Goal: Task Accomplishment & Management: Manage account settings

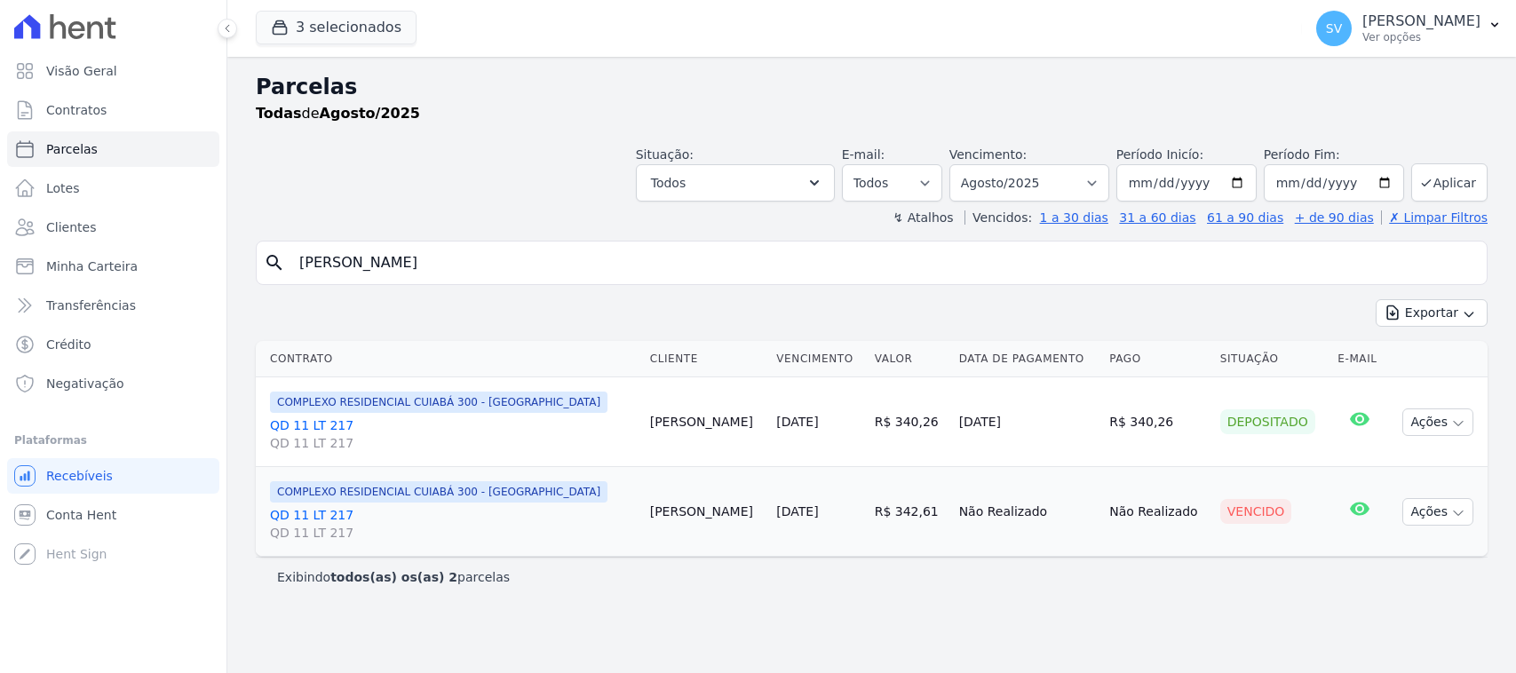
select select
click at [87, 210] on div "Visão Geral Contratos Parcelas Lotes Clientes Minha Carteira Transferências Cré…" at bounding box center [758, 336] width 1516 height 673
click at [569, 266] on input "Max Willian Souza Mascarenha" at bounding box center [884, 263] width 1191 height 36
paste input "ROSELI DOS SANTOS LOURENCO"
type input "ROSELI DOS SANTOS LOURENCO"
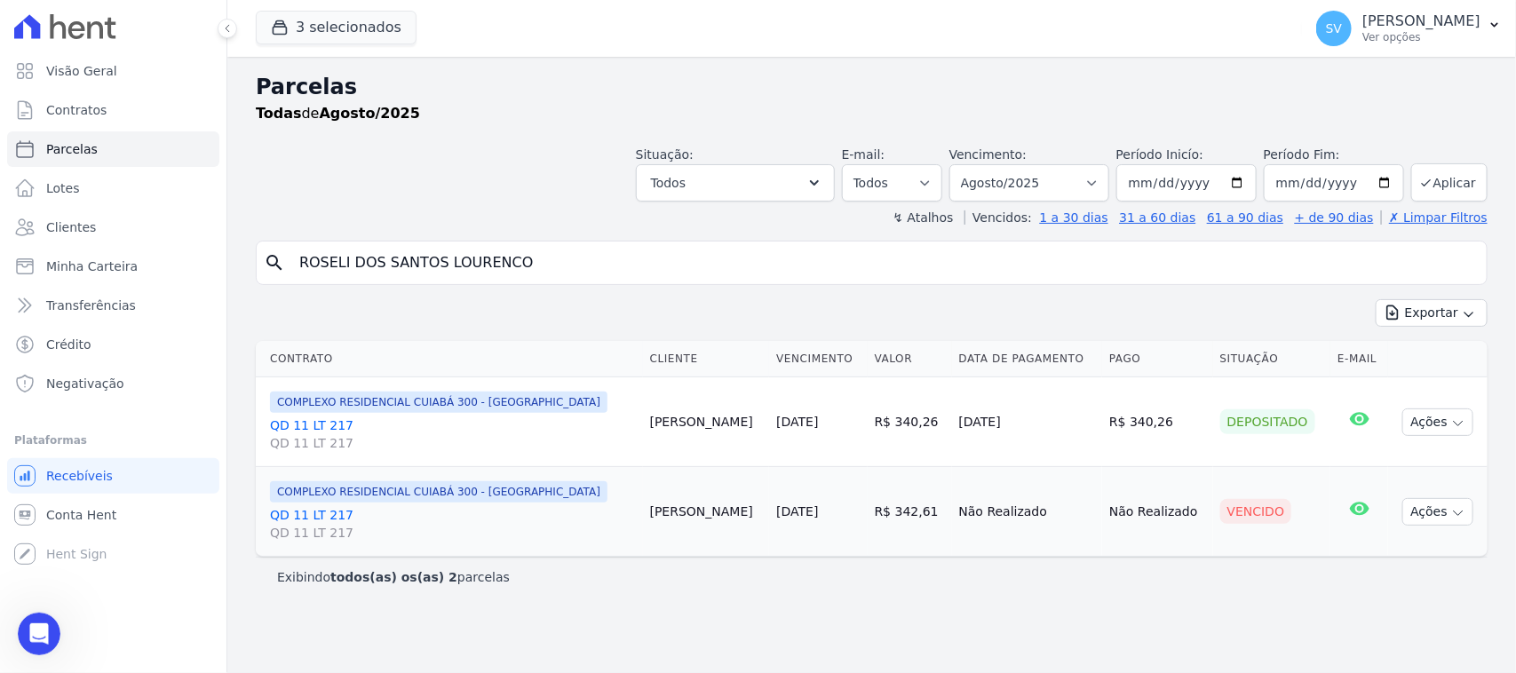
select select
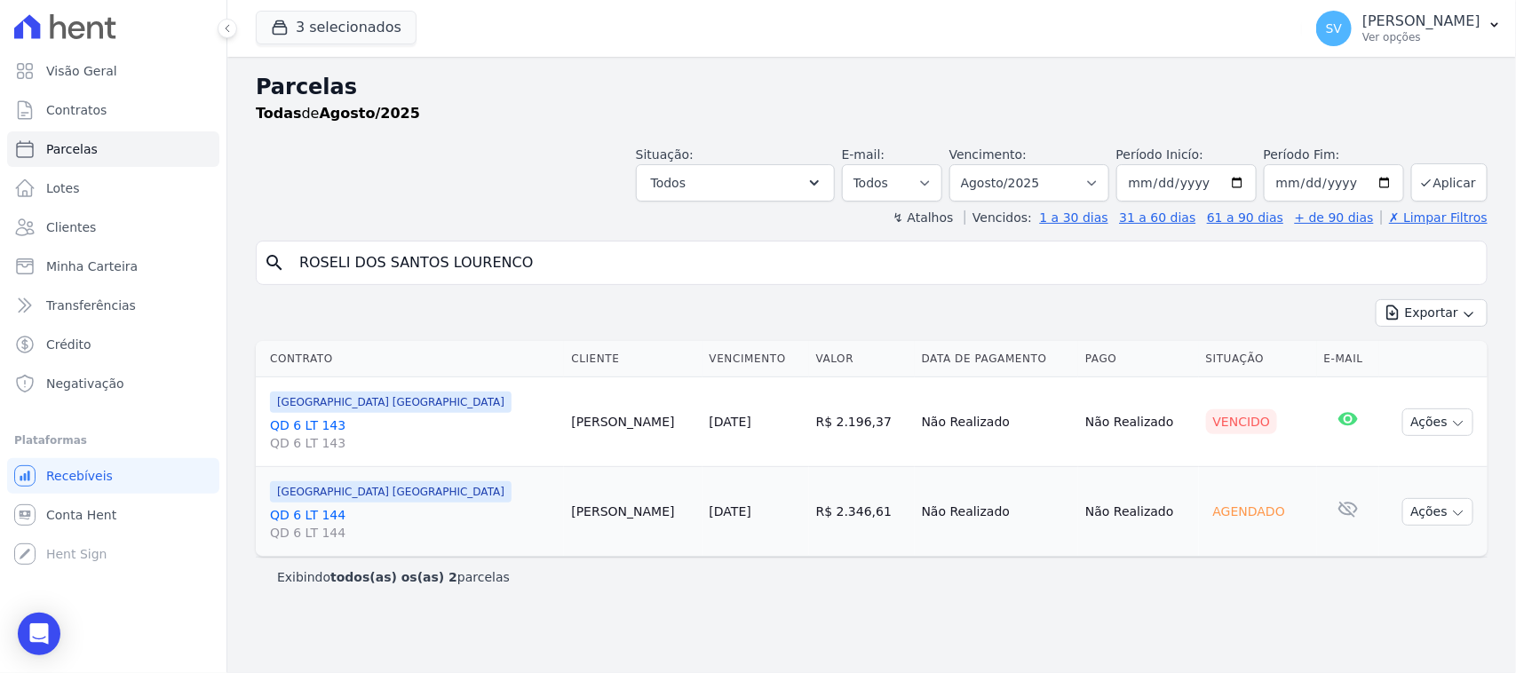
click at [615, 253] on input "ROSELI DOS SANTOS LOURENCO" at bounding box center [884, 263] width 1191 height 36
click at [1418, 427] on button "Ações" at bounding box center [1437, 422] width 71 height 28
click at [1412, 473] on link "Ver boleto" at bounding box center [1430, 463] width 171 height 33
drag, startPoint x: 558, startPoint y: 258, endPoint x: 223, endPoint y: 254, distance: 334.8
click at [223, 254] on div "Visão Geral Contratos Parcelas Lotes Clientes Minha Carteira Transferências Cré…" at bounding box center [758, 336] width 1516 height 673
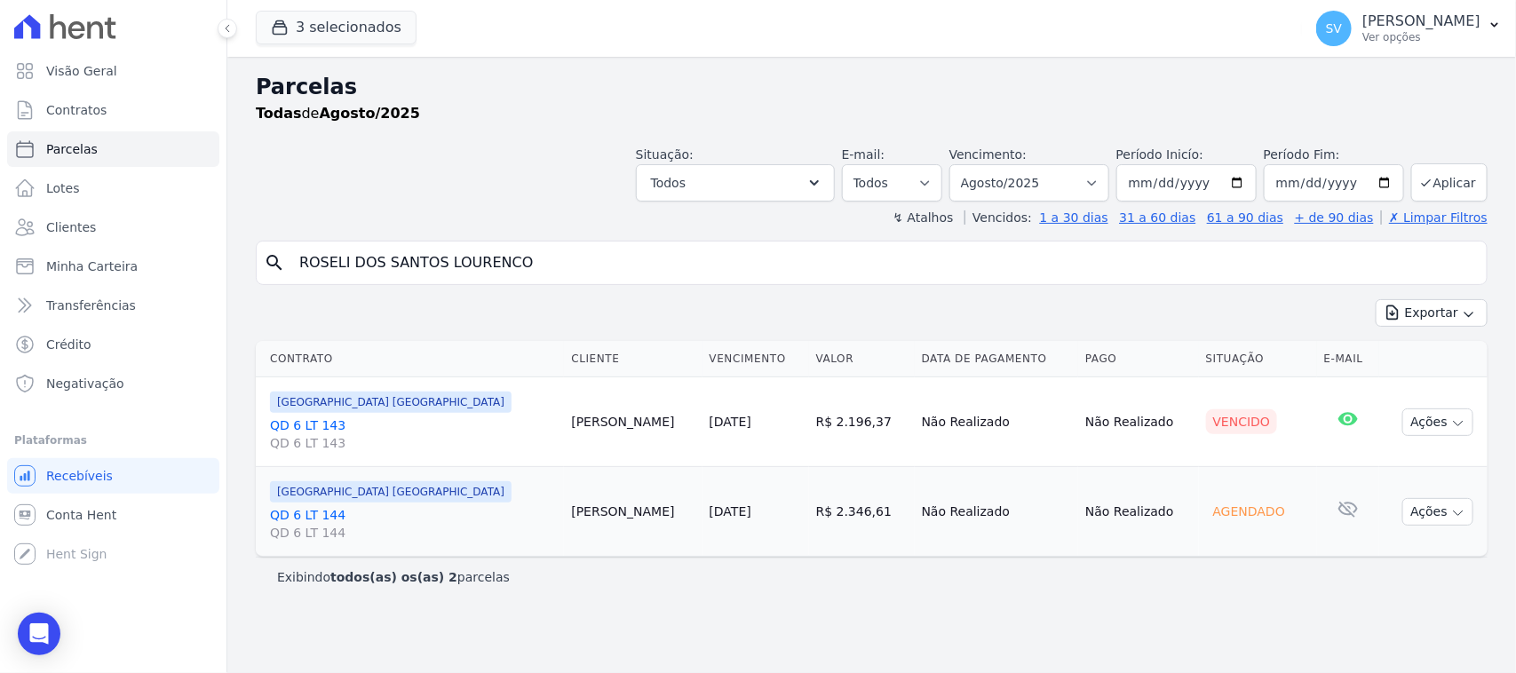
paste input "Luiz Fernando da Silva Oliveira"
click at [577, 258] on input "Luiz Fernando da Silva Oliveira" at bounding box center [884, 263] width 1191 height 36
type input "LUIZ FERNANDO DA SILVA OLIVEIRA"
click at [1043, 180] on select "[GEOGRAPHIC_DATA] por período ──────── Todos os meses Outubro/2022 Novembro/202…" at bounding box center [1029, 182] width 160 height 37
select select
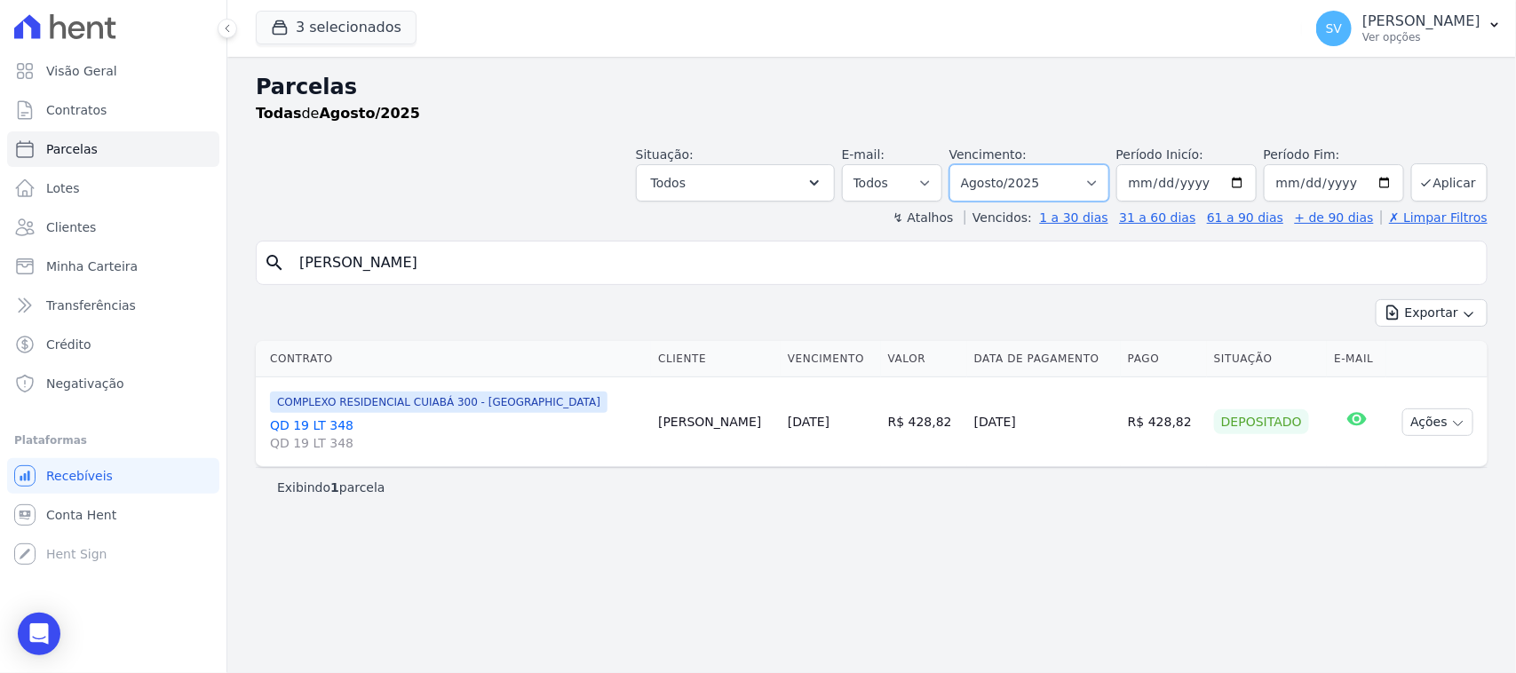
click at [1044, 192] on select "[GEOGRAPHIC_DATA] por período ──────── Todos os meses Outubro/2022 Novembro/202…" at bounding box center [1029, 182] width 160 height 37
select select "09/2025"
click at [972, 164] on select "Filtrar por período ──────── Todos os meses Outubro/2022 Novembro/2022 Dezembro…" at bounding box center [1029, 182] width 160 height 37
select select
click at [1399, 424] on td "Ações Ver boleto Não é possível visualizar o boleto de um pagamento agendado [G…" at bounding box center [1437, 422] width 99 height 90
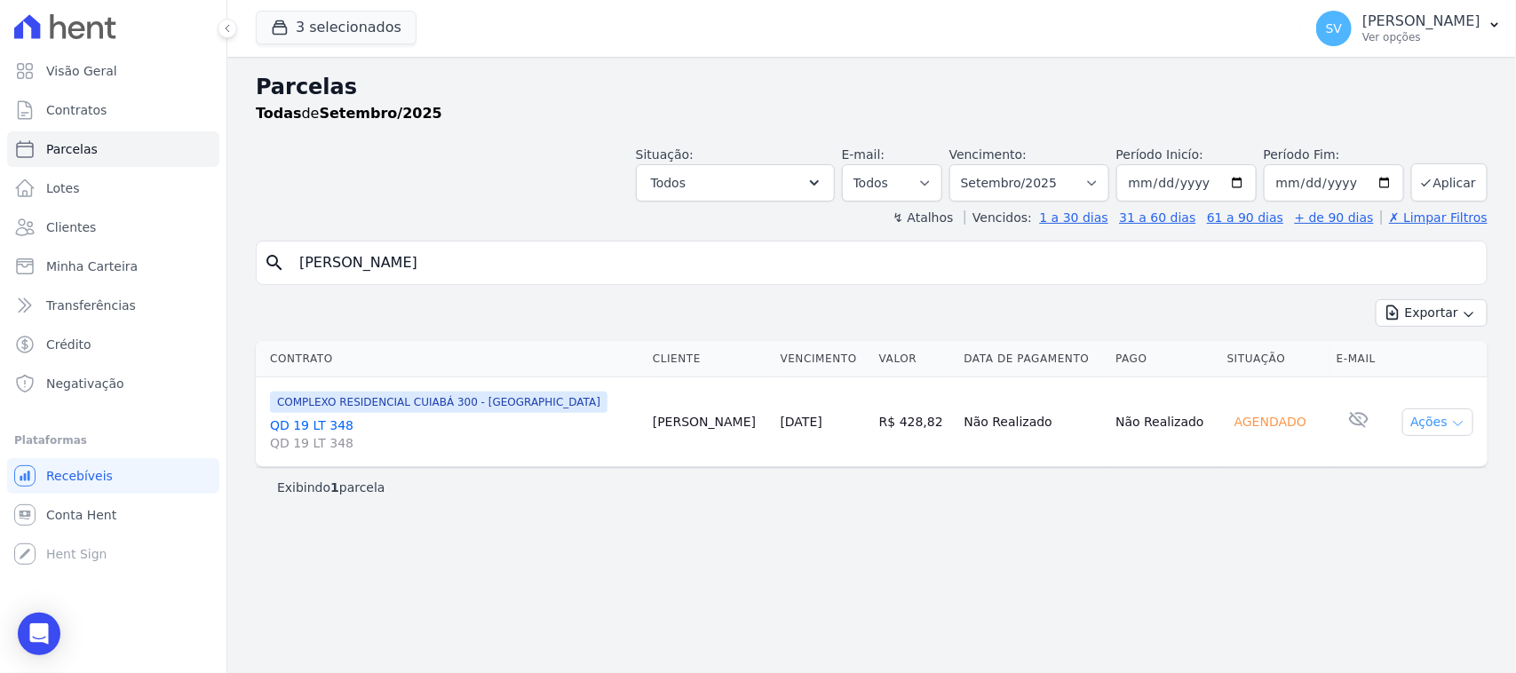
click at [1423, 420] on button "Ações" at bounding box center [1437, 422] width 71 height 28
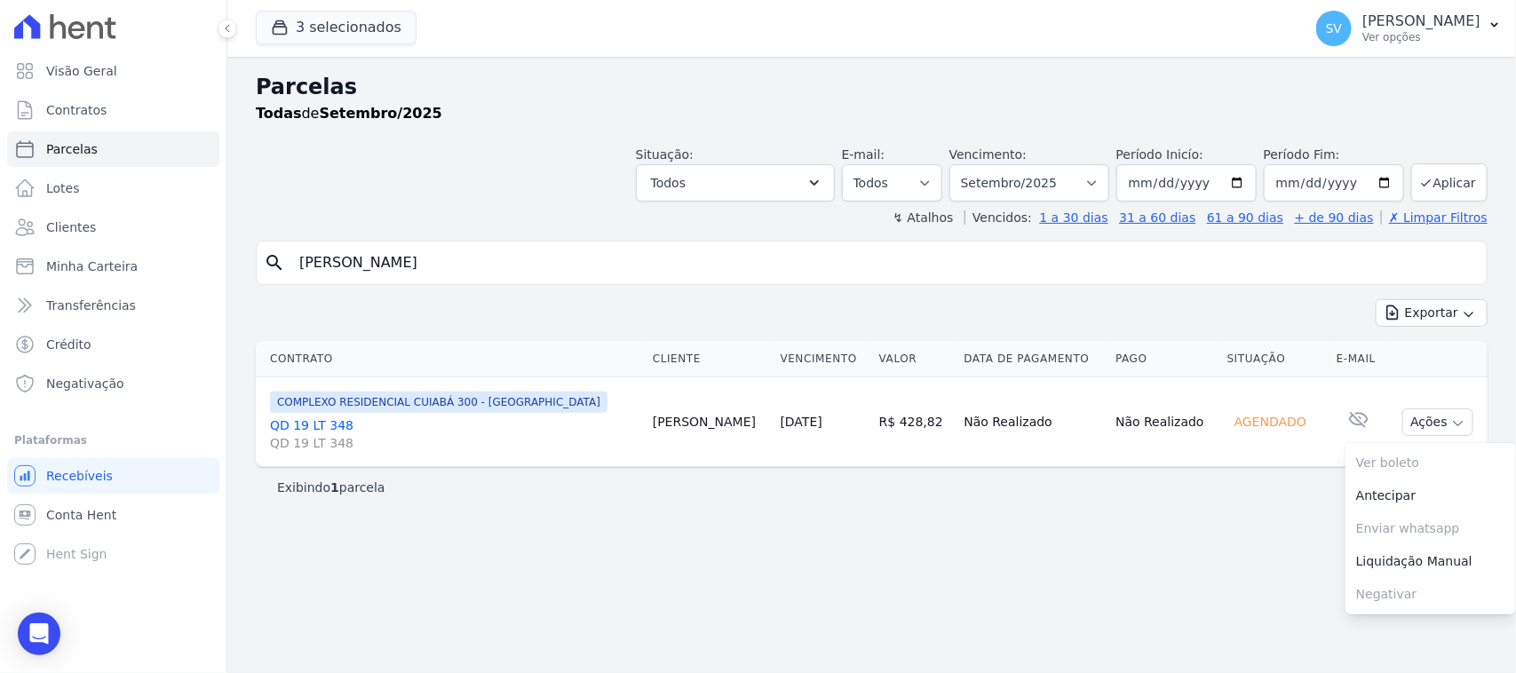
click at [1209, 337] on div "Contrato Cliente Vencimento [GEOGRAPHIC_DATA] Data de Pagamento Pago Situação E…" at bounding box center [871, 404] width 1289 height 140
click at [1449, 25] on p "[PERSON_NAME]" at bounding box center [1421, 21] width 118 height 18
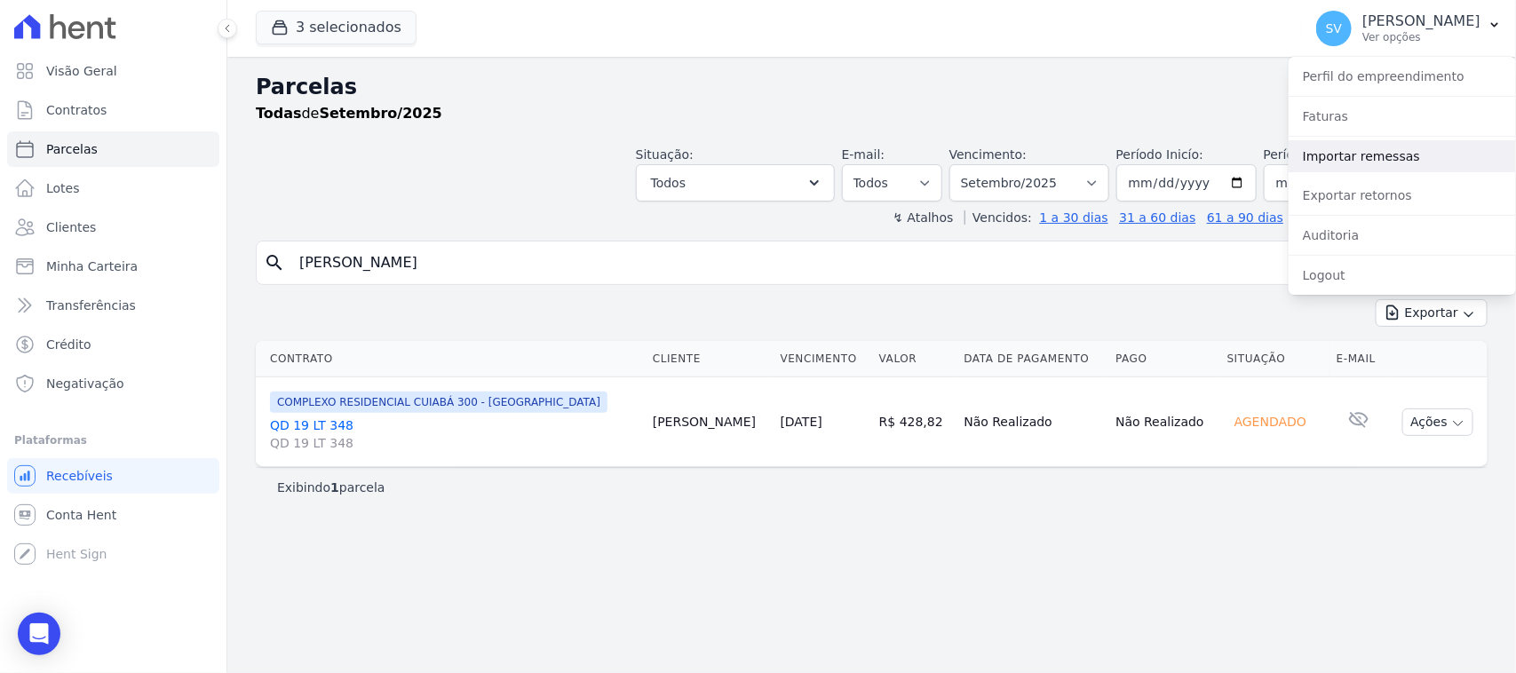
click at [1405, 163] on link "Importar remessas" at bounding box center [1402, 156] width 227 height 32
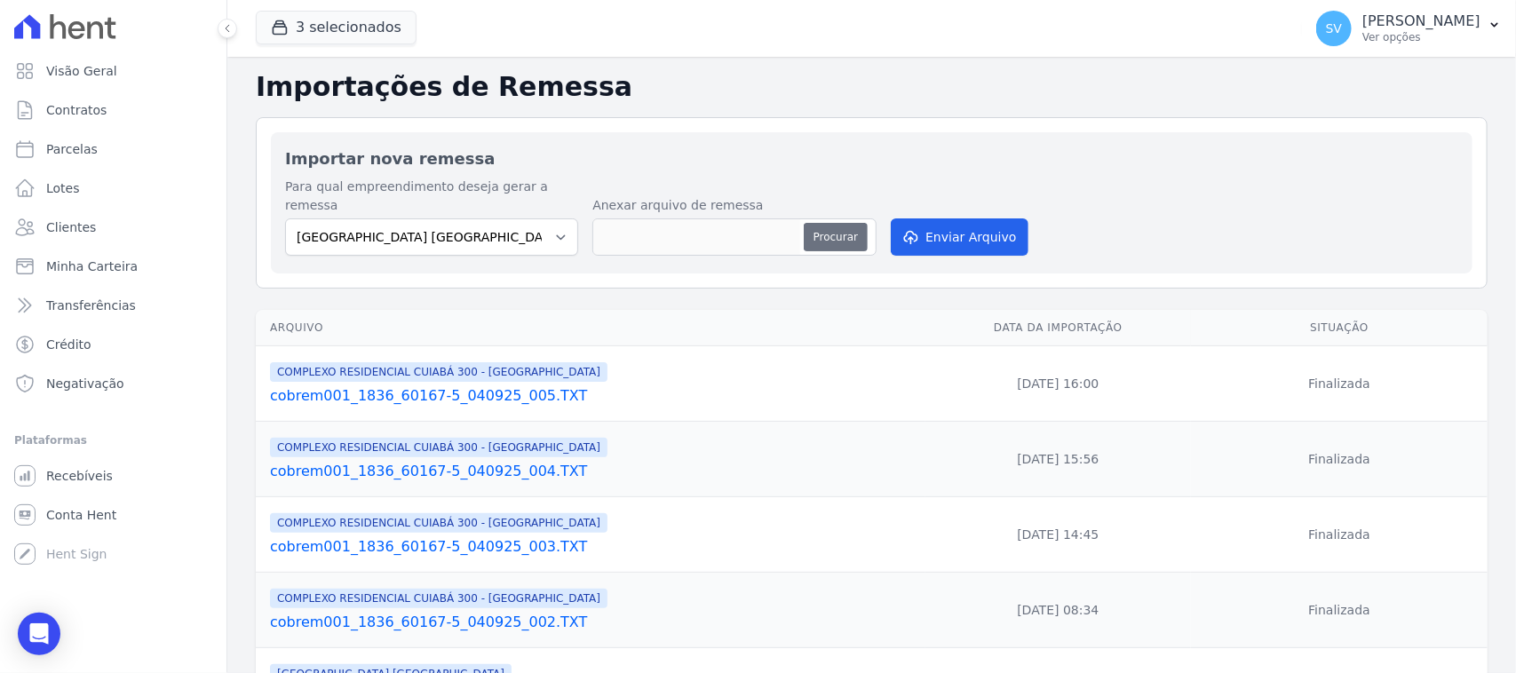
click at [831, 223] on button "Procurar" at bounding box center [836, 237] width 64 height 28
type input "cobrem001_1836_60167-5_040925_006.TXT"
drag, startPoint x: 527, startPoint y: 219, endPoint x: 518, endPoint y: 225, distance: 10.4
click at [527, 219] on select "[GEOGRAPHIC_DATA] COMPLEXO RESIDENCIAL [GEOGRAPHIC_DATA] 300 - [GEOGRAPHIC_DATA…" at bounding box center [431, 236] width 293 height 37
select select "a999329b-d322-46c5-b2df-9163b092fb9b"
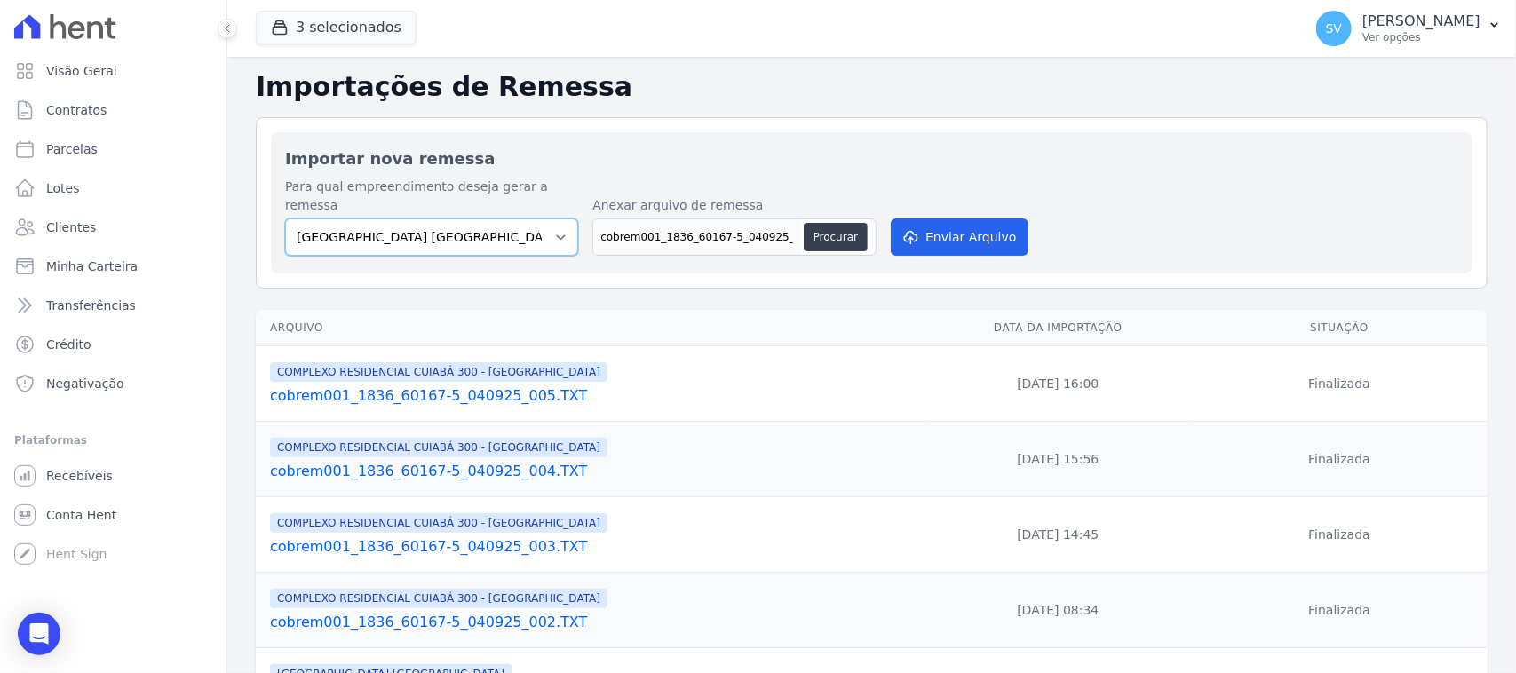
click at [285, 218] on select "[GEOGRAPHIC_DATA] COMPLEXO RESIDENCIAL [GEOGRAPHIC_DATA] 300 - [GEOGRAPHIC_DATA…" at bounding box center [431, 236] width 293 height 37
click at [948, 218] on button "Enviar Arquivo" at bounding box center [959, 236] width 137 height 37
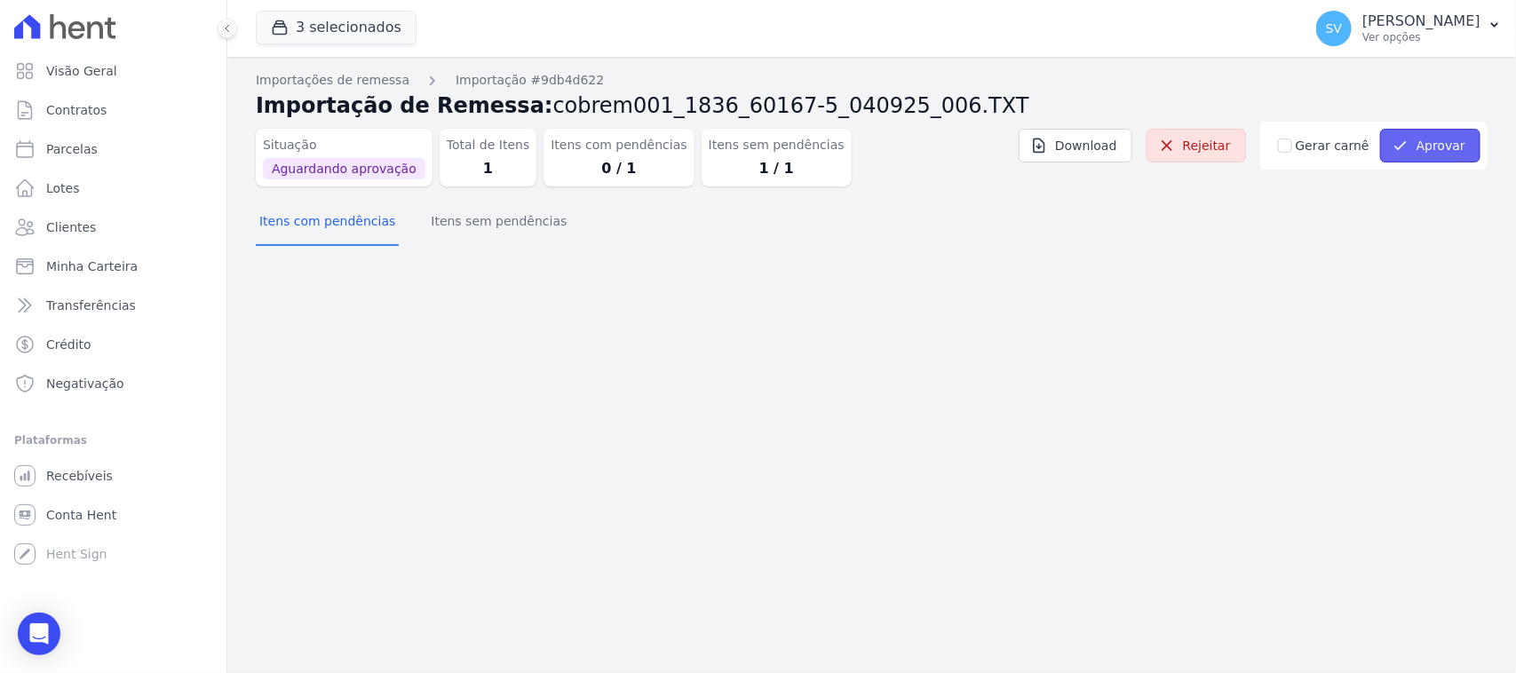
click at [1394, 147] on button "Aprovar" at bounding box center [1430, 146] width 100 height 34
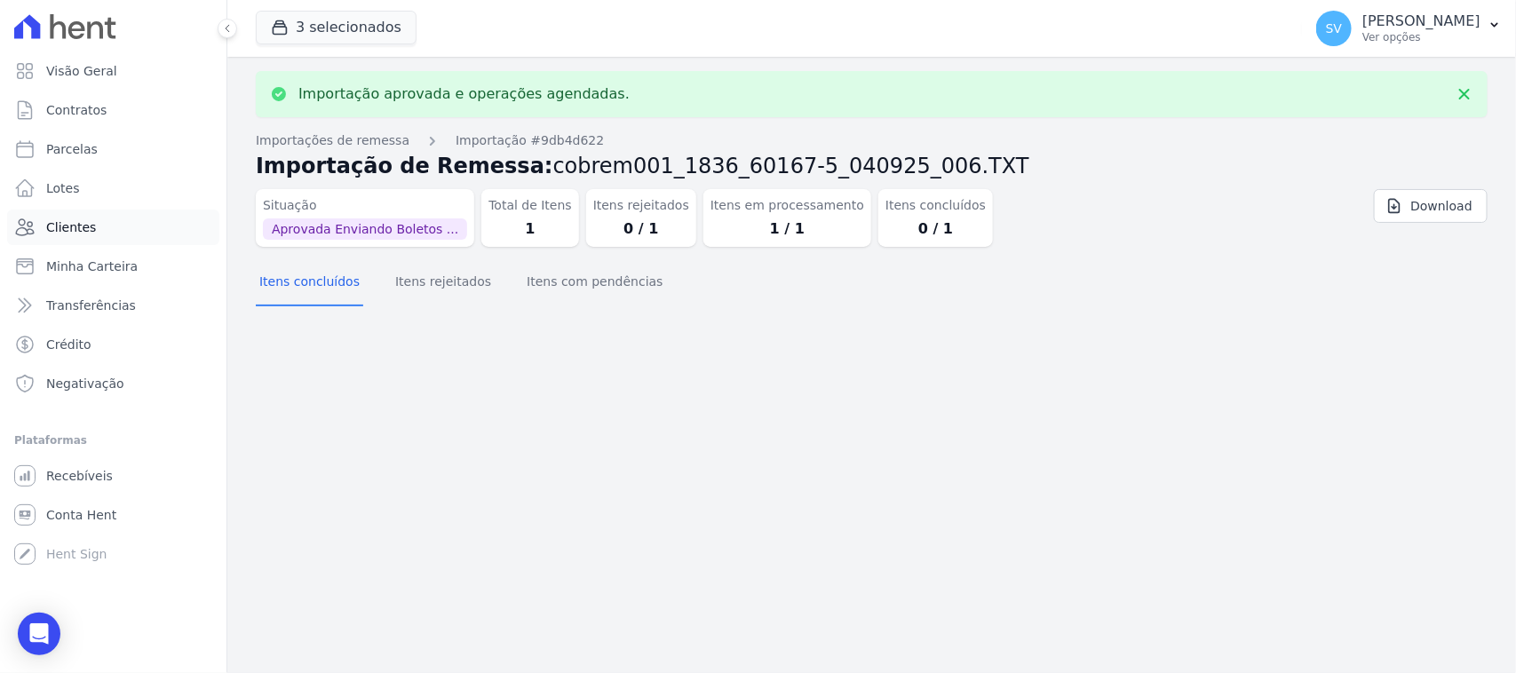
click at [126, 214] on link "Clientes" at bounding box center [113, 228] width 212 height 36
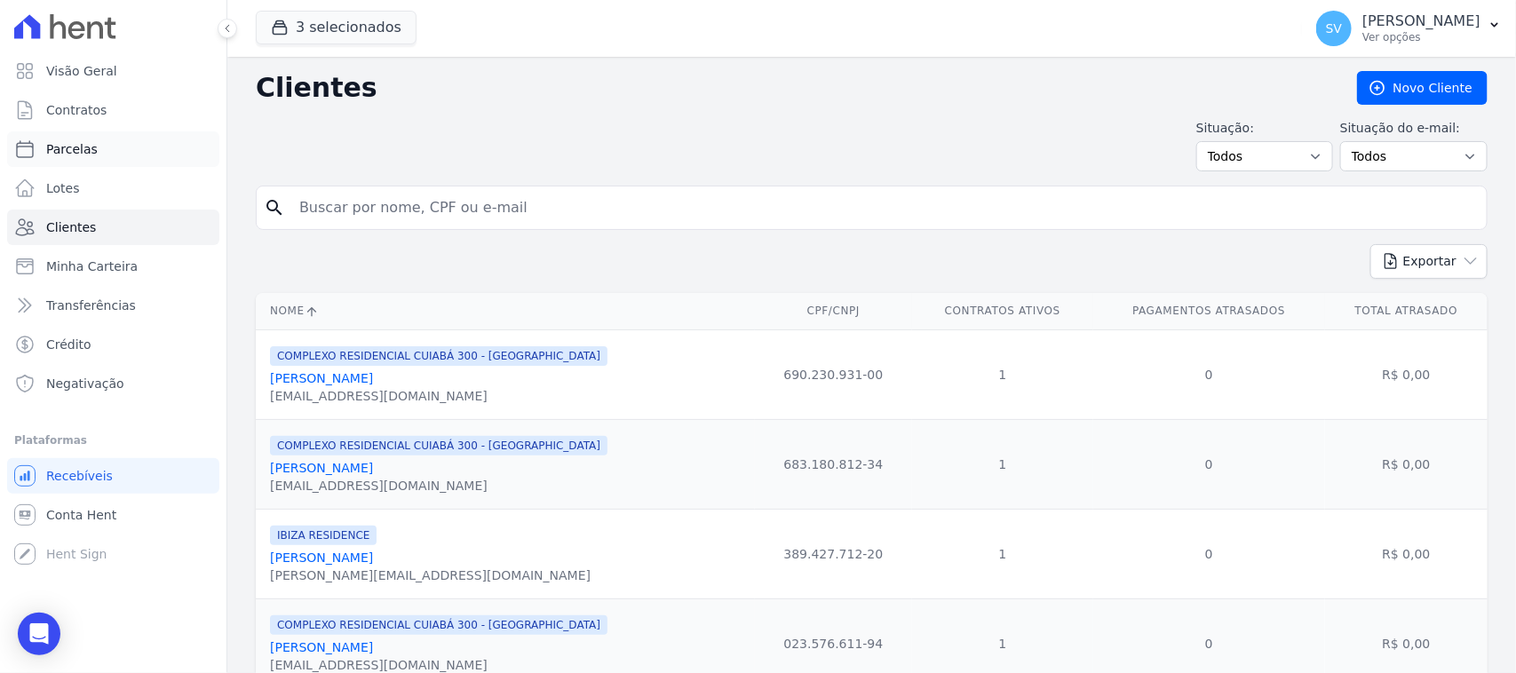
click at [147, 152] on link "Parcelas" at bounding box center [113, 149] width 212 height 36
click at [464, 218] on input "search" at bounding box center [884, 208] width 1191 height 36
select select
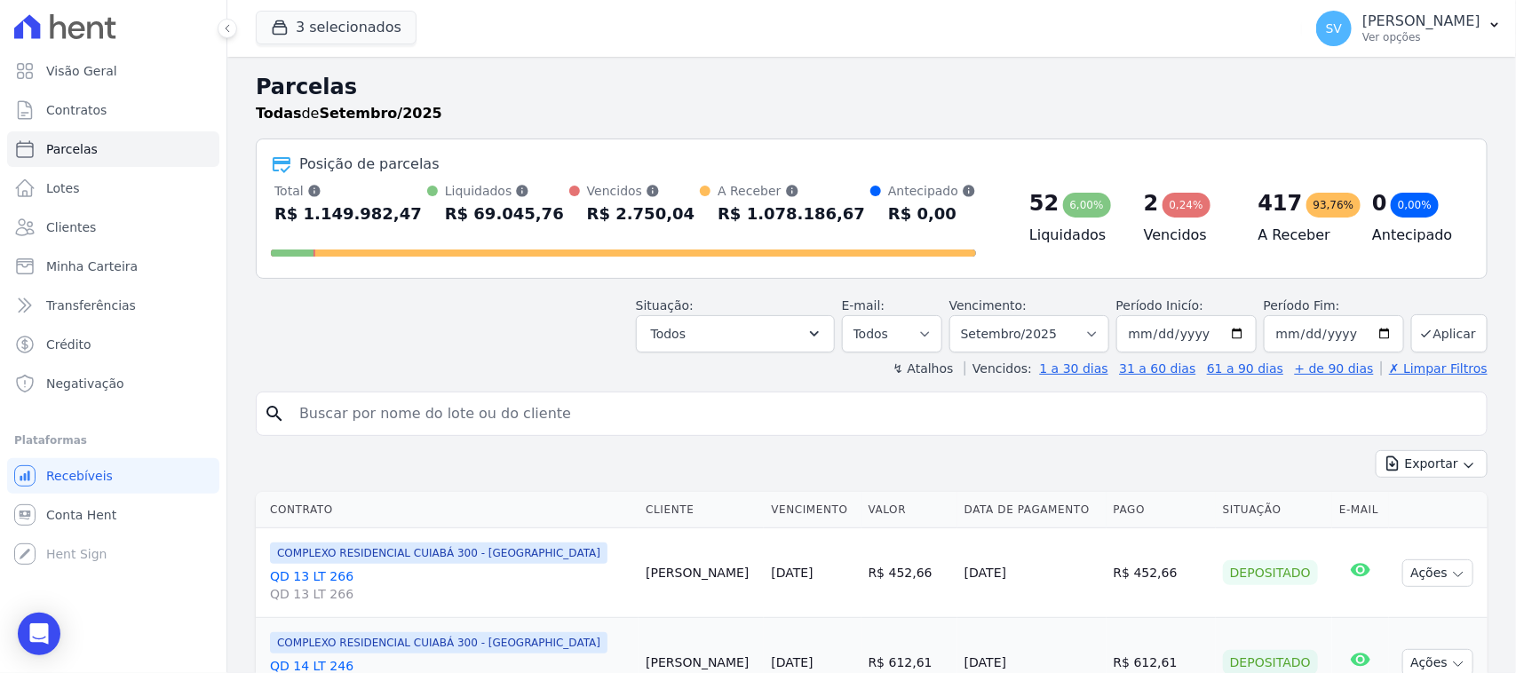
click at [500, 404] on input "search" at bounding box center [884, 414] width 1191 height 36
paste input "Luiz Fernando da Silva Oliveira"
type input "[PERSON_NAME]"
select select
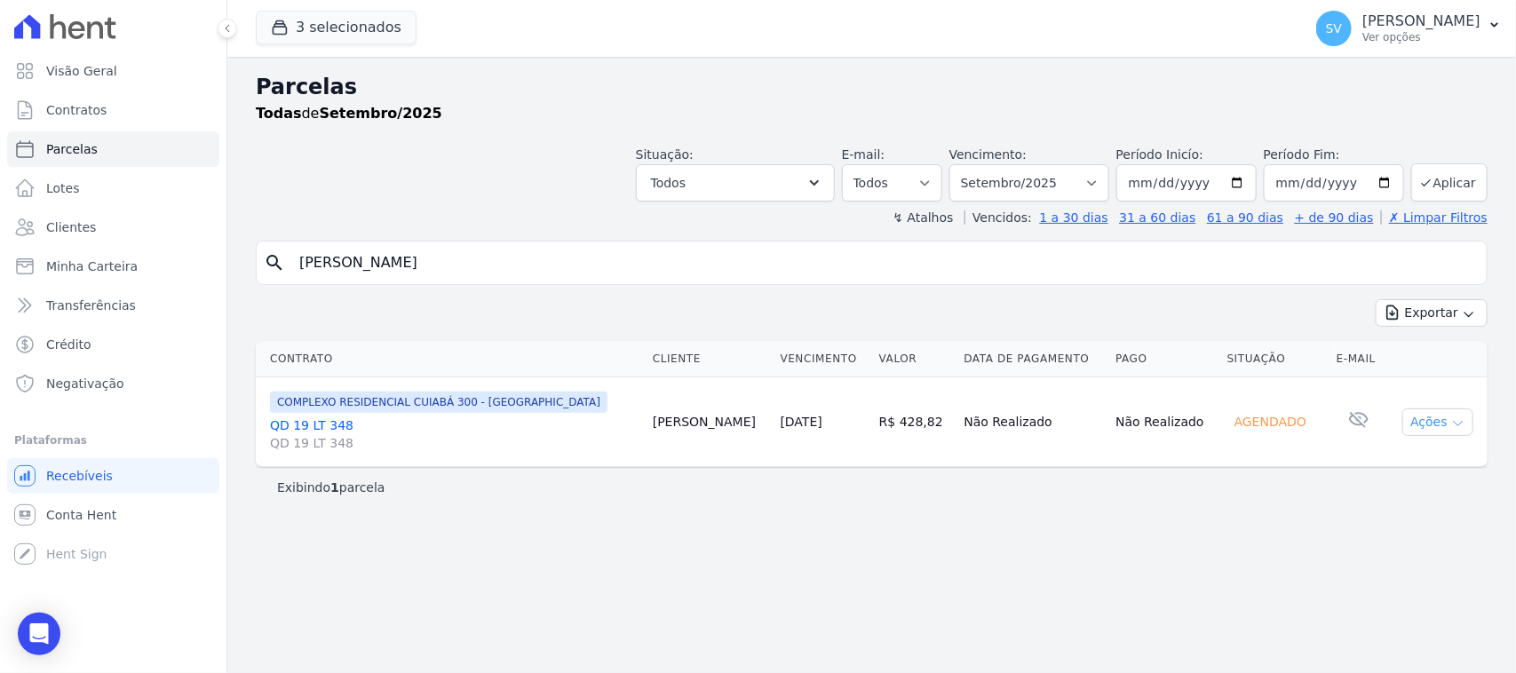
click at [1444, 433] on button "Ações" at bounding box center [1437, 422] width 71 height 28
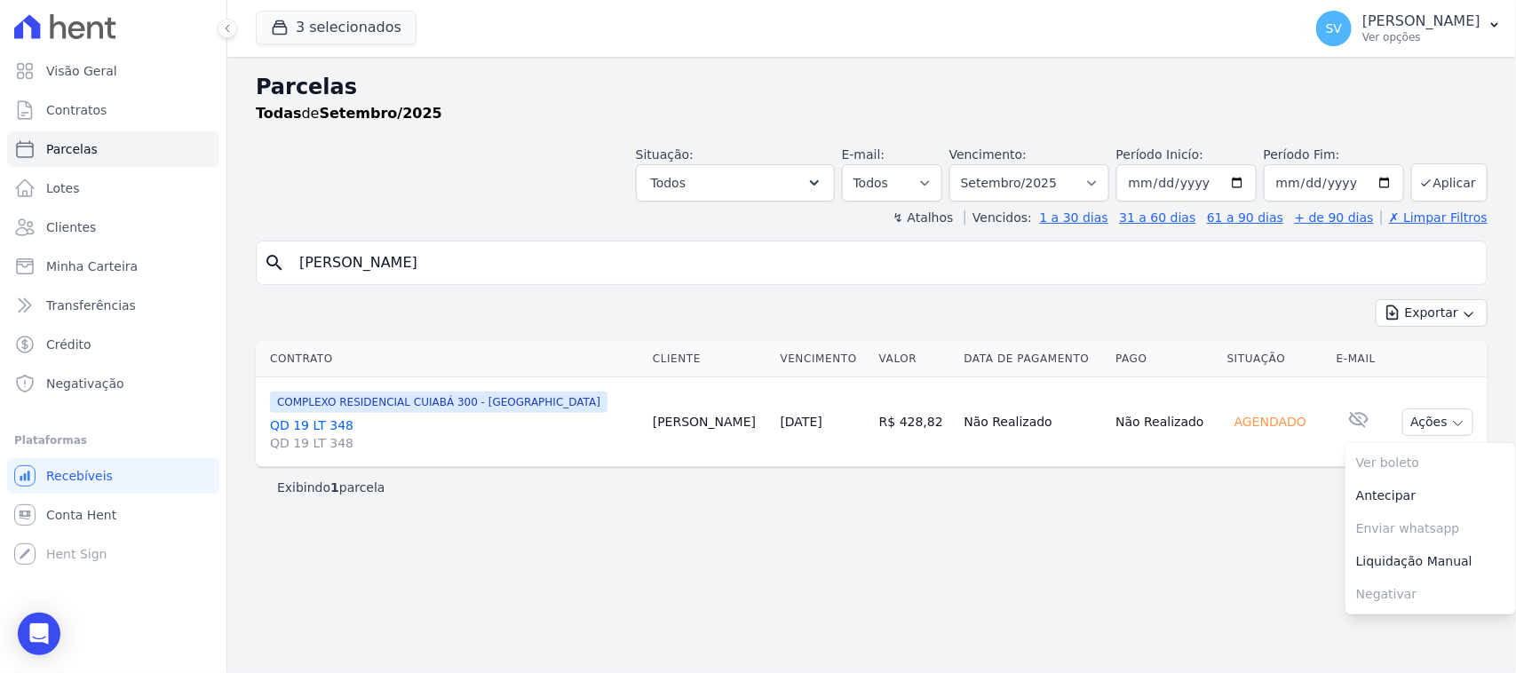
click at [1146, 529] on div "Parcelas Todas de Setembro/2025 Situação: Agendado Em Aberto Pago Processando C…" at bounding box center [871, 365] width 1289 height 616
click at [663, 259] on input "[PERSON_NAME]" at bounding box center [884, 263] width 1191 height 36
select select
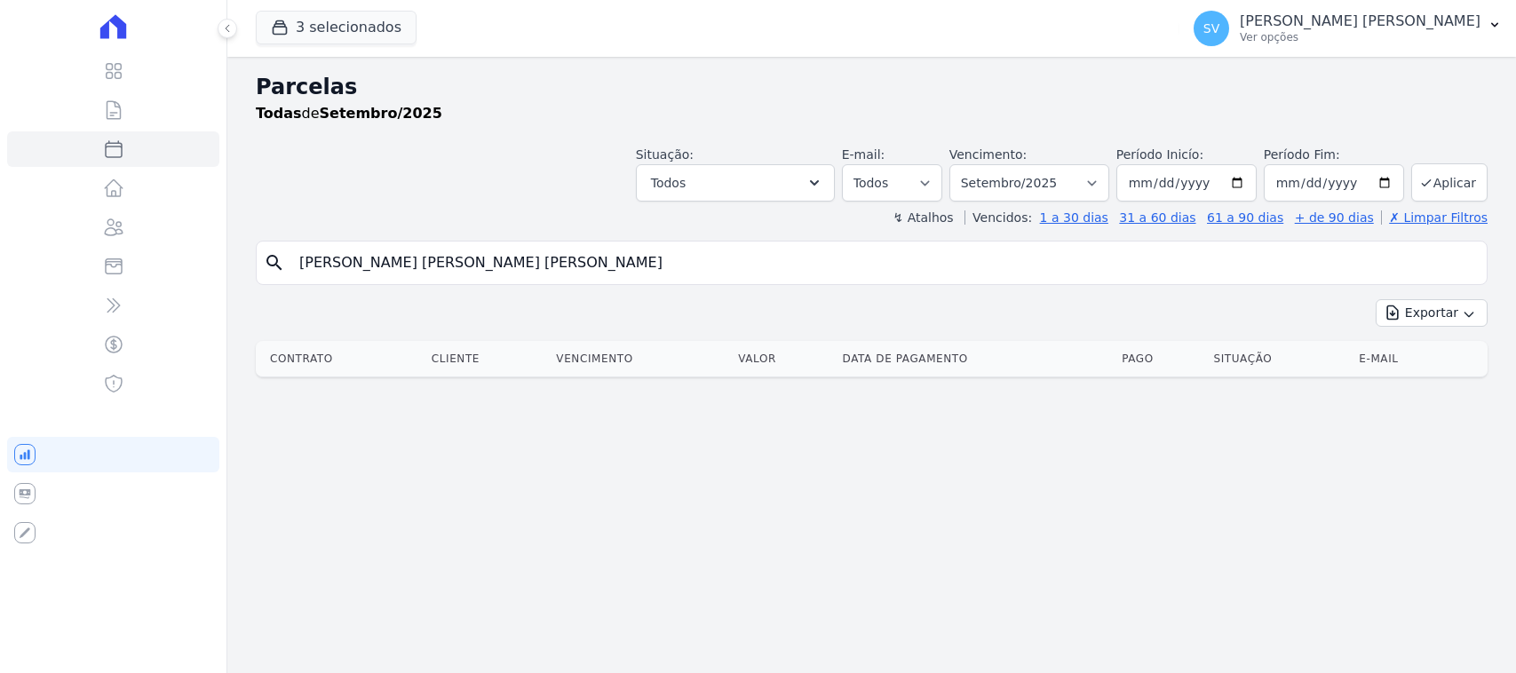
select select
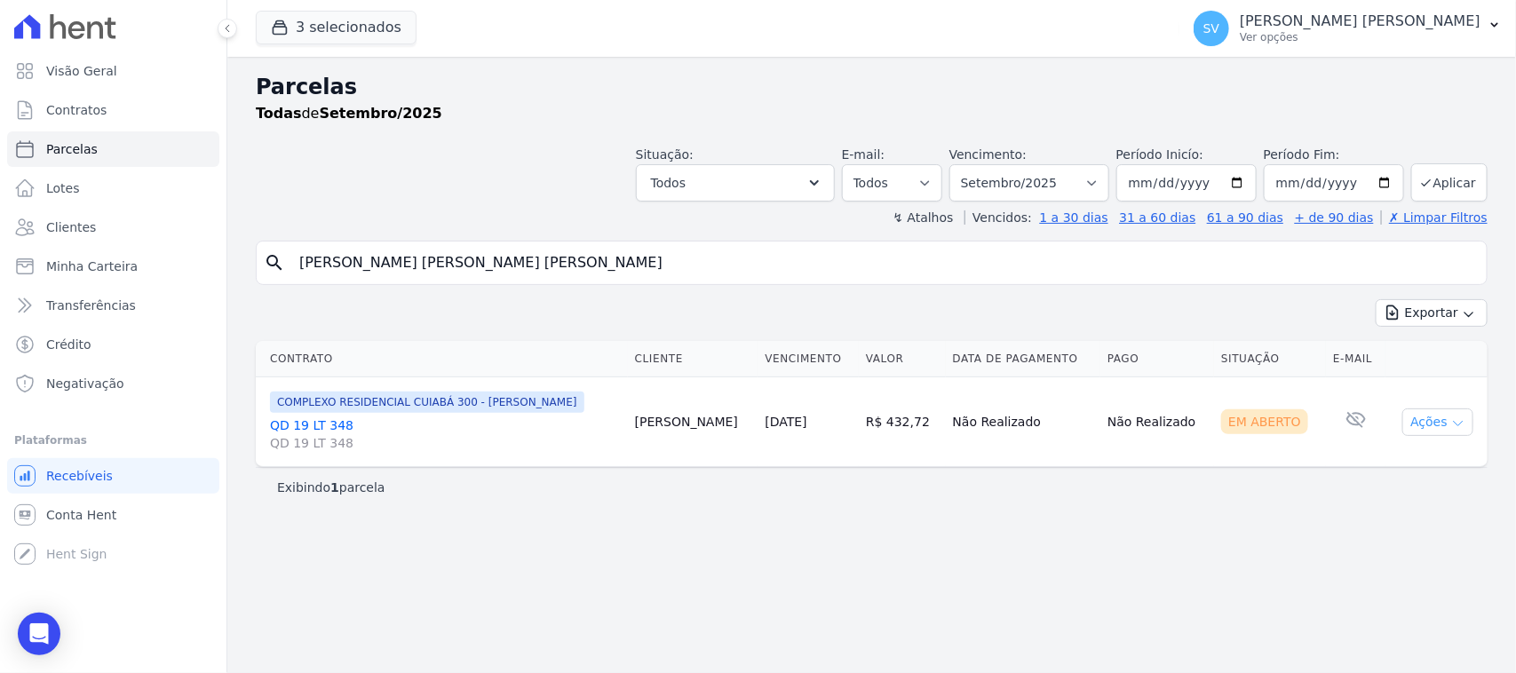
click at [1424, 429] on button "Ações" at bounding box center [1437, 422] width 71 height 28
click at [1399, 475] on link "Ver boleto" at bounding box center [1430, 463] width 171 height 33
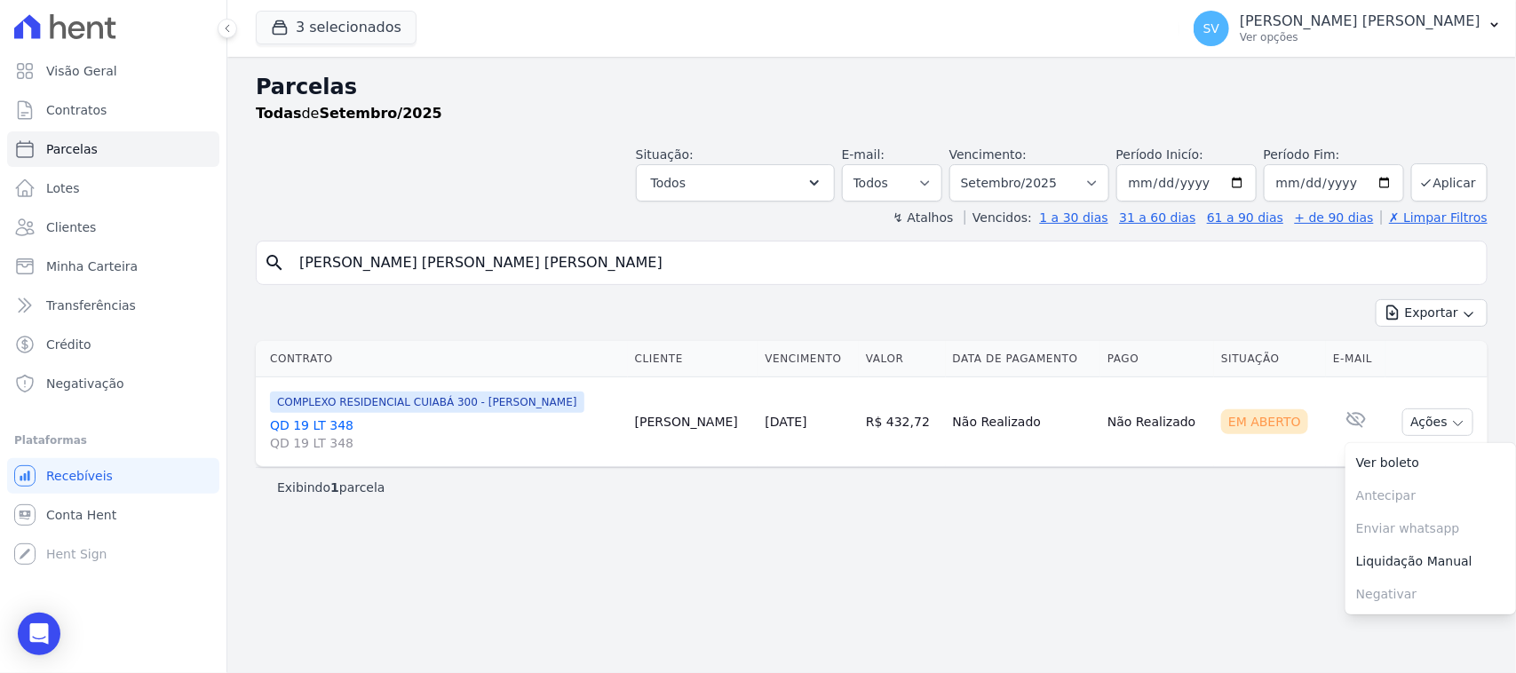
click at [312, 427] on link "QD 19 LT 348 QD 19 LT 348" at bounding box center [445, 434] width 351 height 36
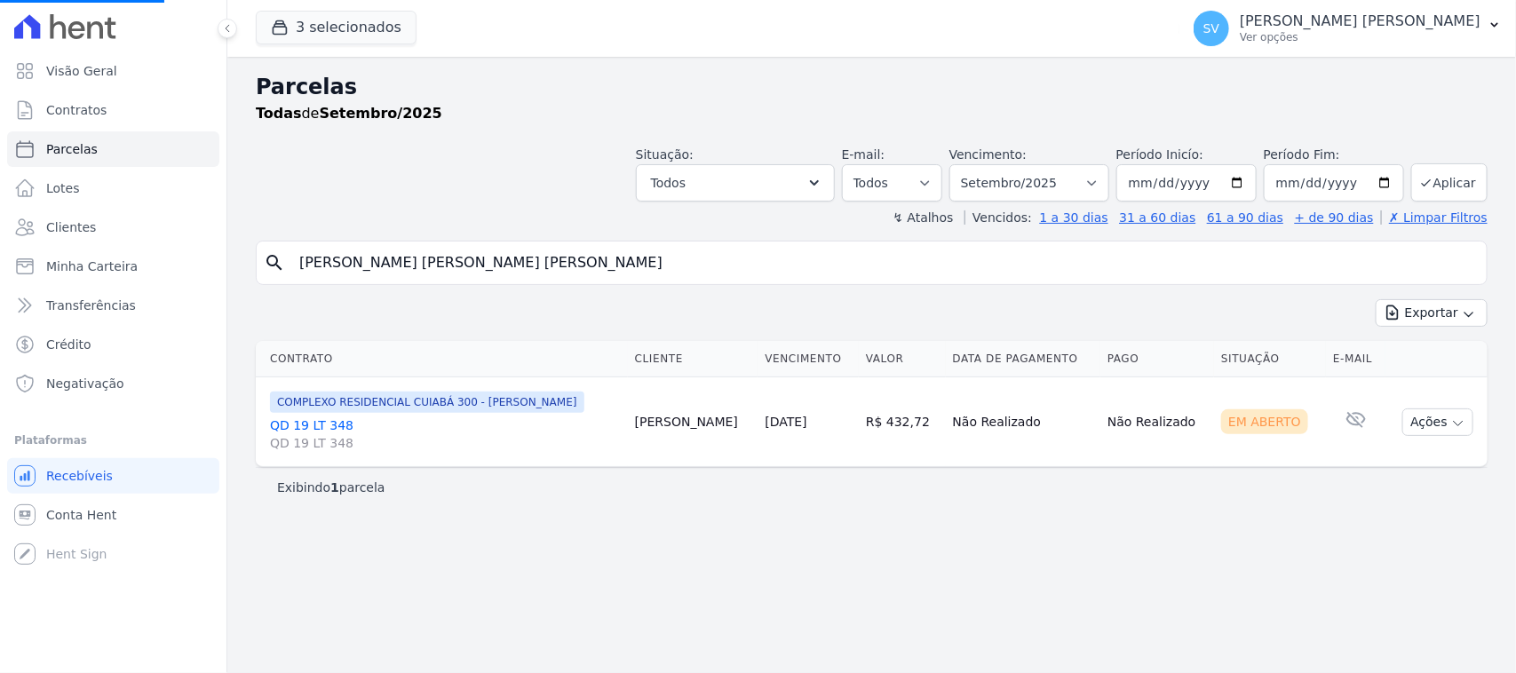
click at [311, 423] on link "QD 19 LT 348 QD 19 LT 348" at bounding box center [445, 434] width 351 height 36
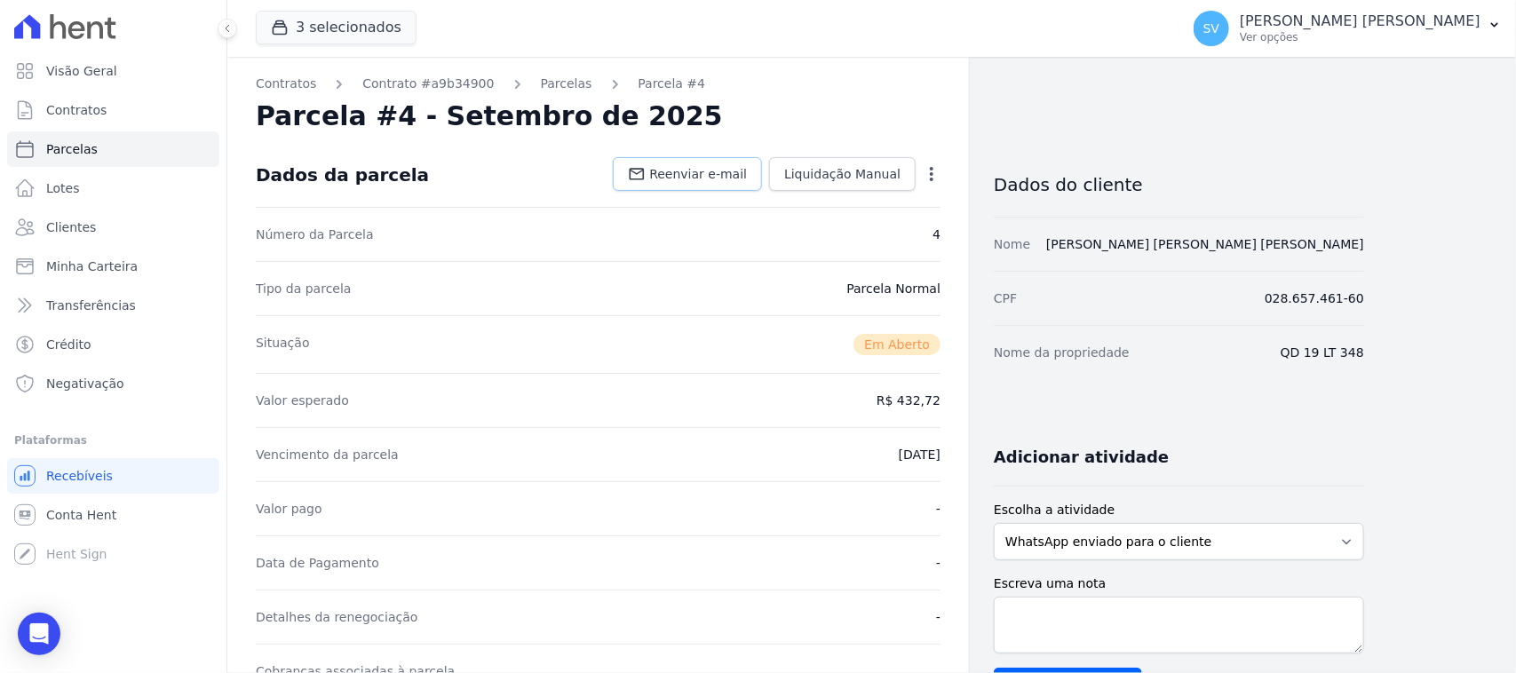
click at [676, 161] on link "Reenviar e-mail" at bounding box center [687, 174] width 149 height 34
click at [154, 155] on link "Parcelas" at bounding box center [113, 149] width 212 height 36
select select
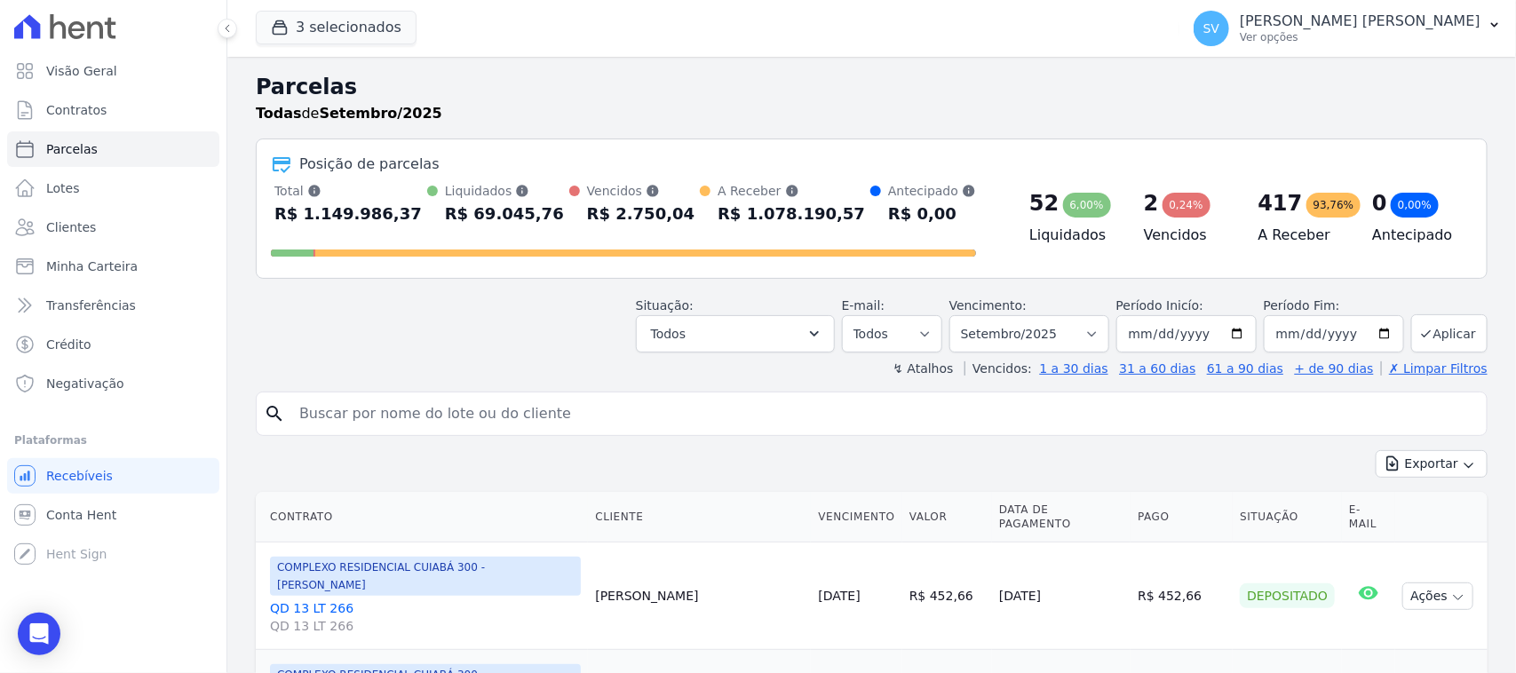
click at [444, 402] on input "search" at bounding box center [884, 414] width 1191 height 36
type input "ROSELI DOS SANTOS LOURENCO"
drag, startPoint x: 996, startPoint y: 322, endPoint x: 1059, endPoint y: 365, distance: 76.1
click at [996, 325] on select "Filtrar por período ──────── Todos os meses Outubro/2022 Novembro/2022 Dezembro…" at bounding box center [1029, 333] width 160 height 37
select select "08/2025"
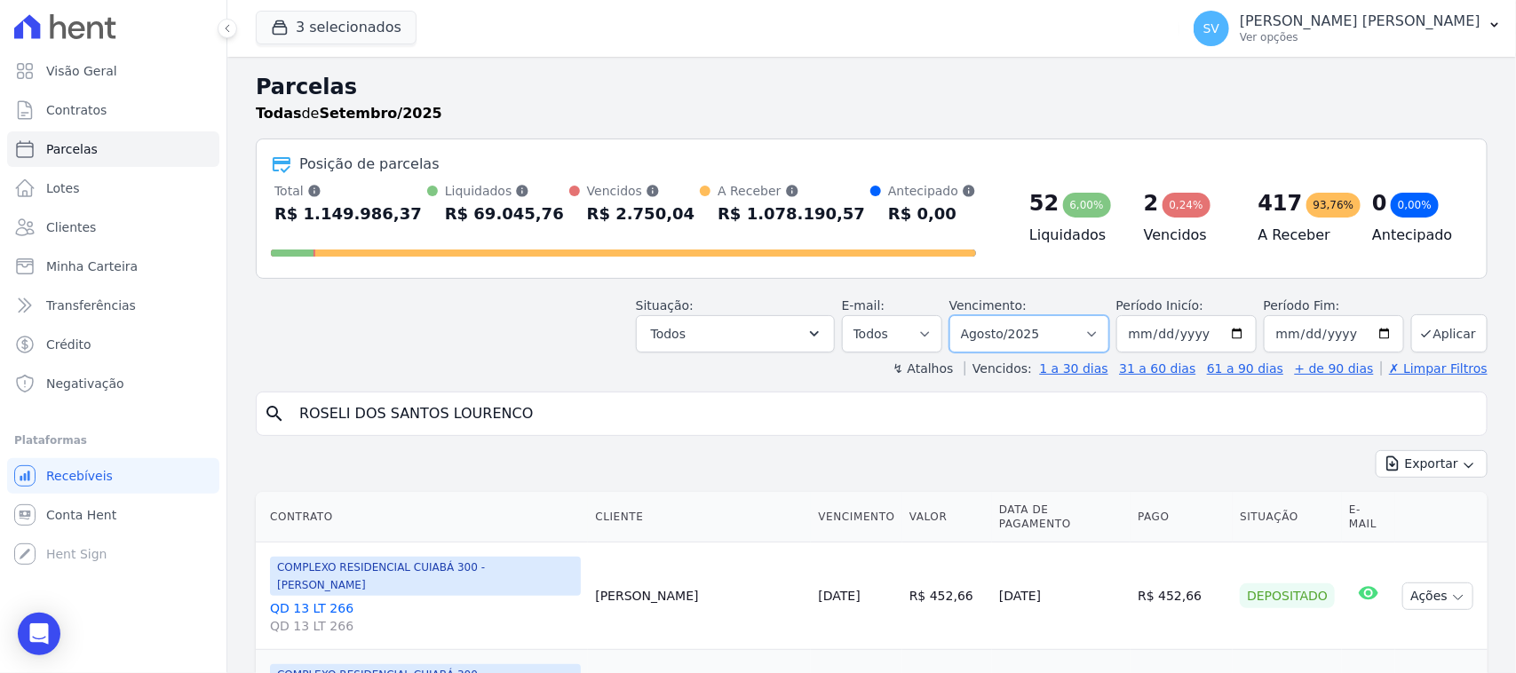
click at [956, 315] on select "Filtrar por período ──────── Todos os meses Outubro/2022 Novembro/2022 Dezembro…" at bounding box center [1029, 333] width 160 height 37
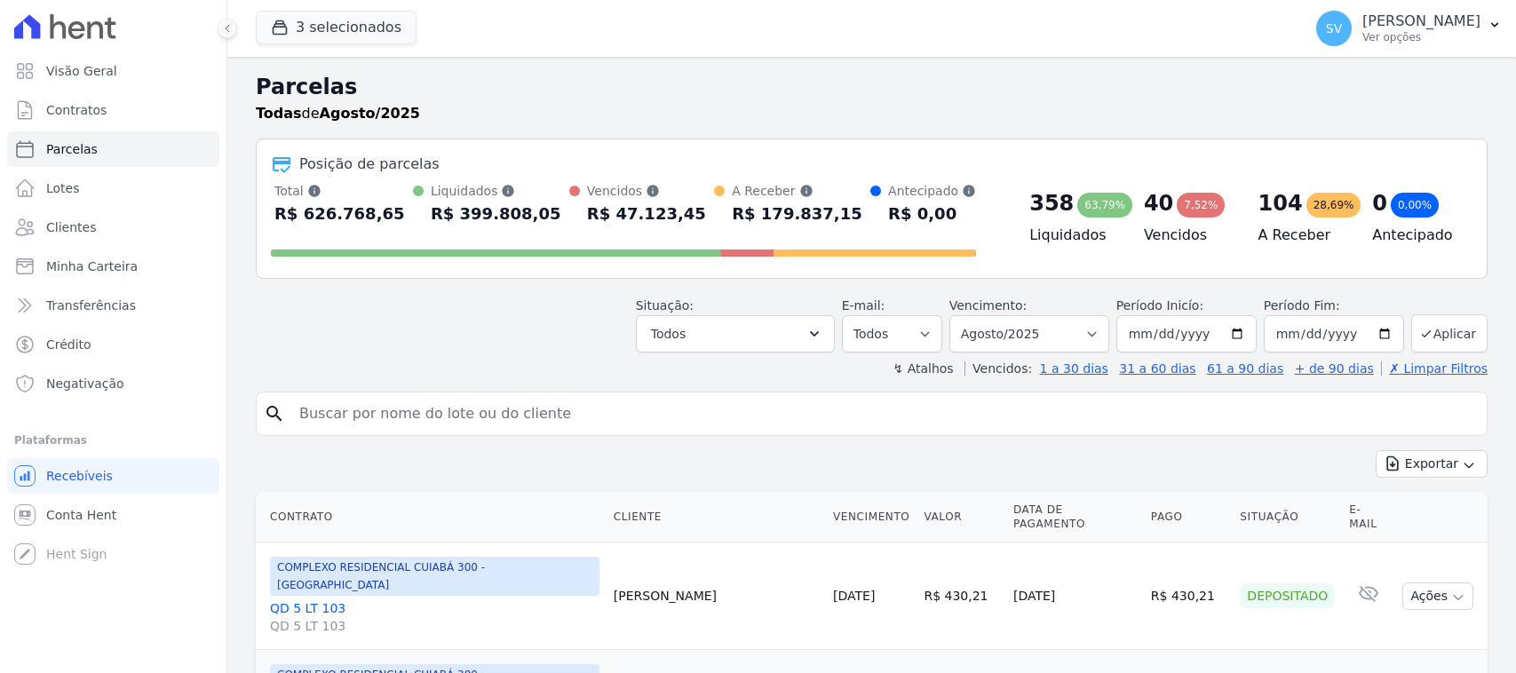
select select
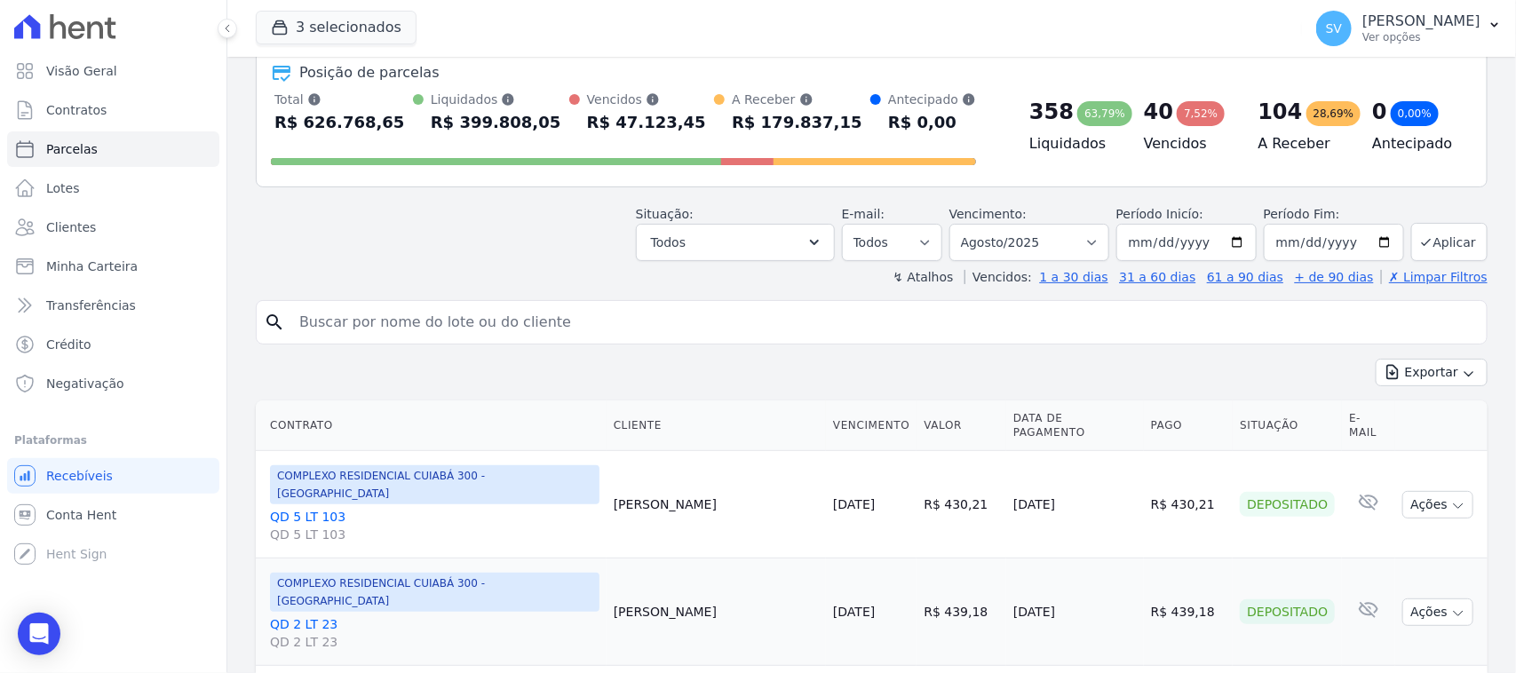
scroll to position [222, 0]
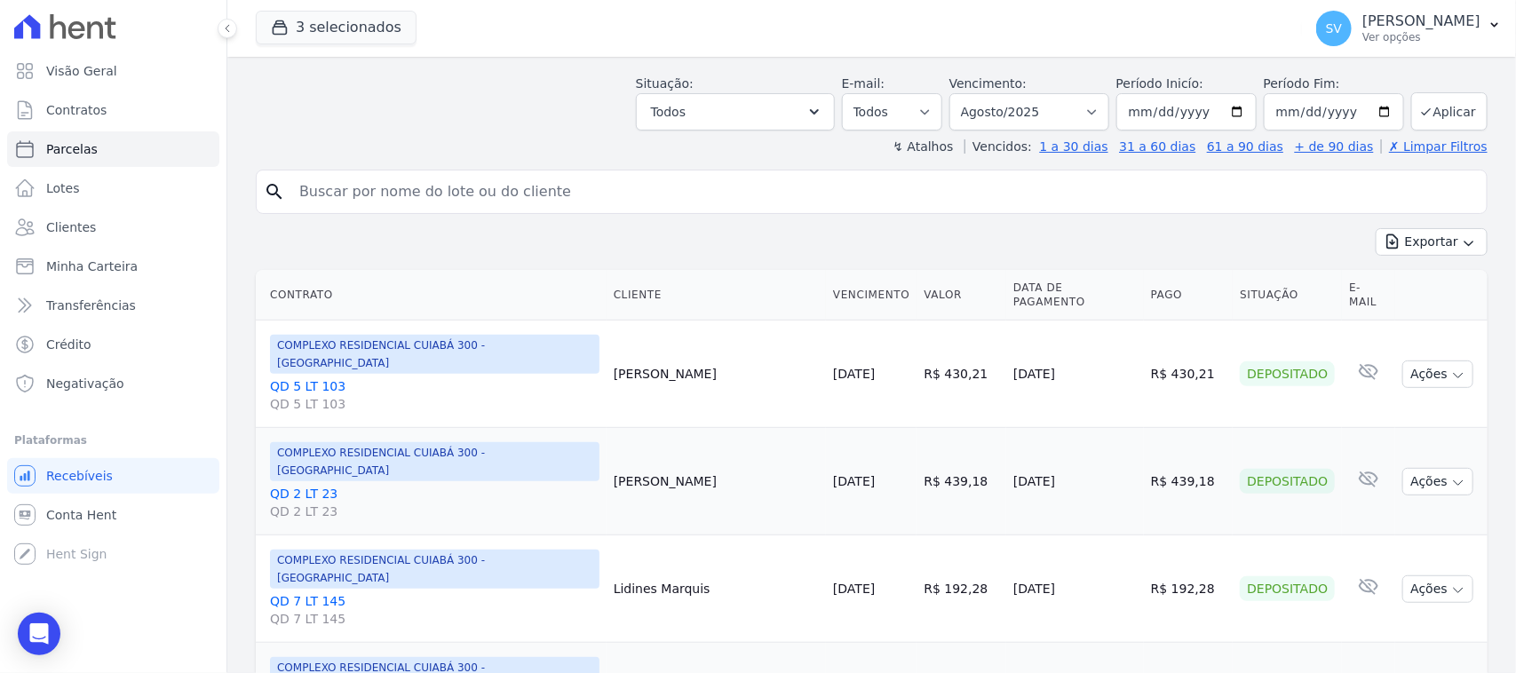
click at [568, 192] on input "search" at bounding box center [884, 192] width 1191 height 36
type input "ROSELI DOS SANTOS LOURENCO"
select select
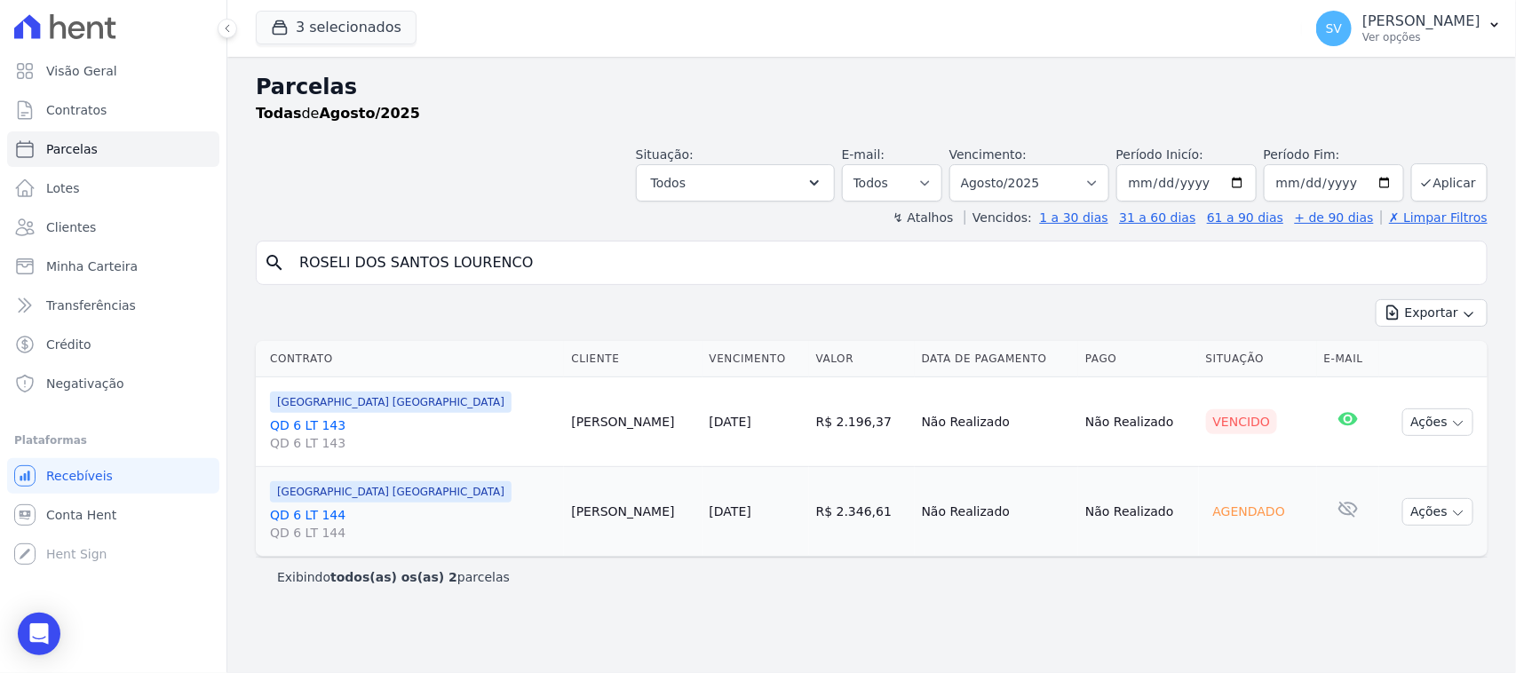
drag, startPoint x: 751, startPoint y: 422, endPoint x: 841, endPoint y: 429, distance: 90.0
click at [844, 429] on tr "BAHAMAS EAST VILLAGE QD 6 LT 143 QD 6 LT 143 Roseli Lourenco 25/08/2025 R$ 2.19…" at bounding box center [872, 422] width 1232 height 90
drag, startPoint x: 749, startPoint y: 513, endPoint x: 786, endPoint y: 415, distance: 105.4
click at [846, 500] on tr "BAHAMAS EAST VILLAGE QD 6 LT 144 QD 6 LT 144 Roseli Lourenco 30/08/2025 R$ 2.34…" at bounding box center [872, 512] width 1232 height 90
drag, startPoint x: 781, startPoint y: 407, endPoint x: 840, endPoint y: 490, distance: 102.0
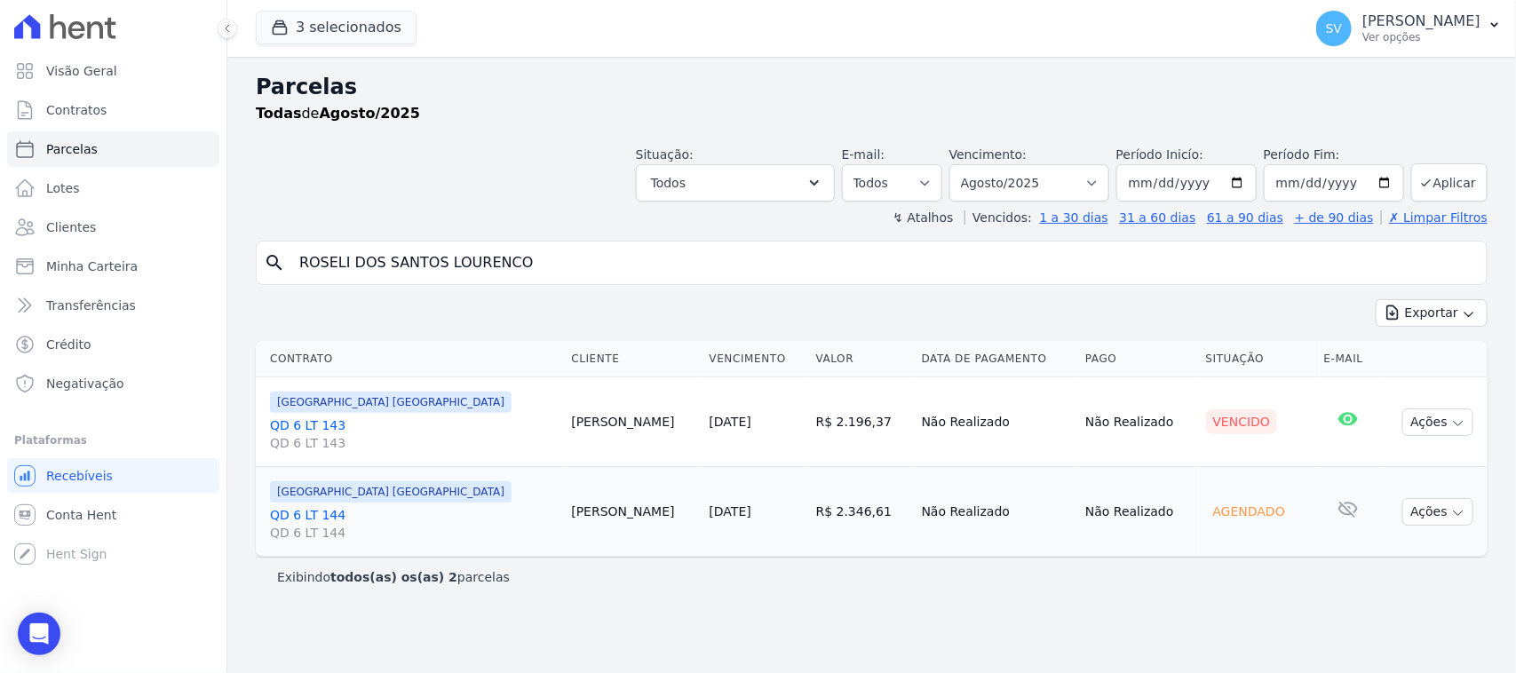
click at [809, 414] on td "R$ 2.196,37" at bounding box center [862, 422] width 106 height 90
drag, startPoint x: 987, startPoint y: 185, endPoint x: 1003, endPoint y: 196, distance: 20.4
click at [987, 185] on select "[GEOGRAPHIC_DATA] por período ──────── Todos os meses Outubro/2022 Novembro/202…" at bounding box center [1029, 182] width 160 height 37
click at [1262, 591] on div "Exibindo todos(as) os(as) 2 parcelas" at bounding box center [872, 577] width 1232 height 40
click at [1436, 508] on button "Ações" at bounding box center [1437, 512] width 71 height 28
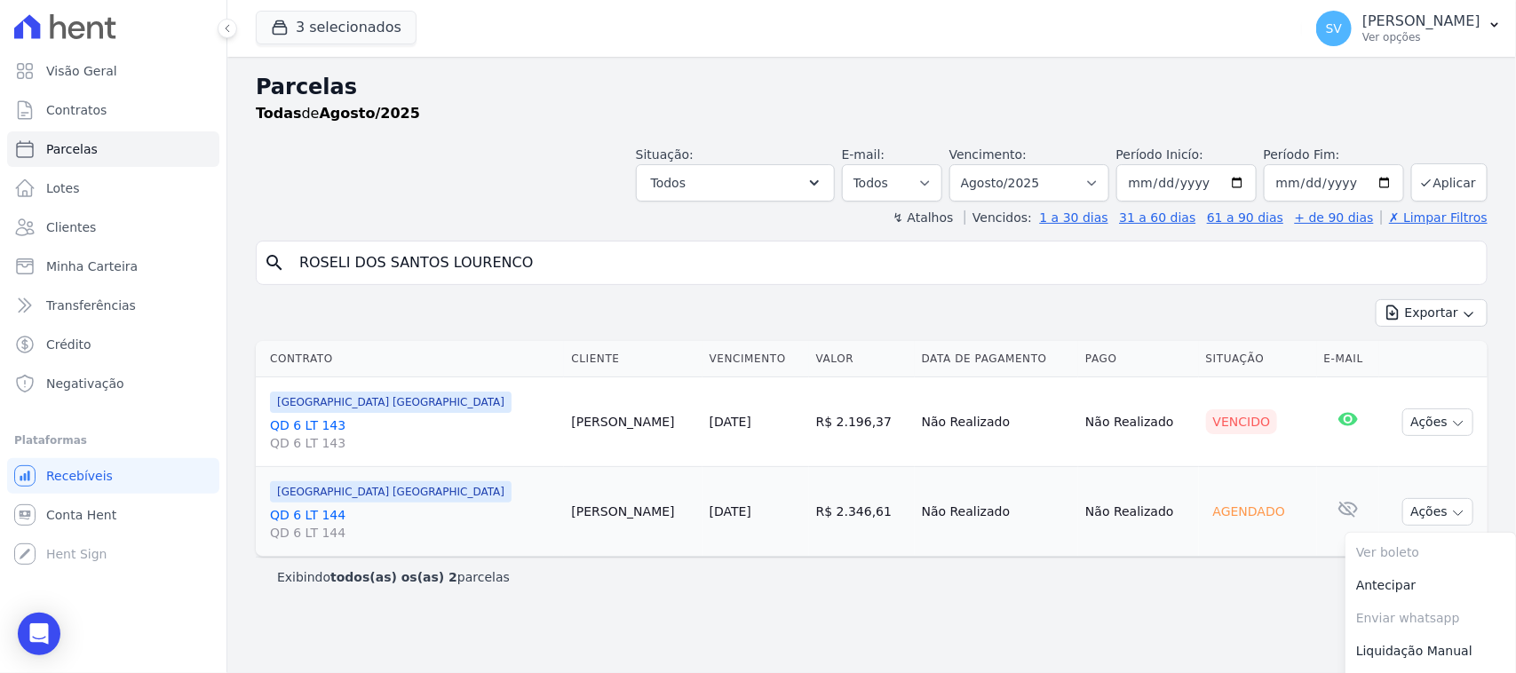
click at [1120, 555] on td "Não Realizado" at bounding box center [1138, 512] width 121 height 90
drag, startPoint x: 1036, startPoint y: 178, endPoint x: 1037, endPoint y: 189, distance: 11.6
click at [1036, 178] on select "[GEOGRAPHIC_DATA] por período ──────── Todos os meses Outubro/2022 Novembro/202…" at bounding box center [1029, 182] width 160 height 37
select select "06/2025"
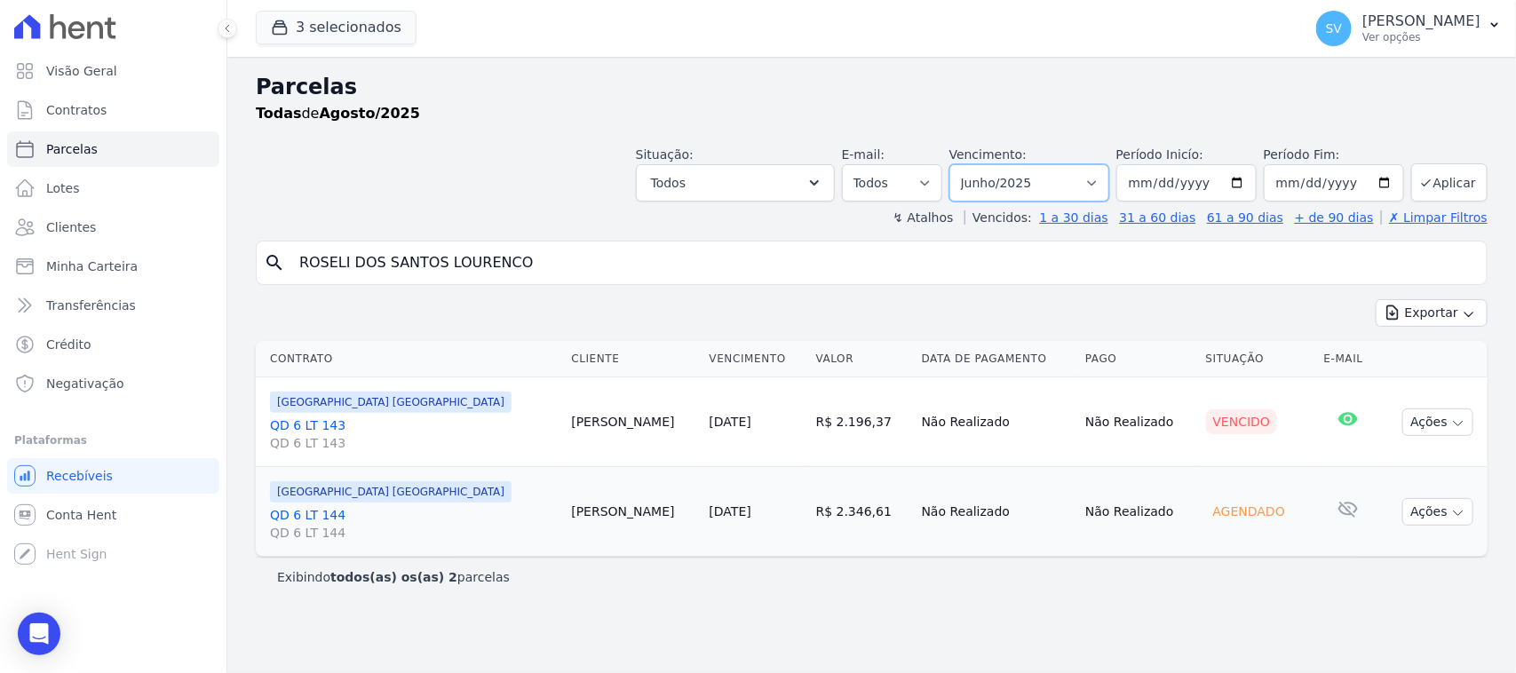
click at [972, 164] on select "[GEOGRAPHIC_DATA] por período ──────── Todos os meses Outubro/2022 Novembro/202…" at bounding box center [1029, 182] width 160 height 37
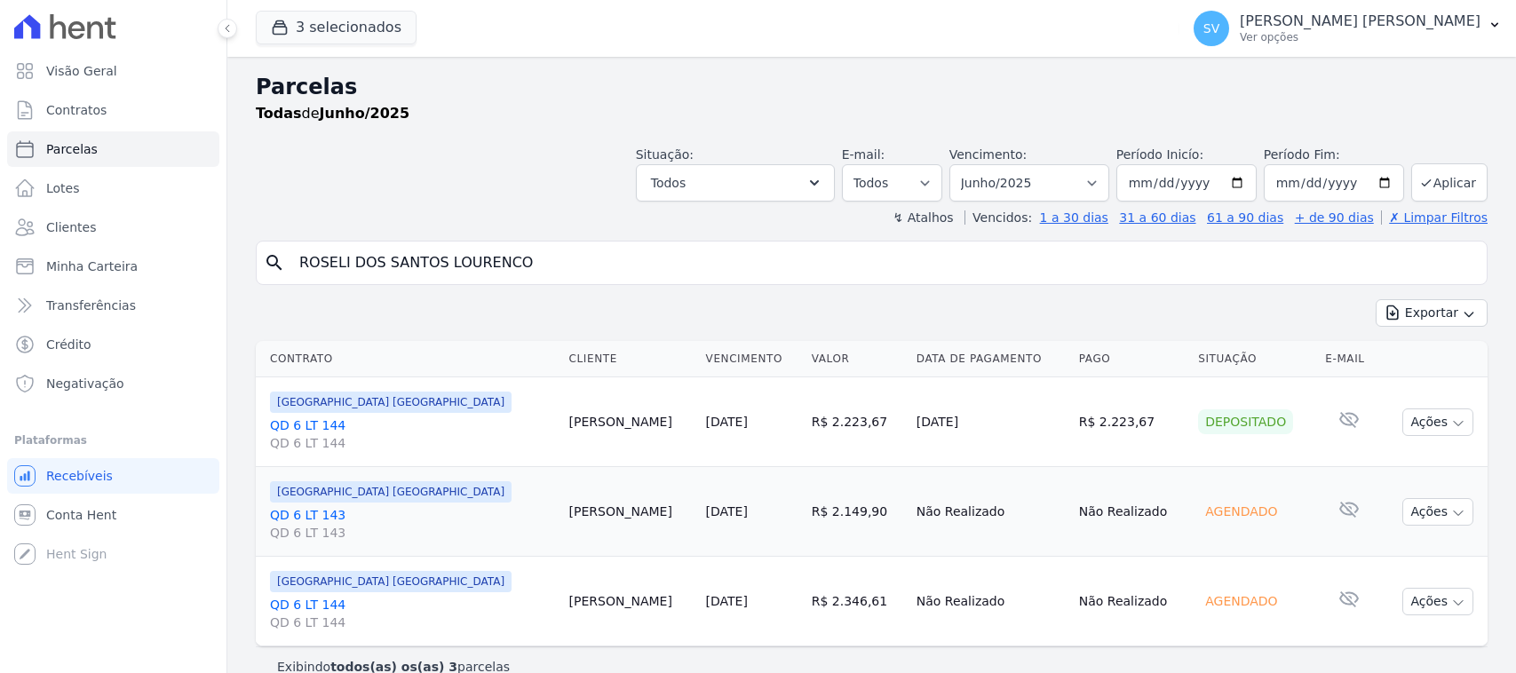
select select
drag, startPoint x: 737, startPoint y: 423, endPoint x: 790, endPoint y: 444, distance: 57.4
click at [805, 444] on td "R$ 2.223,67" at bounding box center [857, 422] width 105 height 90
drag, startPoint x: 738, startPoint y: 488, endPoint x: 784, endPoint y: 509, distance: 50.5
click at [805, 509] on td "R$ 2.149,90" at bounding box center [857, 512] width 105 height 90
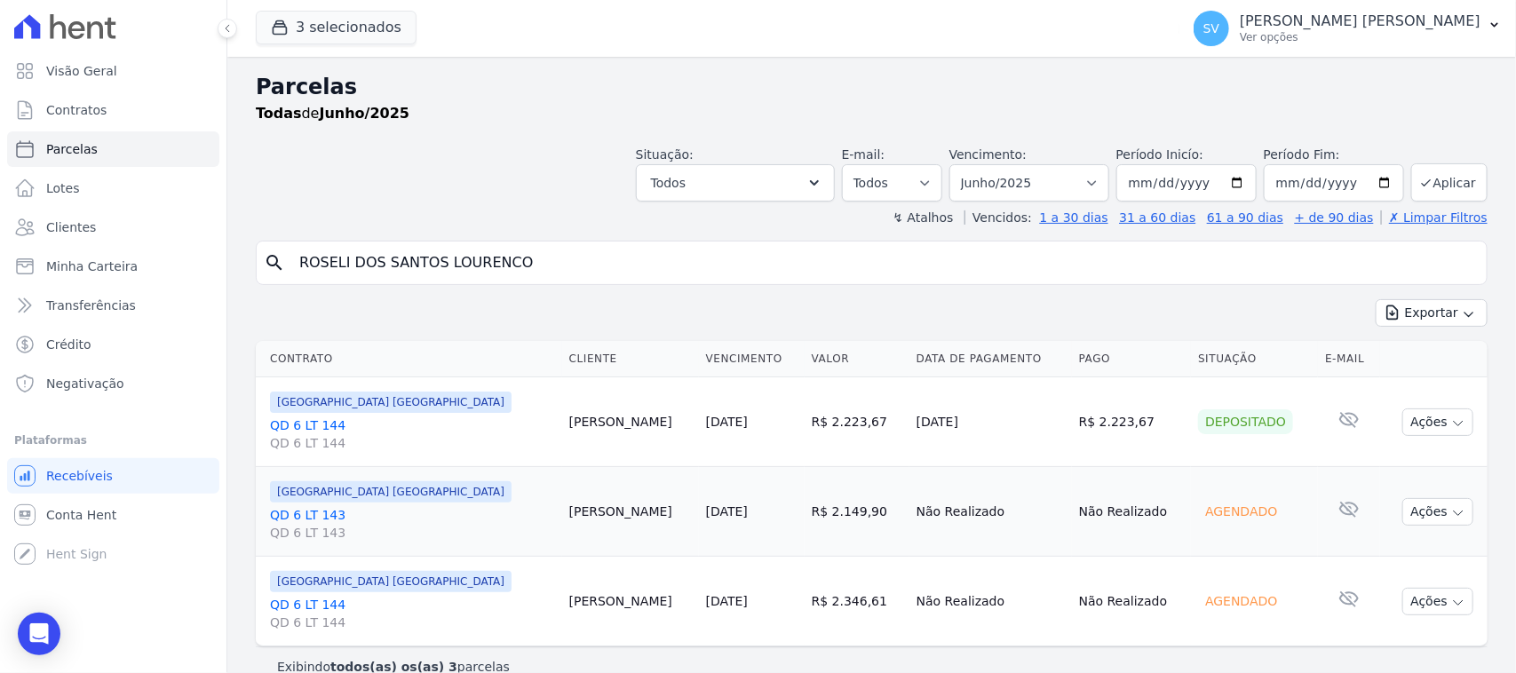
drag, startPoint x: 760, startPoint y: 587, endPoint x: 818, endPoint y: 607, distance: 60.9
click at [818, 607] on td "R$ 2.346,61" at bounding box center [857, 602] width 105 height 90
click at [805, 409] on td "R$ 2.223,67" at bounding box center [857, 422] width 105 height 90
drag, startPoint x: 1370, startPoint y: 28, endPoint x: 1334, endPoint y: 107, distance: 87.0
click at [1365, 33] on div "SHIRLEY VANESSA SOUSA ALVES Ver opções" at bounding box center [1360, 28] width 241 height 32
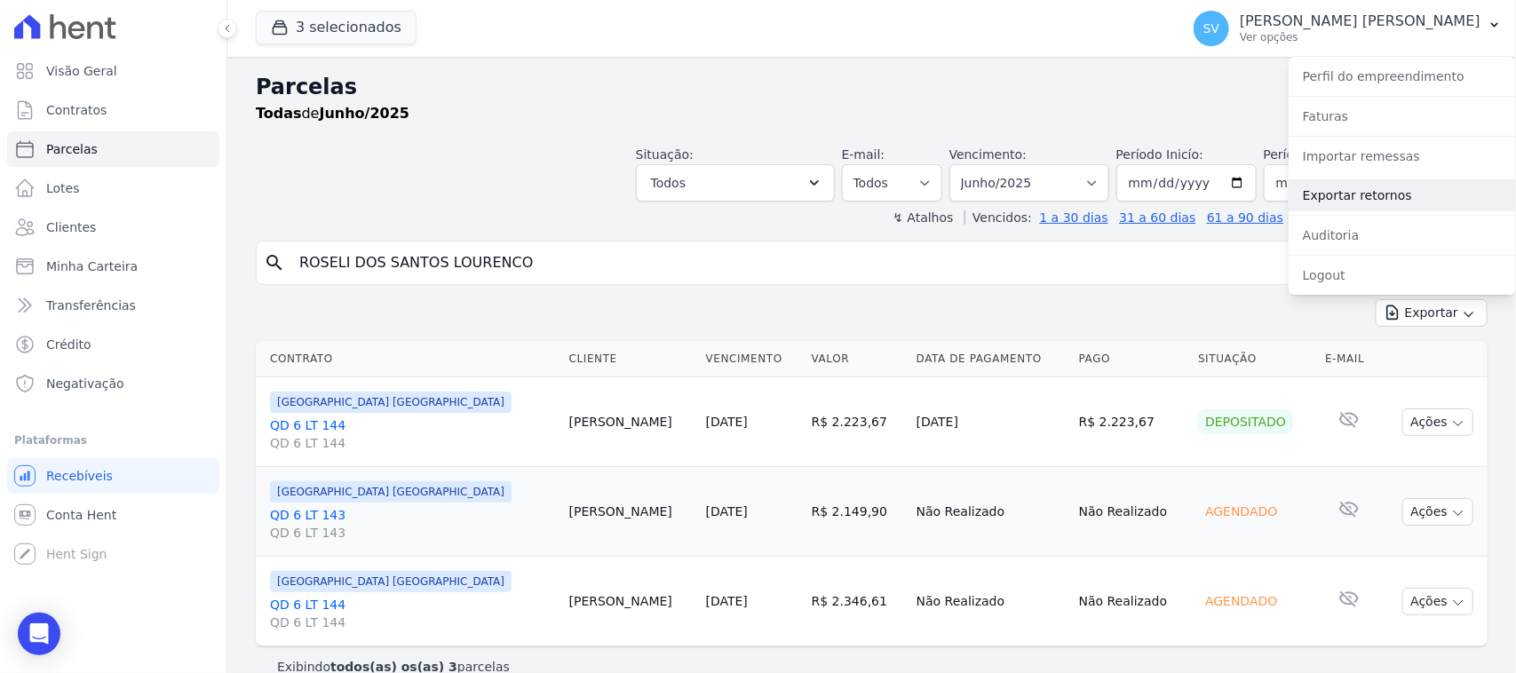
click at [1424, 192] on link "Exportar retornos" at bounding box center [1402, 195] width 227 height 32
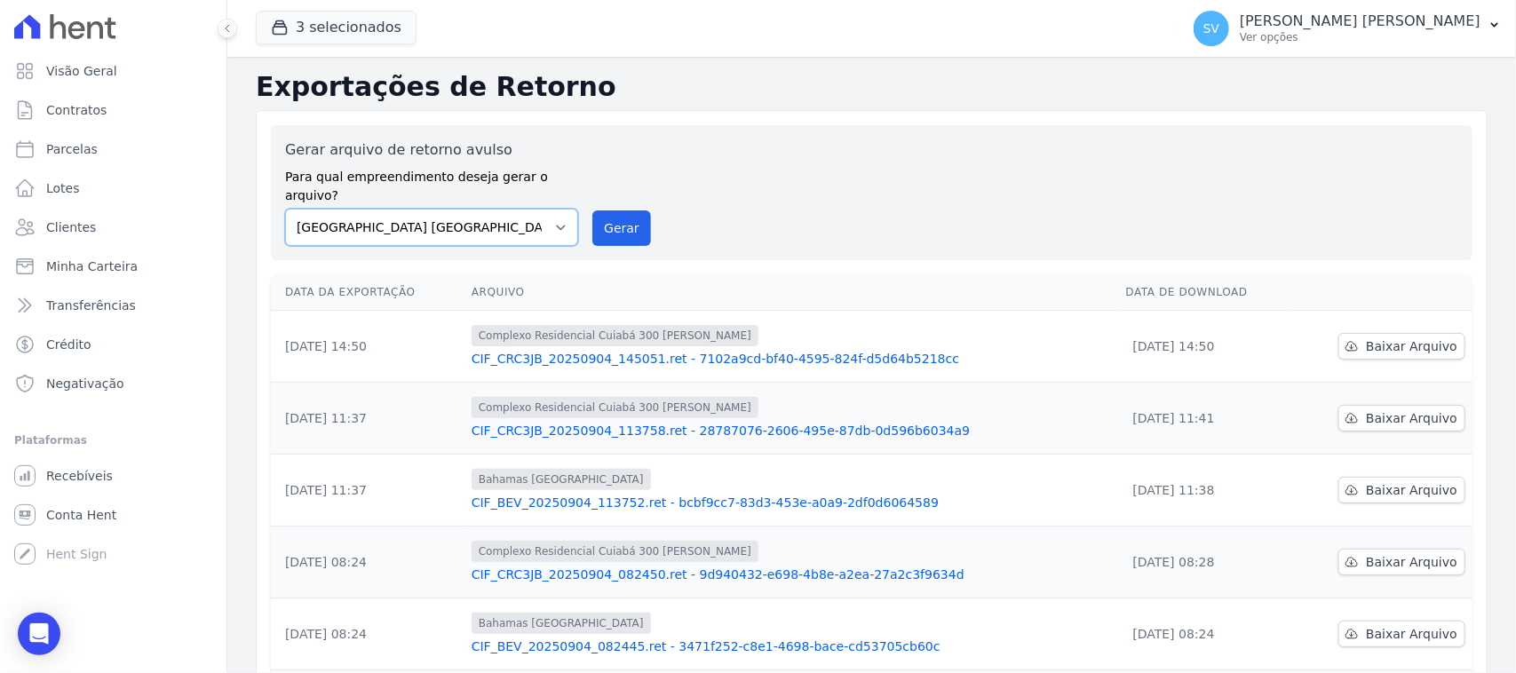
click at [513, 222] on select "BAHAMAS EAST VILLAGE COMPLEXO RESIDENCIAL CUIABÁ 300 - JOÃO DE BARRO IBIZA RESI…" at bounding box center [431, 227] width 293 height 37
select select "a999329b-d322-46c5-b2df-9163b092fb9b"
click at [285, 209] on select "BAHAMAS EAST VILLAGE COMPLEXO RESIDENCIAL CUIABÁ 300 - JOÃO DE BARRO IBIZA RESI…" at bounding box center [431, 227] width 293 height 37
click at [606, 210] on button "Gerar" at bounding box center [621, 228] width 59 height 36
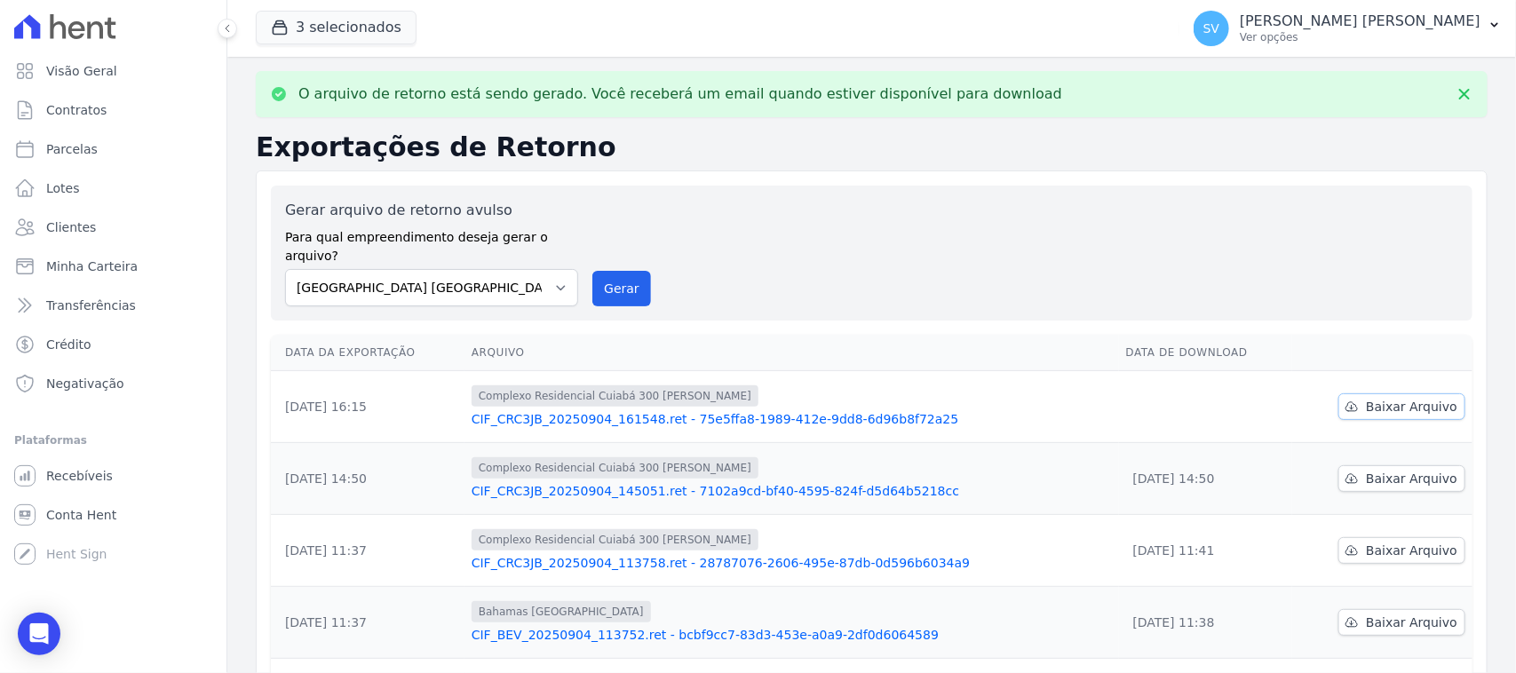
click at [1352, 393] on link "Baixar Arquivo" at bounding box center [1401, 406] width 127 height 27
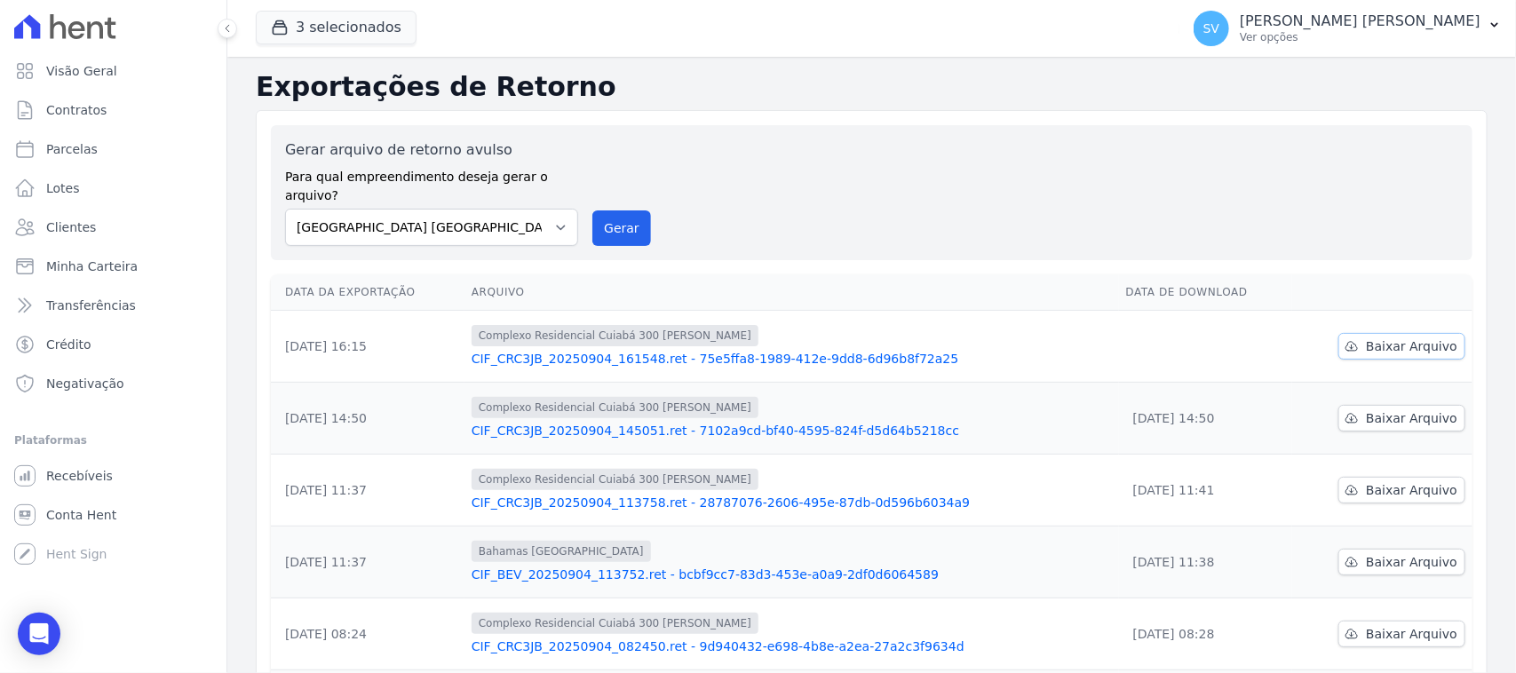
click at [1417, 337] on span "Baixar Arquivo" at bounding box center [1411, 346] width 91 height 18
click at [105, 160] on link "Parcelas" at bounding box center [113, 149] width 212 height 36
select select
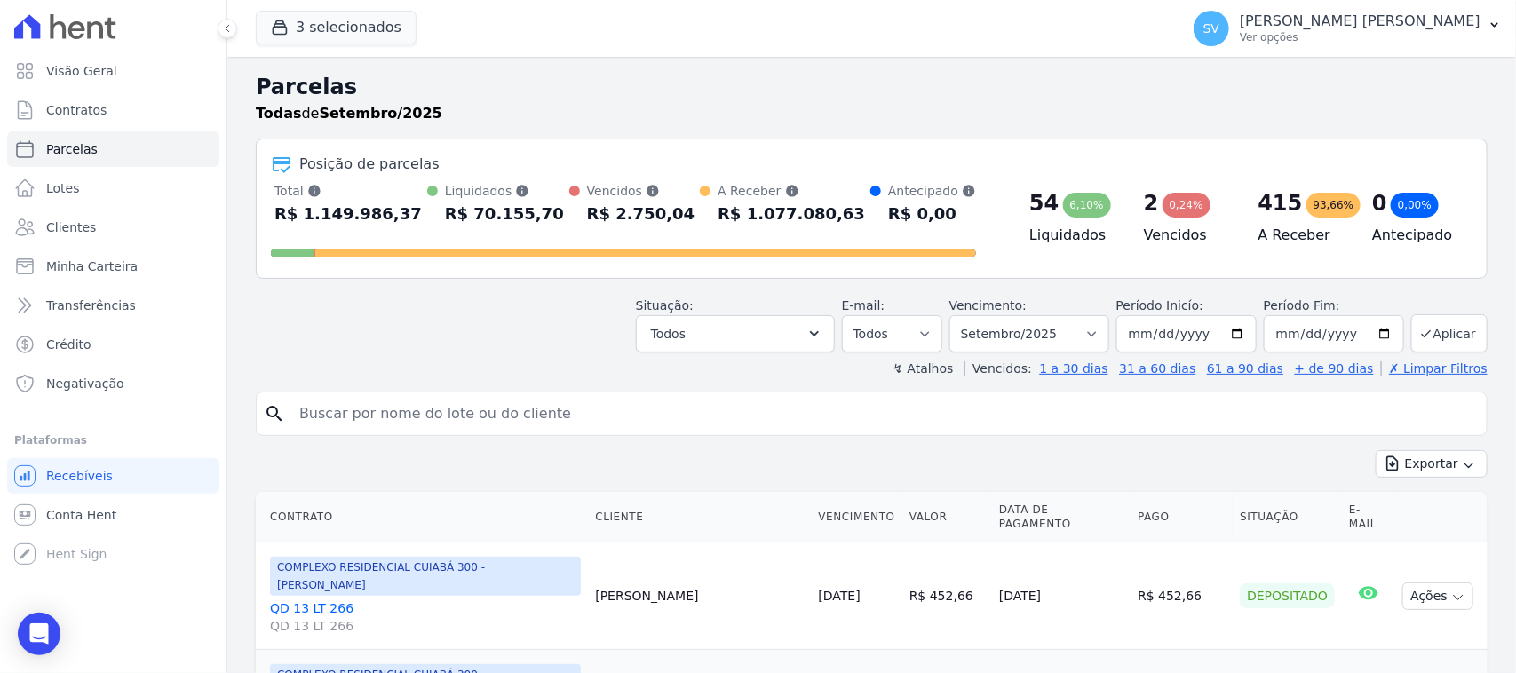
click at [522, 408] on input "search" at bounding box center [884, 414] width 1191 height 36
paste input "Anderson Soares dos Santos"
type input "Anderson Soares dos Santos"
click at [964, 330] on select "Filtrar por período ──────── Todos os meses Outubro/2022 Novembro/2022 Dezembro…" at bounding box center [1029, 333] width 160 height 37
select select "08/2025"
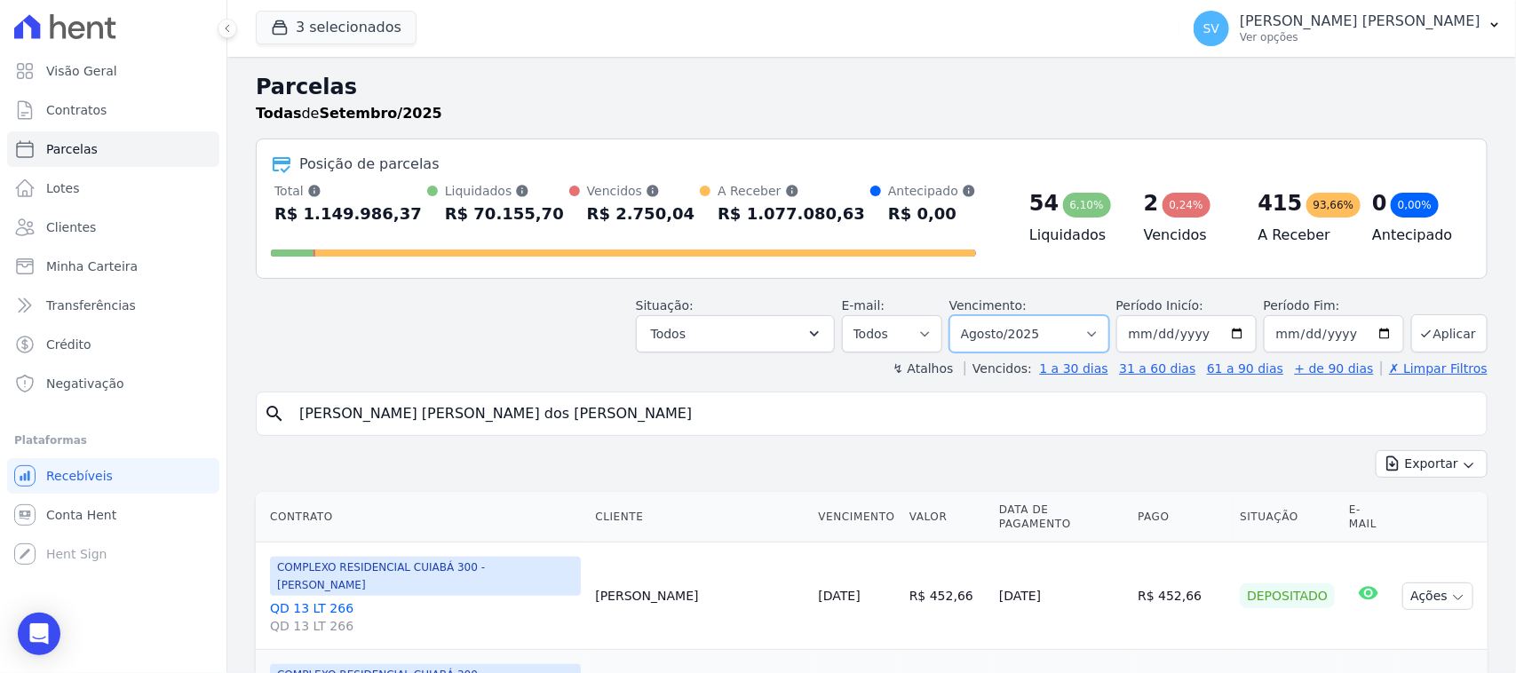
click at [956, 315] on select "Filtrar por período ──────── Todos os meses Outubro/2022 Novembro/2022 Dezembro…" at bounding box center [1029, 333] width 160 height 37
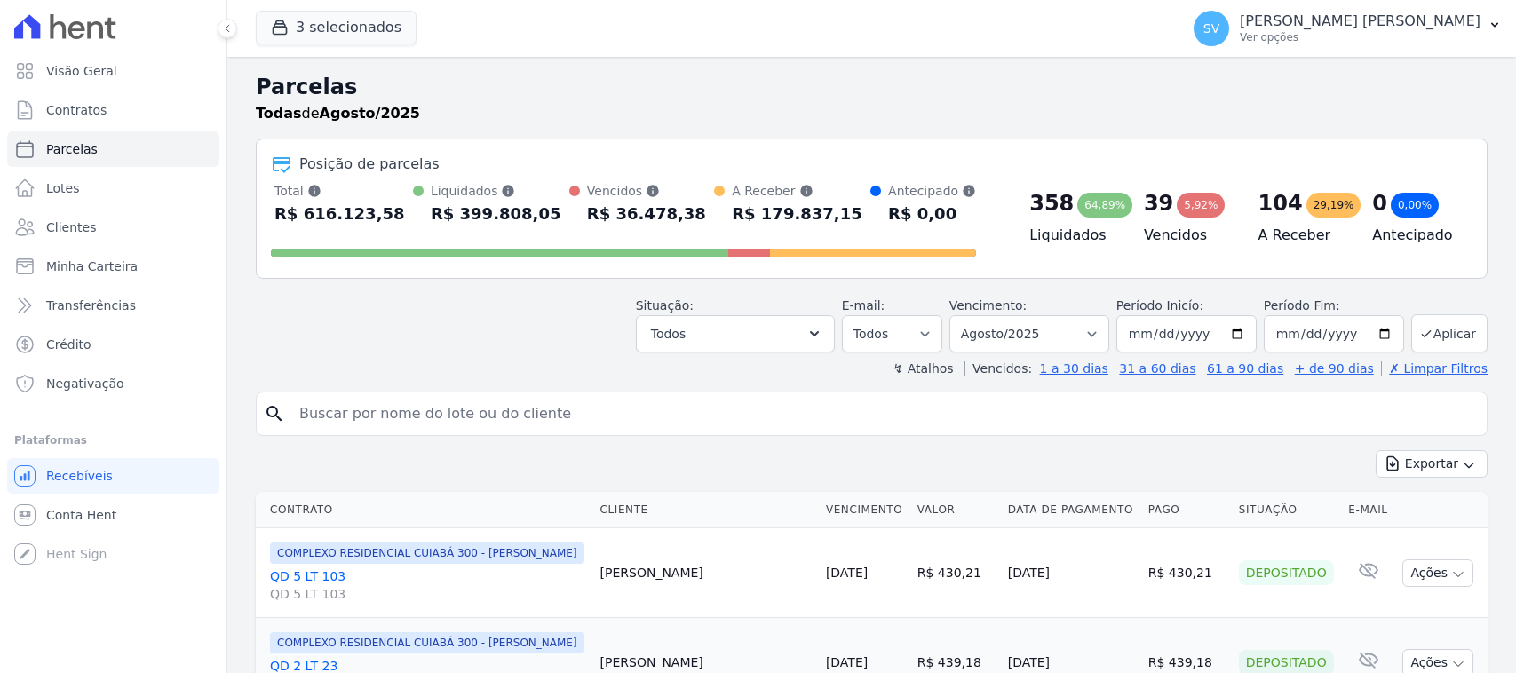
select select
click at [555, 427] on input "search" at bounding box center [884, 414] width 1191 height 36
paste input "[PERSON_NAME] [PERSON_NAME] dos [PERSON_NAME]"
type input "[PERSON_NAME] [PERSON_NAME] dos [PERSON_NAME]"
select select
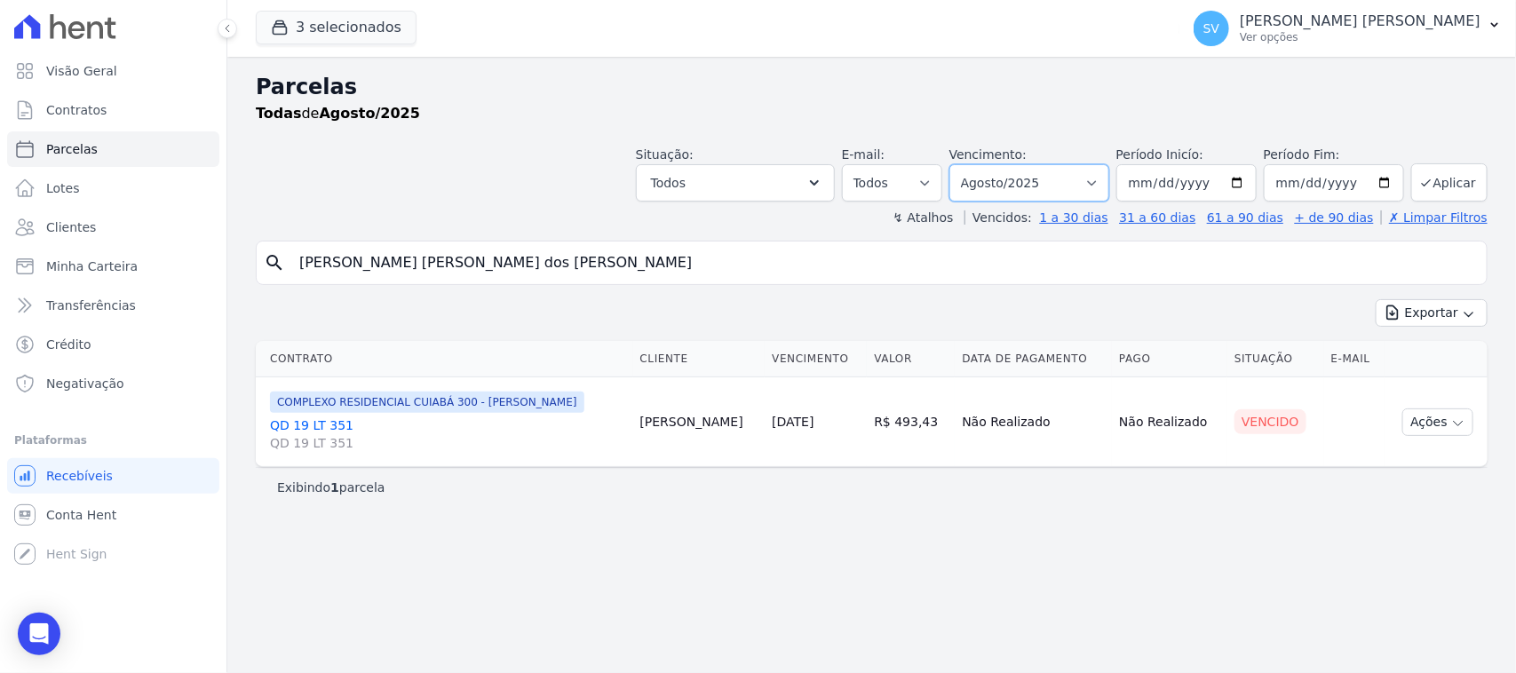
click at [1018, 178] on select "[GEOGRAPHIC_DATA] por período ──────── Todos os meses Outubro/2022 Novembro/202…" at bounding box center [1029, 182] width 160 height 37
select select "07/2025"
click at [972, 164] on select "[GEOGRAPHIC_DATA] por período ──────── Todos os meses Outubro/2022 Novembro/202…" at bounding box center [1029, 182] width 160 height 37
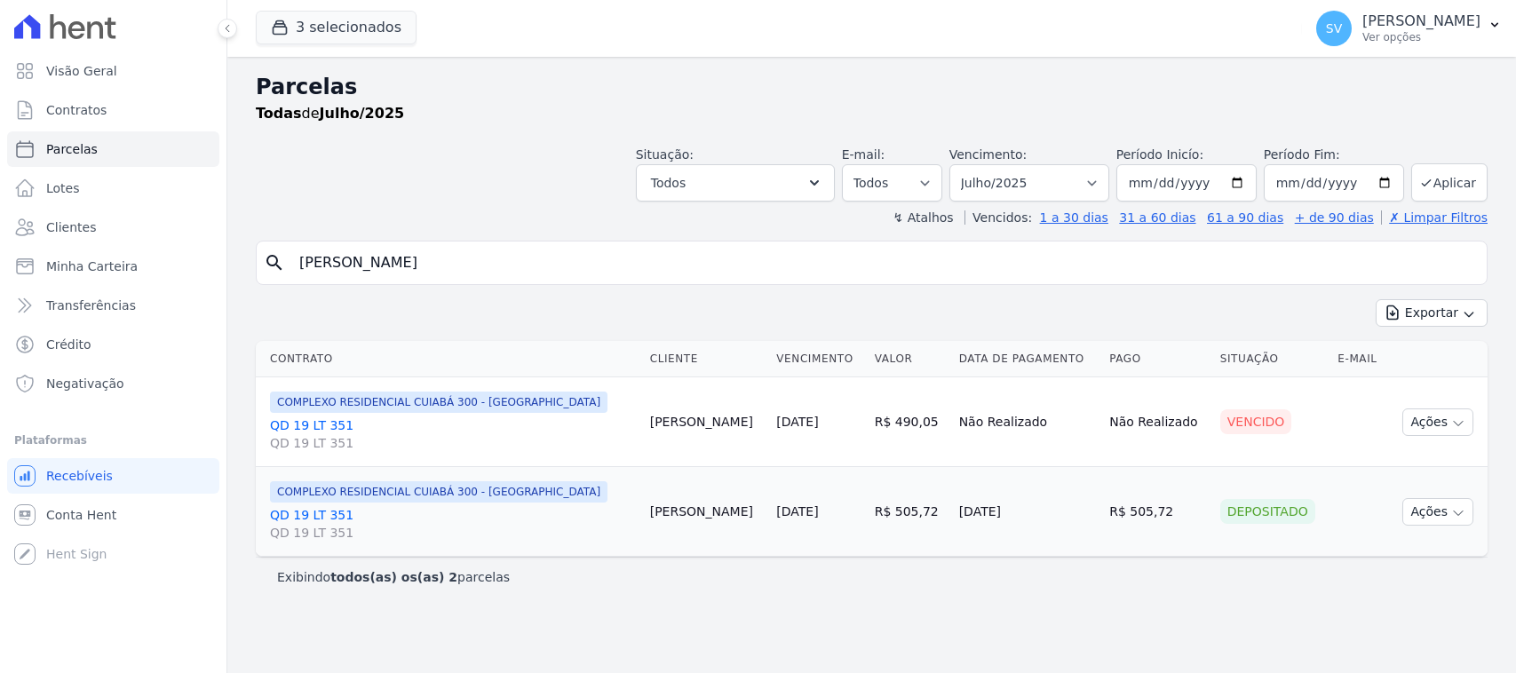
select select
click at [1431, 432] on button "Ações" at bounding box center [1437, 422] width 71 height 28
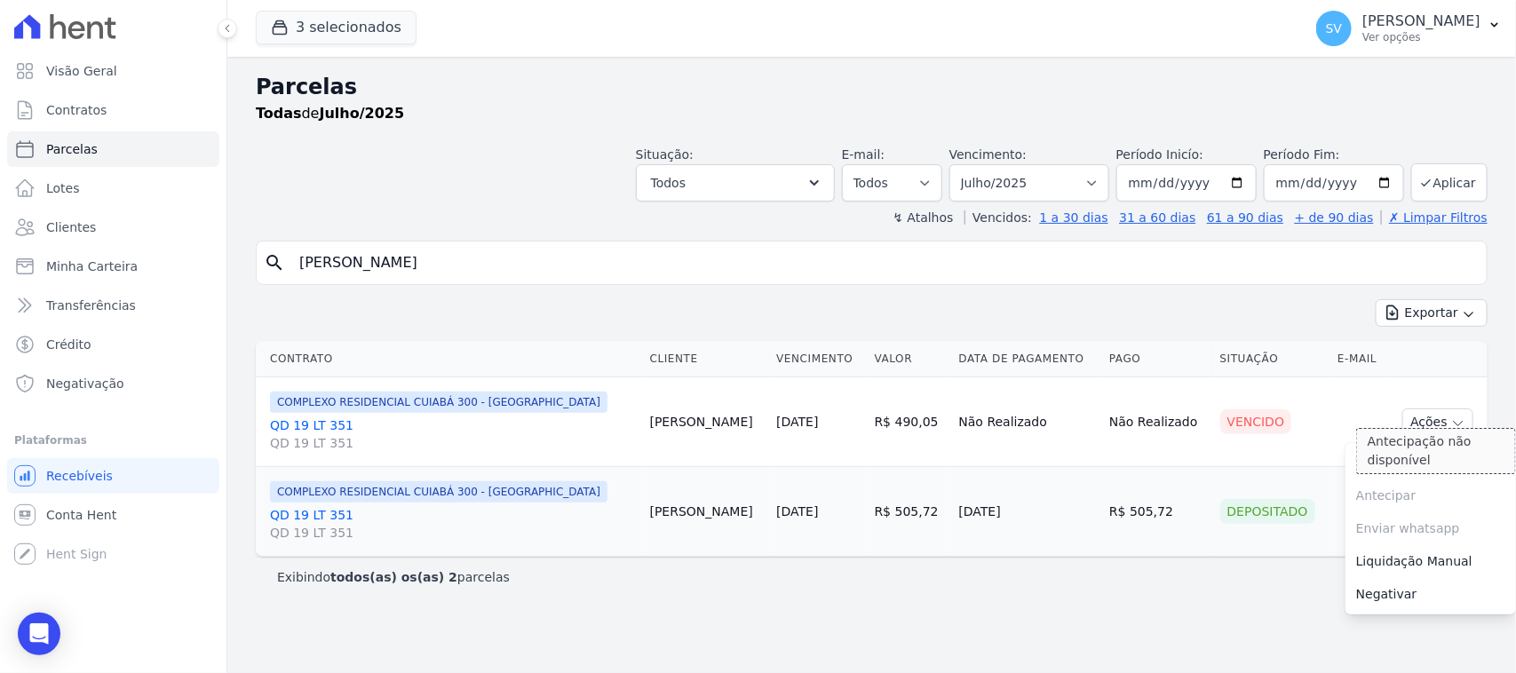
click at [1424, 482] on span "Antecipar Antecipação não disponível" at bounding box center [1430, 496] width 171 height 33
click at [1417, 467] on link "Ver boleto" at bounding box center [1430, 463] width 171 height 33
drag, startPoint x: 689, startPoint y: 274, endPoint x: 274, endPoint y: 241, distance: 416.9
click at [274, 241] on div "search [PERSON_NAME]" at bounding box center [872, 263] width 1232 height 44
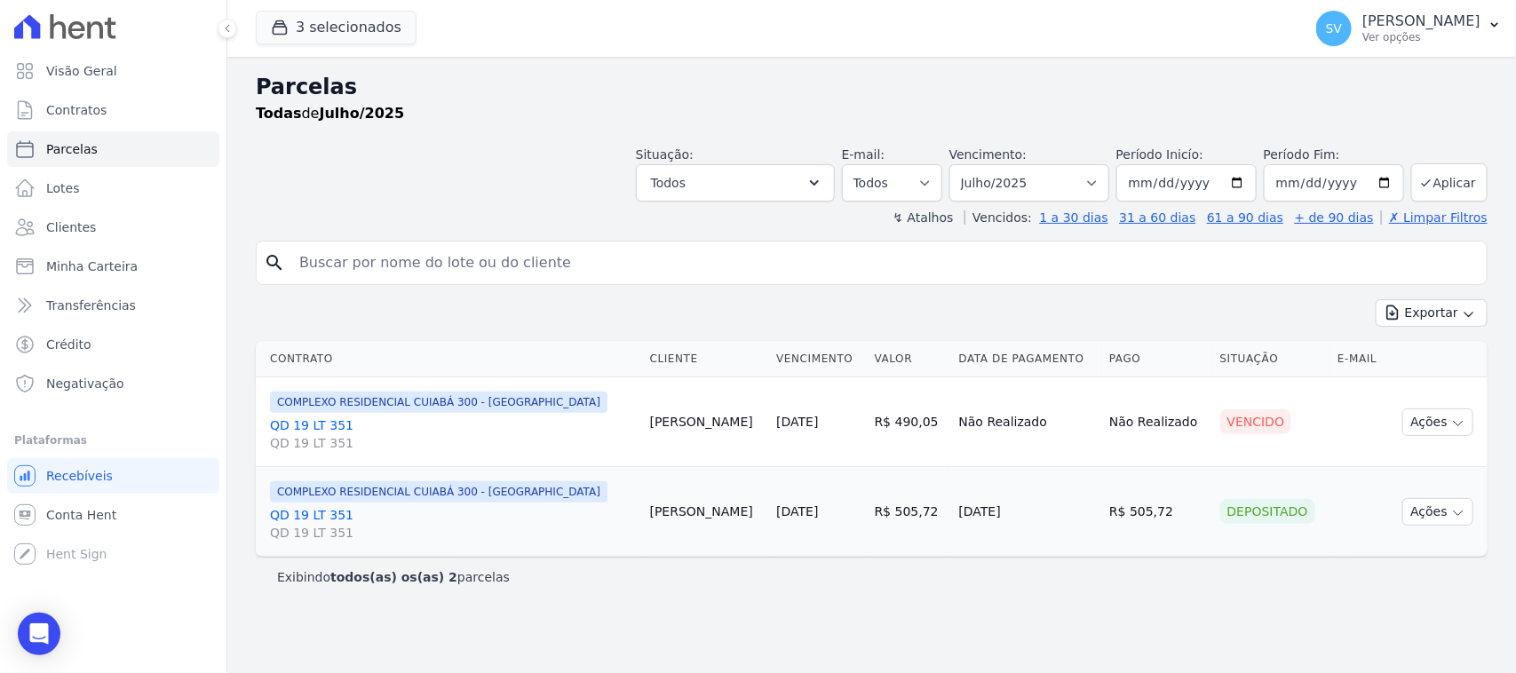
paste input "[PERSON_NAME]"
type input "[PERSON_NAME]"
drag, startPoint x: 1017, startPoint y: 174, endPoint x: 1273, endPoint y: 340, distance: 304.9
click at [1017, 174] on select "Filtrar por período ──────── Todos os meses Outubro/2022 Novembro/2022 Dezembro…" at bounding box center [1029, 182] width 160 height 37
select select
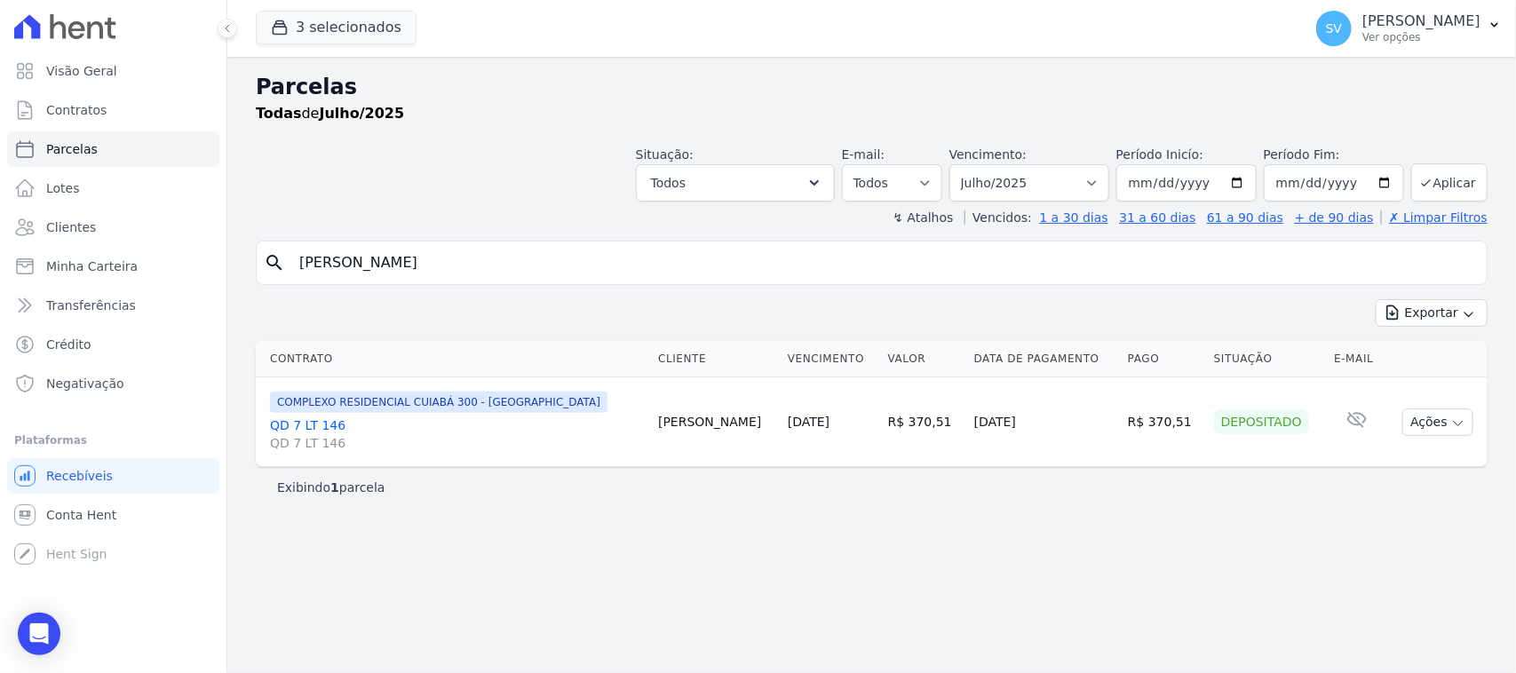
click at [1023, 161] on label "Vencimento:" at bounding box center [987, 154] width 77 height 14
click at [1035, 191] on select "Filtrar por período ──────── Todos os meses Outubro/2022 Novembro/2022 Dezembro…" at bounding box center [1029, 182] width 160 height 37
select select "09/2025"
click at [972, 164] on select "Filtrar por período ──────── Todos os meses Outubro/2022 Novembro/2022 Dezembro…" at bounding box center [1029, 182] width 160 height 37
select select
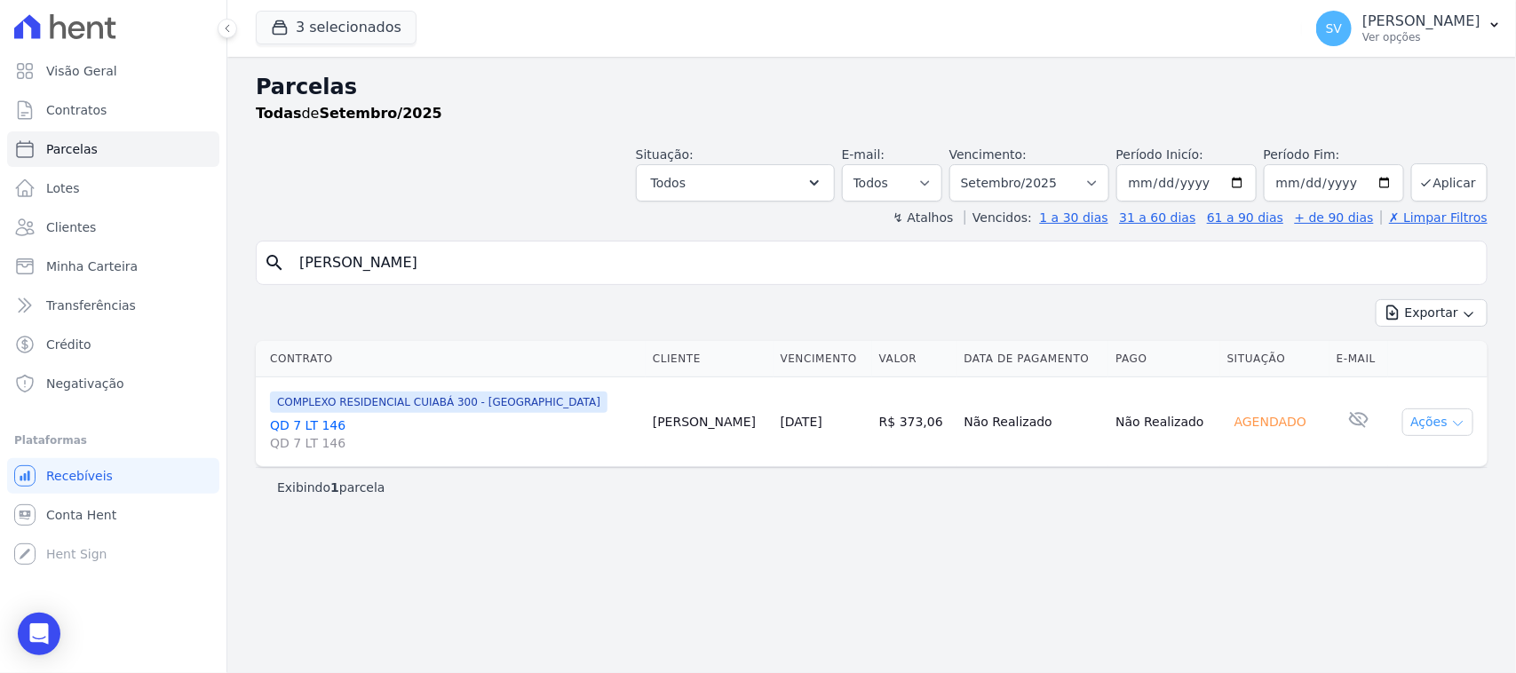
click at [1424, 426] on button "Ações" at bounding box center [1437, 422] width 71 height 28
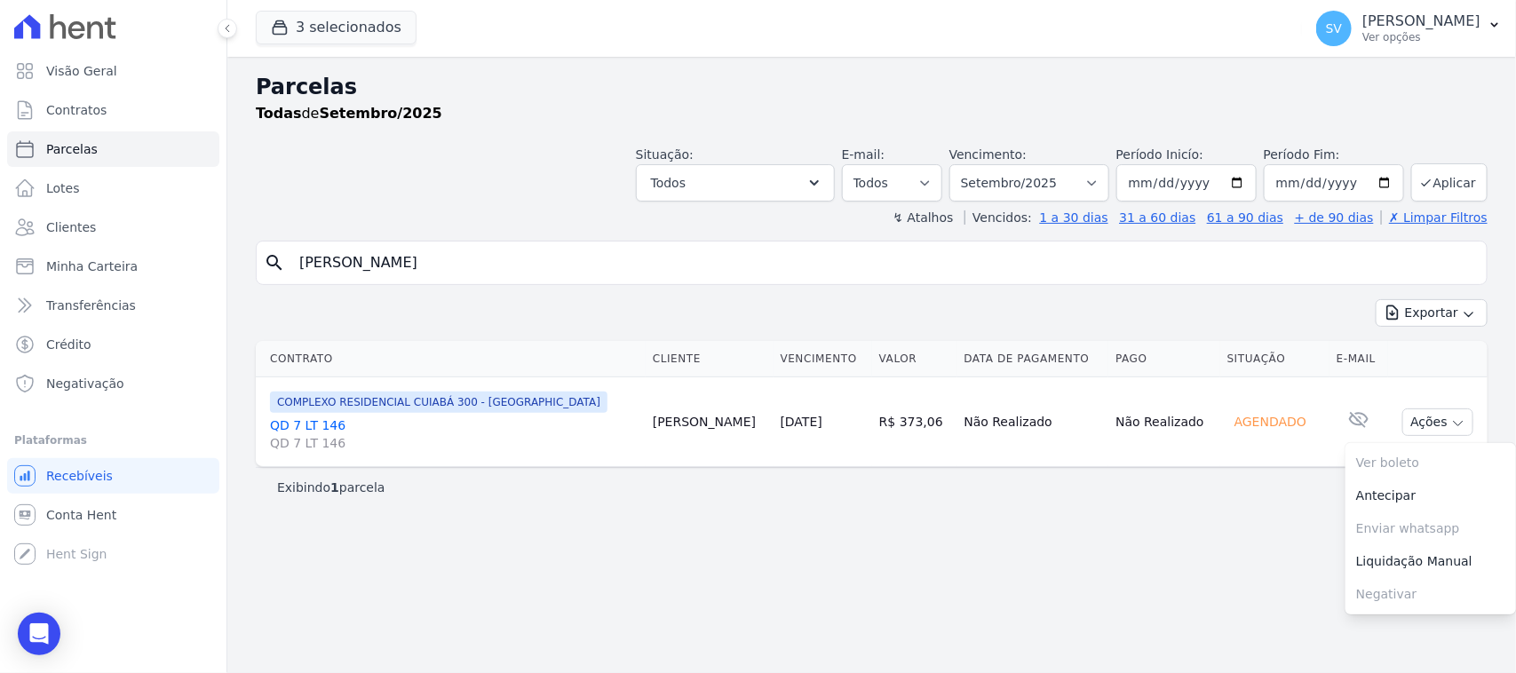
click at [1215, 562] on div "Parcelas Todas de Setembro/2025 Situação: Agendado Em Aberto Pago Processando C…" at bounding box center [871, 365] width 1289 height 616
click at [1459, 22] on p "[PERSON_NAME]" at bounding box center [1421, 21] width 118 height 18
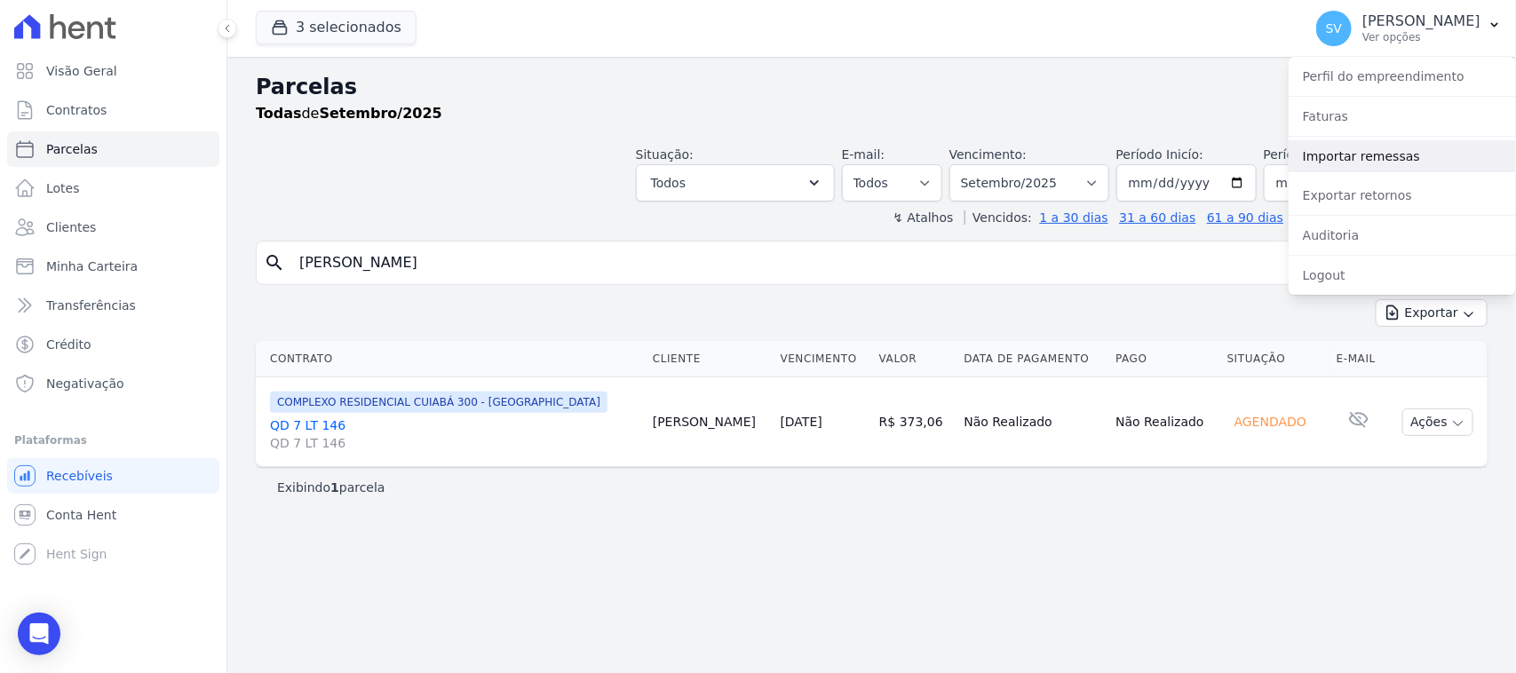
click at [1394, 162] on link "Importar remessas" at bounding box center [1402, 156] width 227 height 32
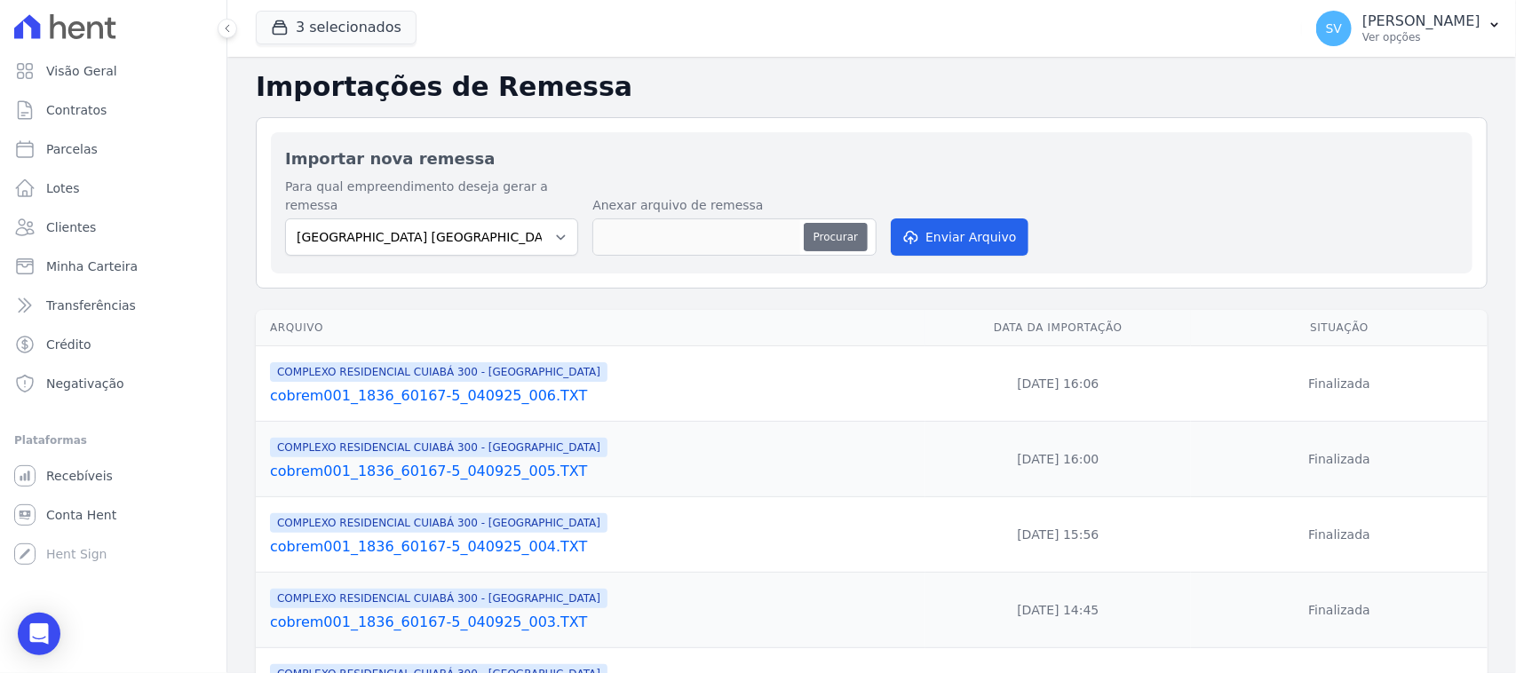
click at [837, 233] on div "Procurar" at bounding box center [734, 236] width 284 height 37
click at [827, 223] on button "Procurar" at bounding box center [836, 237] width 64 height 28
type input "cobrem001_1836_60167-5_040925_007.TXT"
click at [528, 218] on select "BAHAMAS EAST VILLAGE COMPLEXO RESIDENCIAL CUIABÁ 300 - JOÃO DE BARRO IBIZA RESI…" at bounding box center [431, 236] width 293 height 37
select select "a999329b-d322-46c5-b2df-9163b092fb9b"
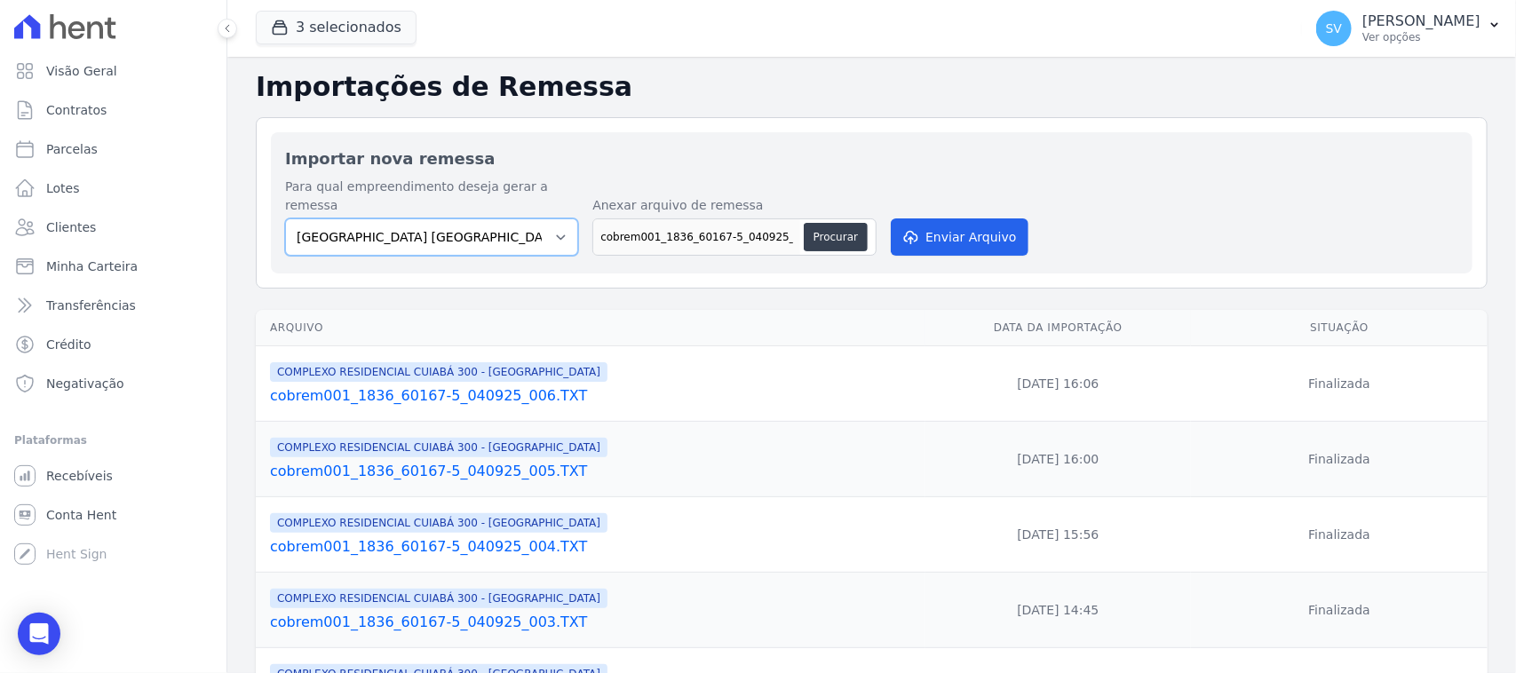
click at [285, 218] on select "BAHAMAS EAST VILLAGE COMPLEXO RESIDENCIAL CUIABÁ 300 - JOÃO DE BARRO IBIZA RESI…" at bounding box center [431, 236] width 293 height 37
click at [974, 218] on button "Enviar Arquivo" at bounding box center [959, 236] width 137 height 37
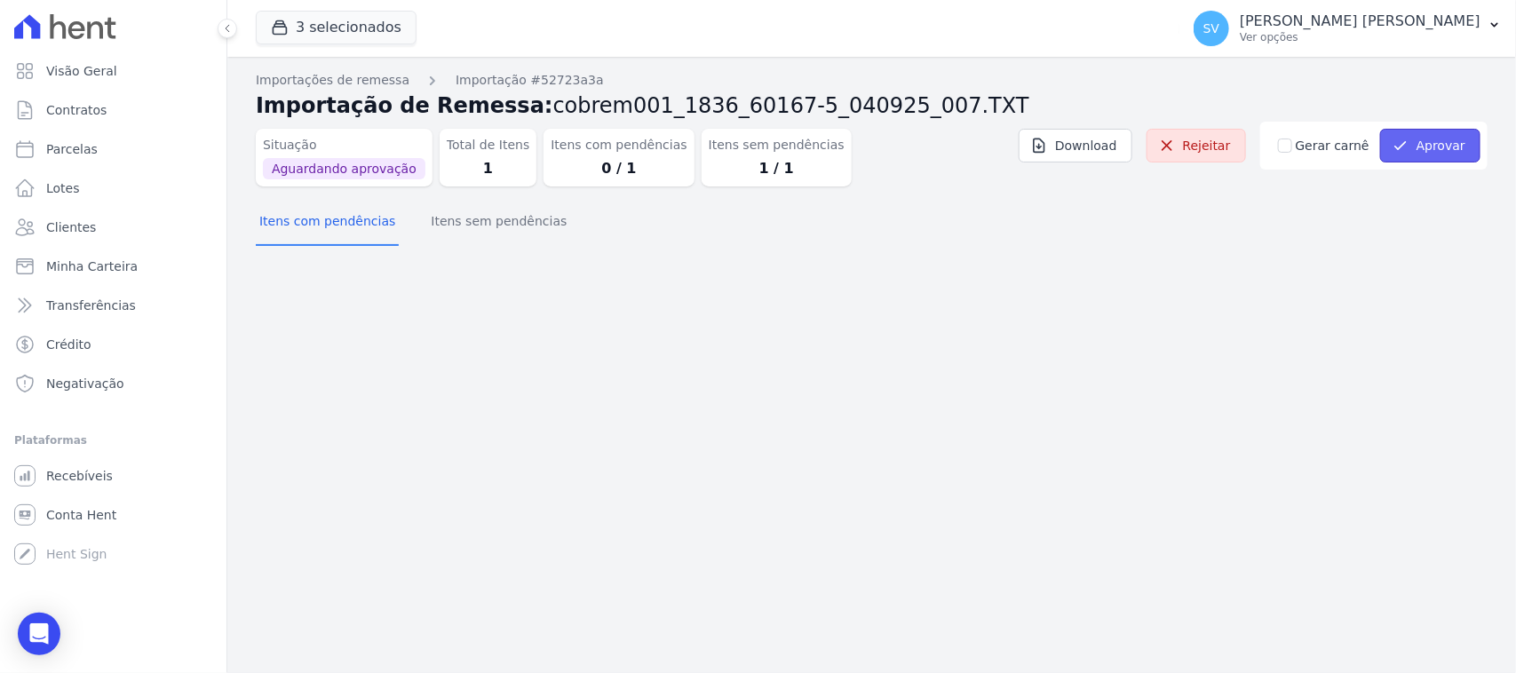
drag, startPoint x: 1425, startPoint y: 139, endPoint x: 1386, endPoint y: 149, distance: 40.5
click at [1425, 138] on button "Aprovar" at bounding box center [1430, 146] width 100 height 34
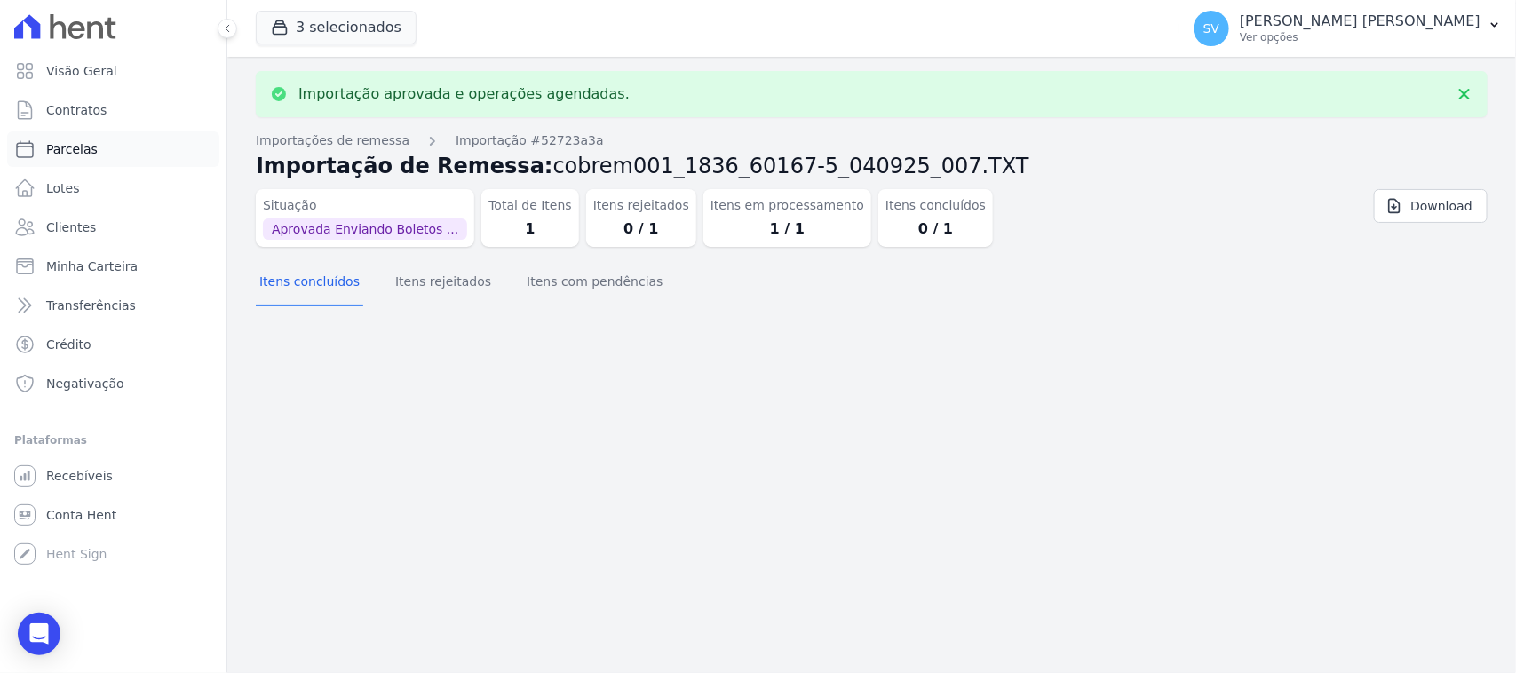
click at [108, 156] on link "Parcelas" at bounding box center [113, 149] width 212 height 36
select select
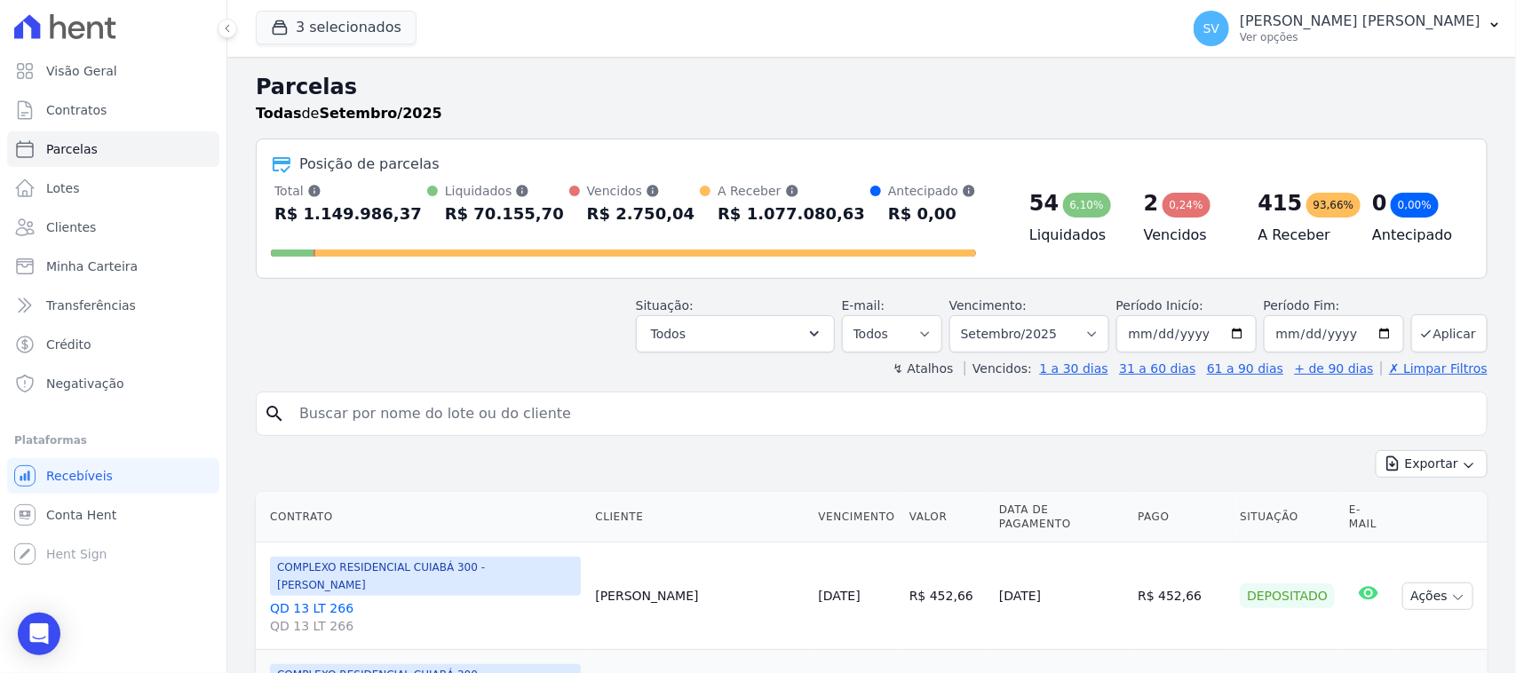
click at [589, 431] on input "search" at bounding box center [884, 414] width 1191 height 36
paste input "[PERSON_NAME]"
type input "[PERSON_NAME]"
select select
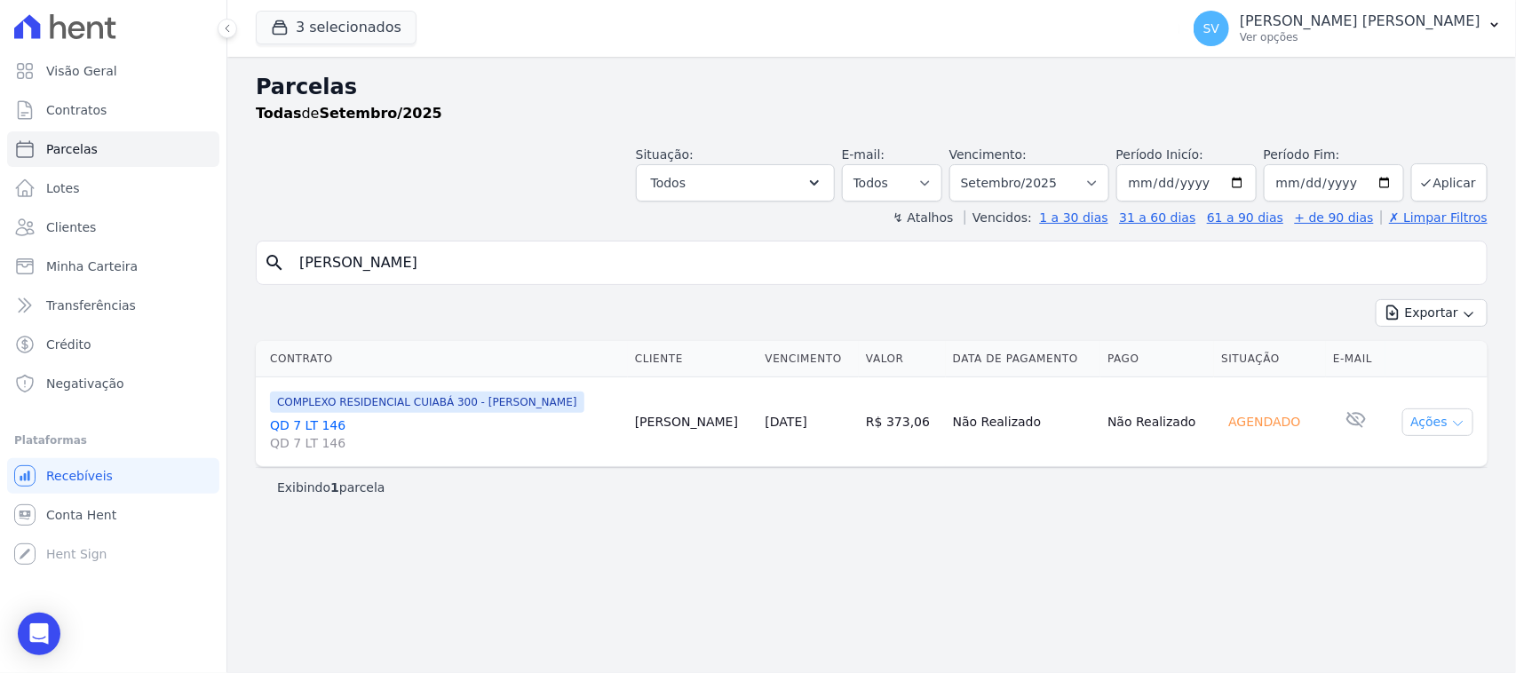
click at [1445, 426] on button "Ações" at bounding box center [1437, 422] width 71 height 28
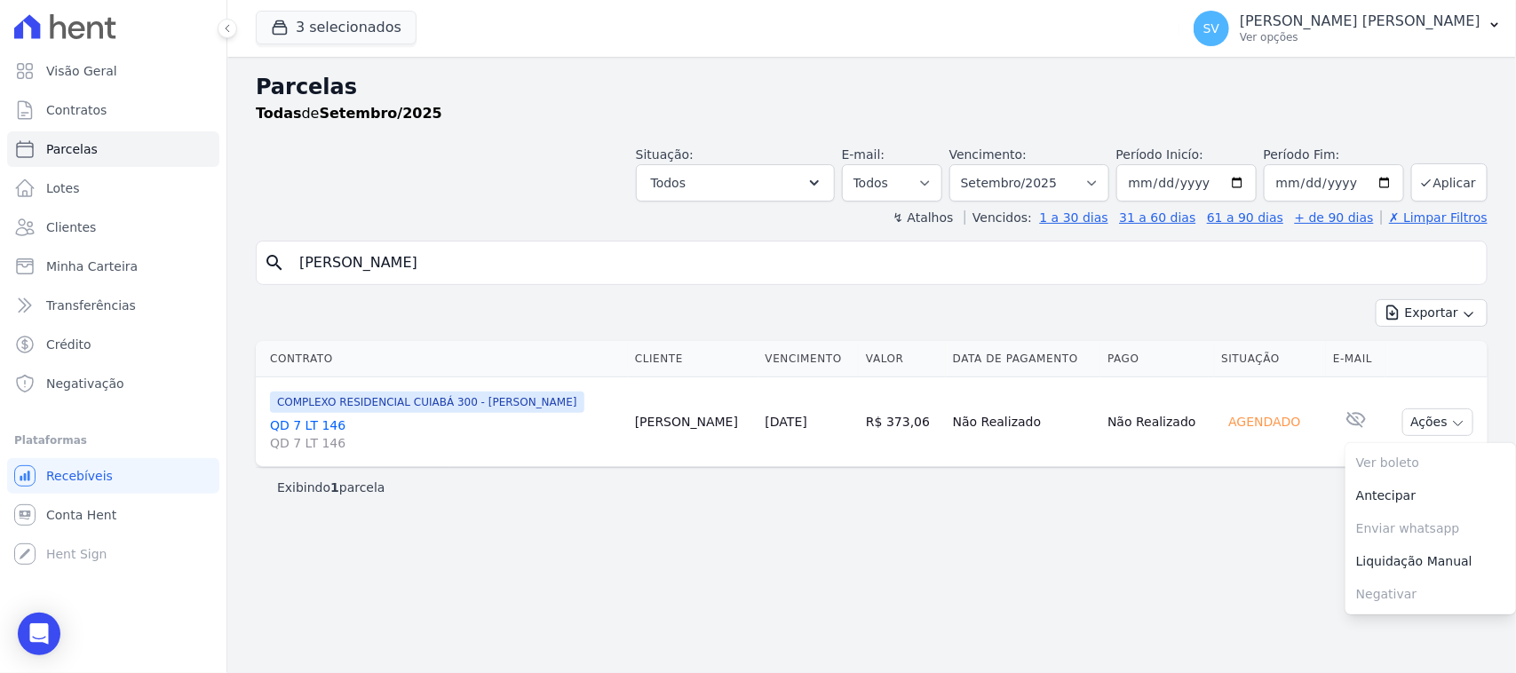
click at [1239, 548] on div "Parcelas Todas de Setembro/2025 Situação: Agendado Em Aberto Pago Processando C…" at bounding box center [871, 365] width 1289 height 616
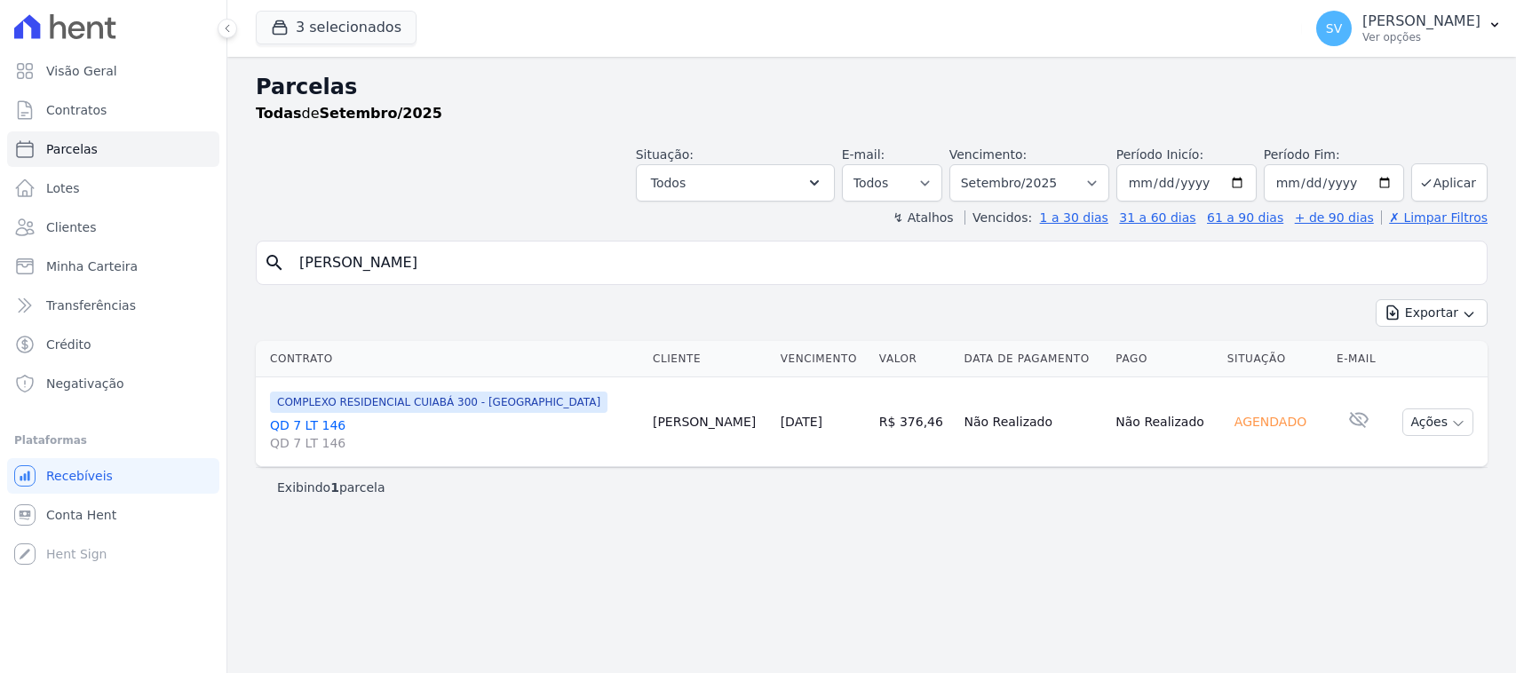
select select
click at [1440, 424] on button "Ações" at bounding box center [1437, 422] width 71 height 28
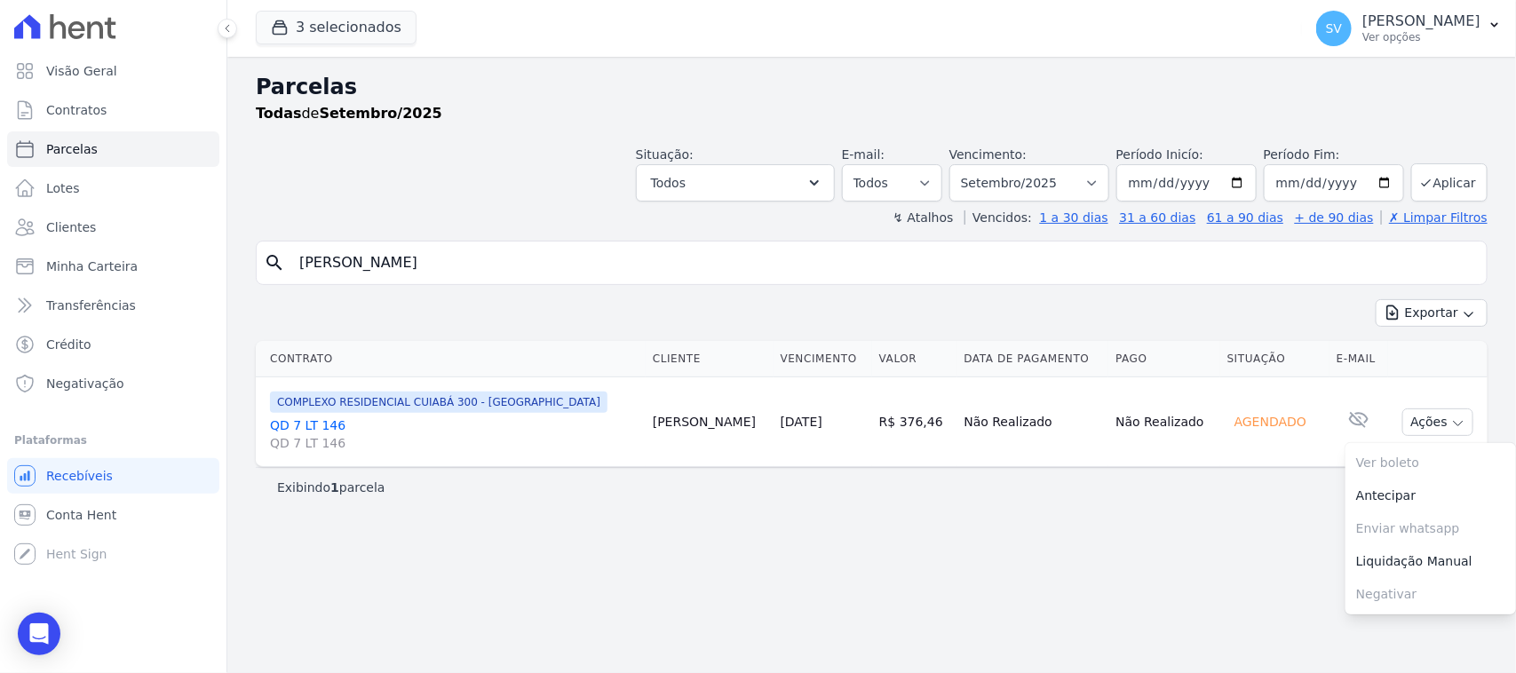
click at [1138, 544] on div "Parcelas Todas de Setembro/2025 Situação: Agendado Em Aberto Pago Processando C…" at bounding box center [871, 365] width 1289 height 616
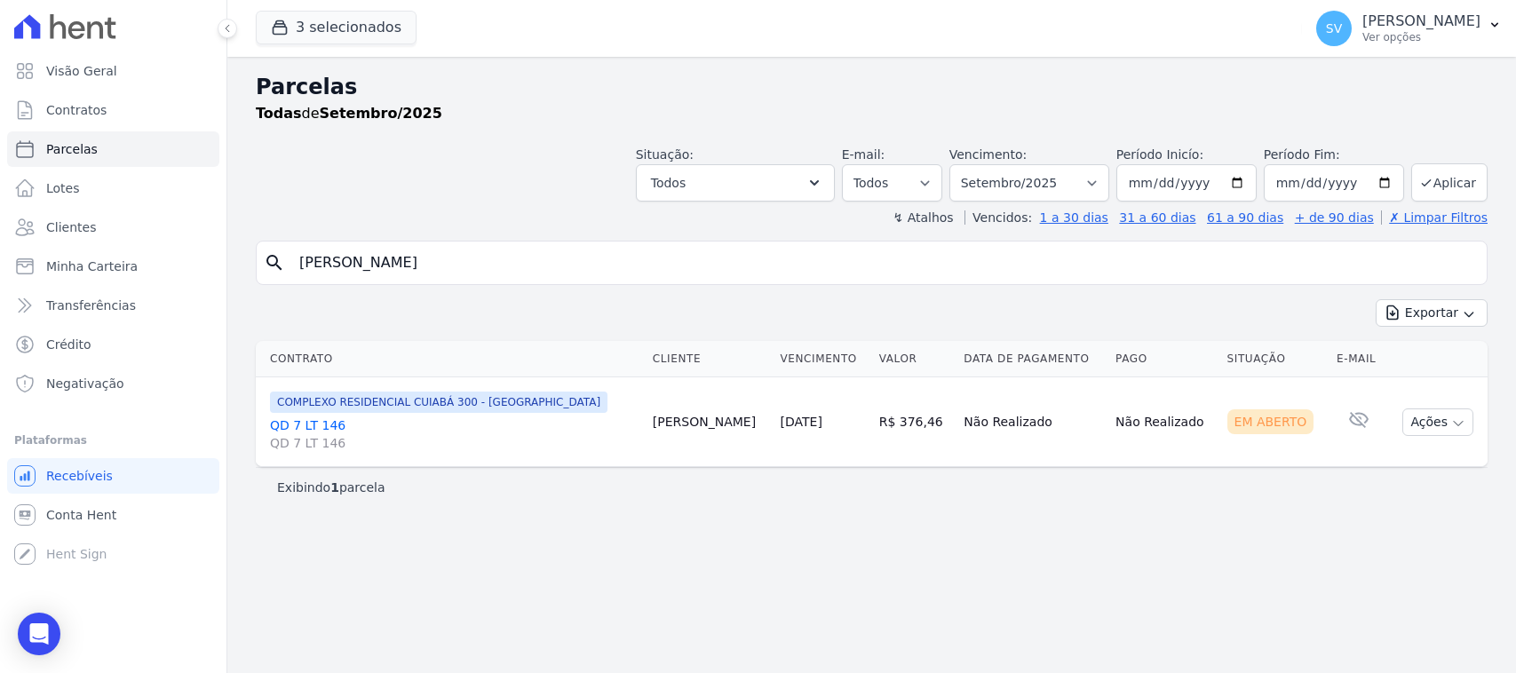
select select
click at [1434, 429] on button "Ações" at bounding box center [1437, 422] width 71 height 28
click at [1415, 458] on link "Ver boleto" at bounding box center [1430, 463] width 171 height 33
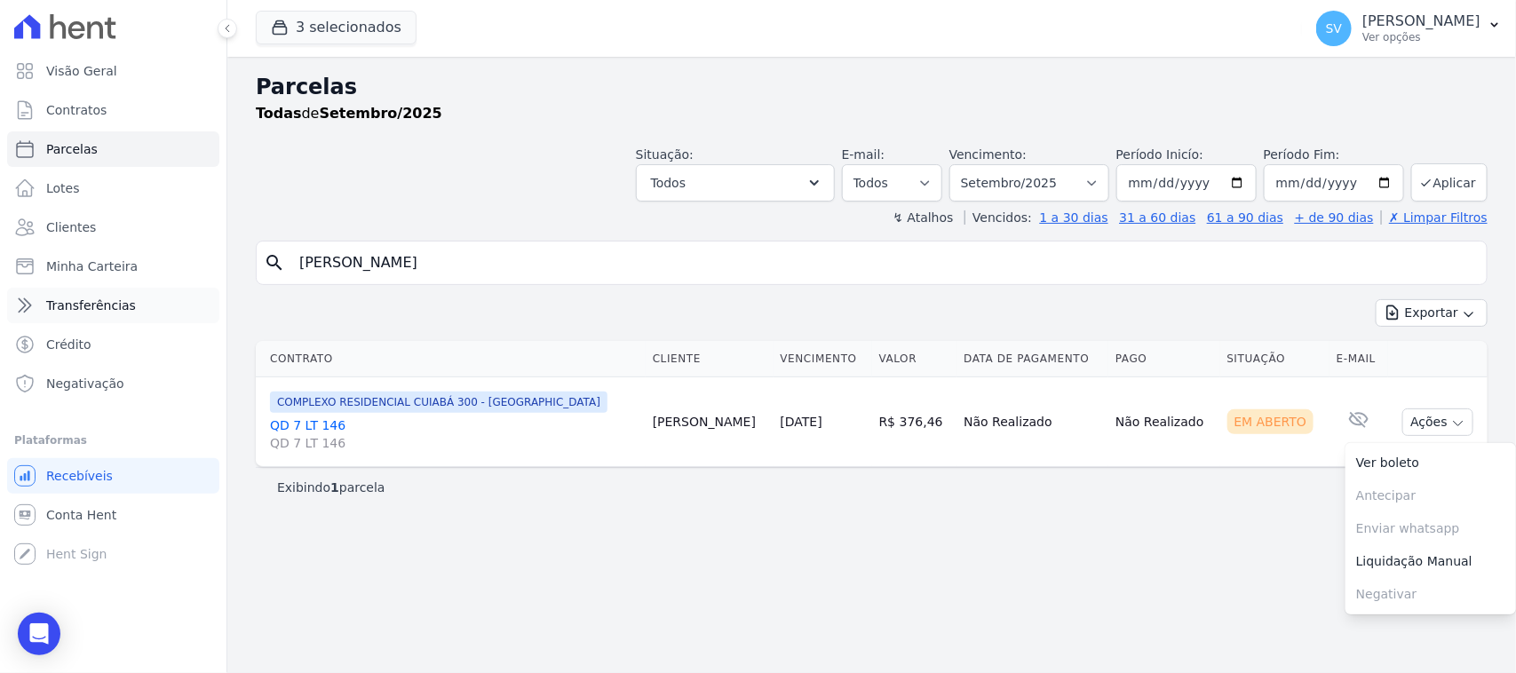
drag, startPoint x: 658, startPoint y: 262, endPoint x: 154, endPoint y: 298, distance: 505.7
click at [154, 298] on div "Visão Geral Contratos [GEOGRAPHIC_DATA] Lotes Clientes Minha Carteira Transferê…" at bounding box center [758, 336] width 1516 height 673
paste input "[PERSON_NAME] [PERSON_NAME]"
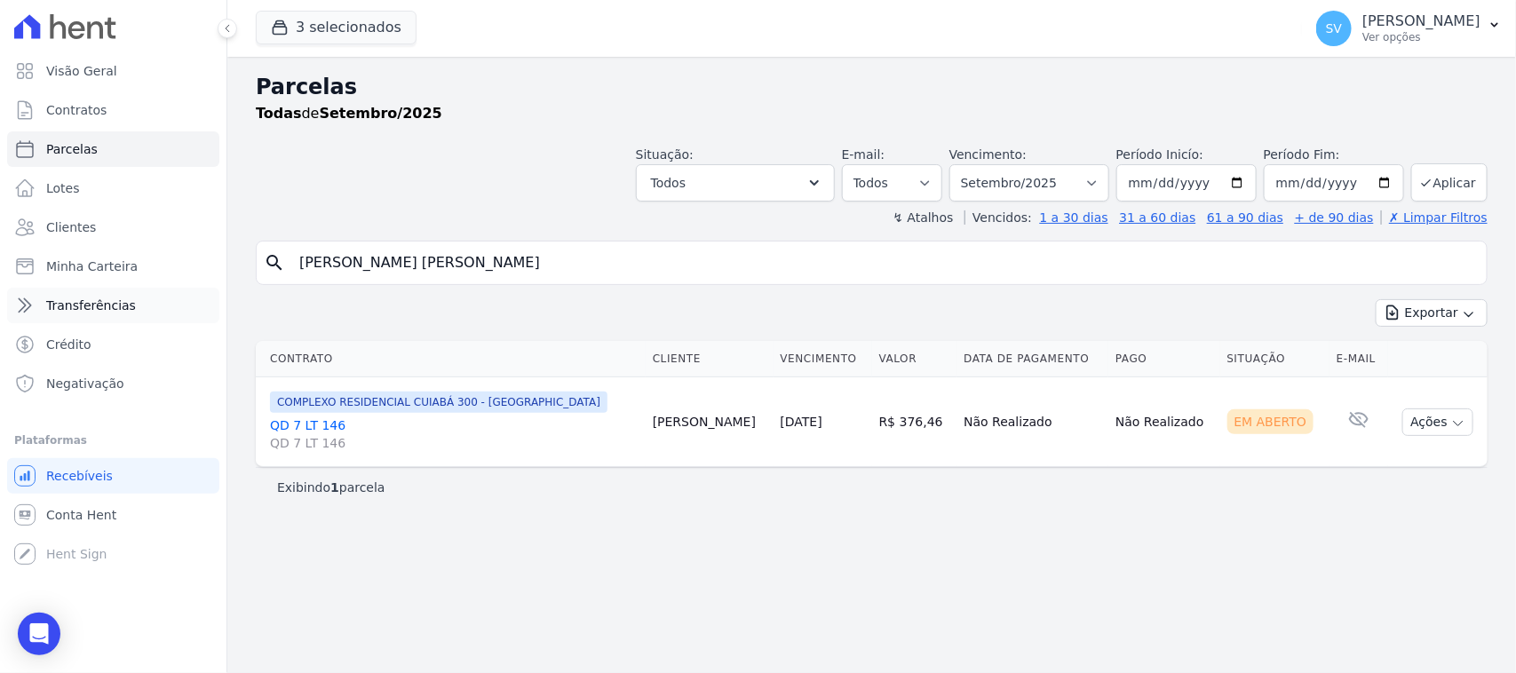
type input "[PERSON_NAME] [PERSON_NAME]"
select select
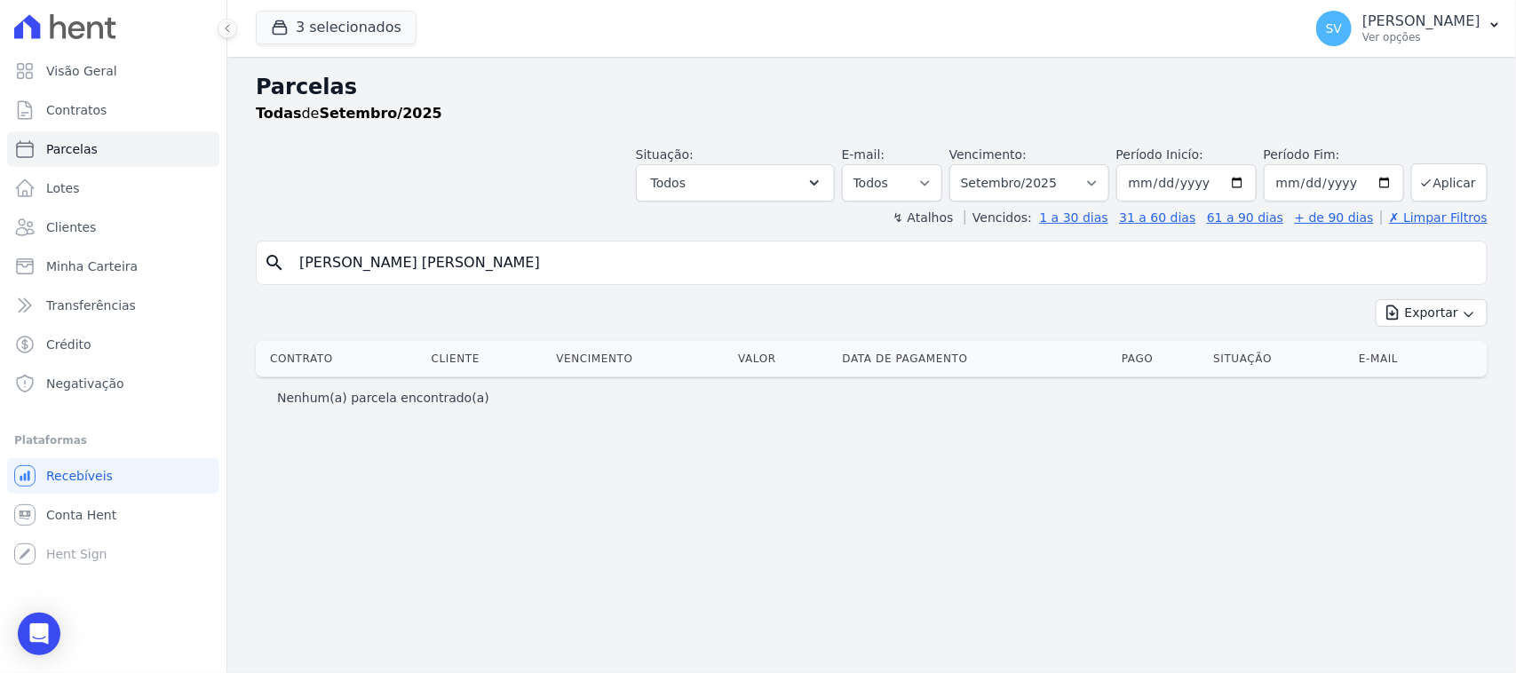
click at [1027, 162] on label "Vencimento:" at bounding box center [987, 154] width 77 height 14
click at [1036, 176] on select "[GEOGRAPHIC_DATA] por período ──────── Todos os meses Outubro/2022 Novembro/202…" at bounding box center [1029, 182] width 160 height 37
drag, startPoint x: 679, startPoint y: 98, endPoint x: 400, endPoint y: 227, distance: 308.3
click at [679, 99] on h2 "Parcelas" at bounding box center [872, 87] width 1232 height 32
click at [1400, 36] on p "Ver opções" at bounding box center [1421, 37] width 118 height 14
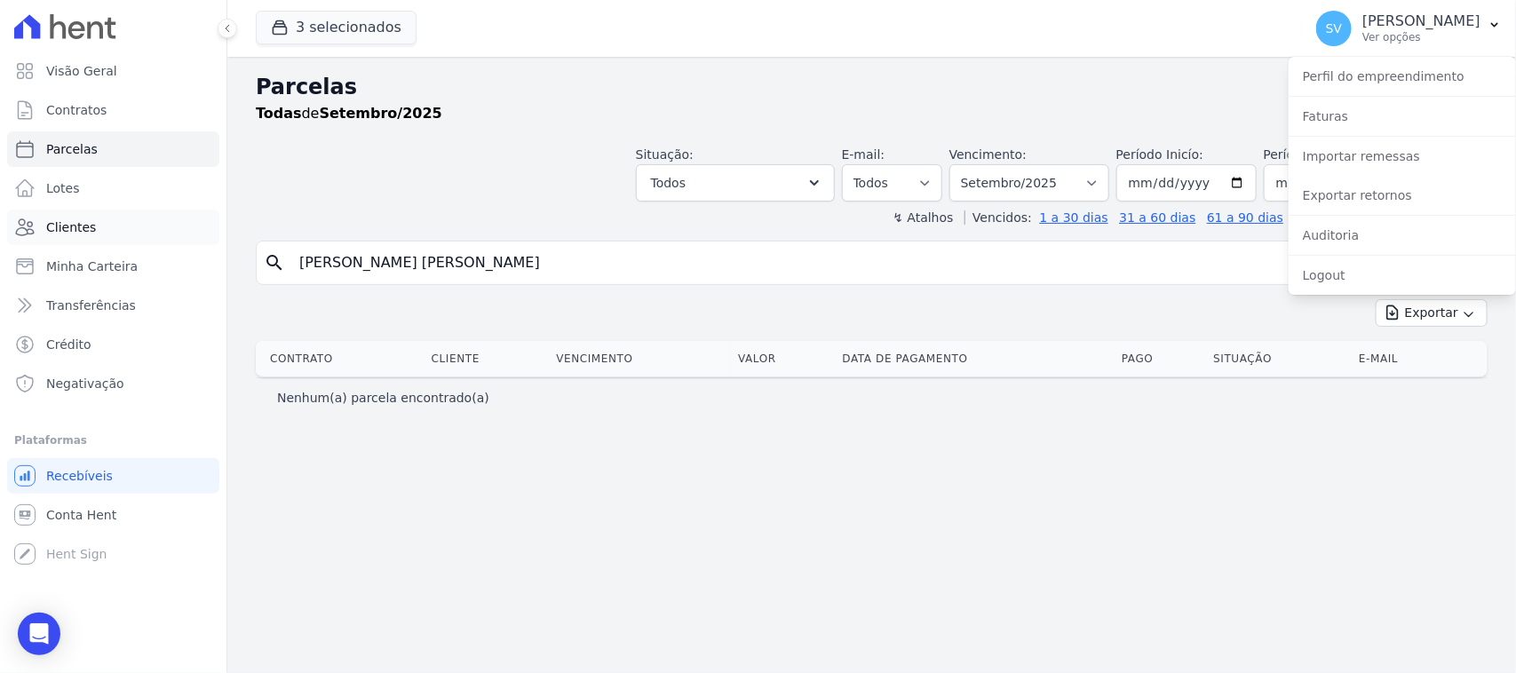
drag, startPoint x: 615, startPoint y: 273, endPoint x: 99, endPoint y: 231, distance: 518.5
click at [99, 229] on div "Visão Geral Contratos [GEOGRAPHIC_DATA] Lotes Clientes Minha Carteira Transferê…" at bounding box center [758, 336] width 1516 height 673
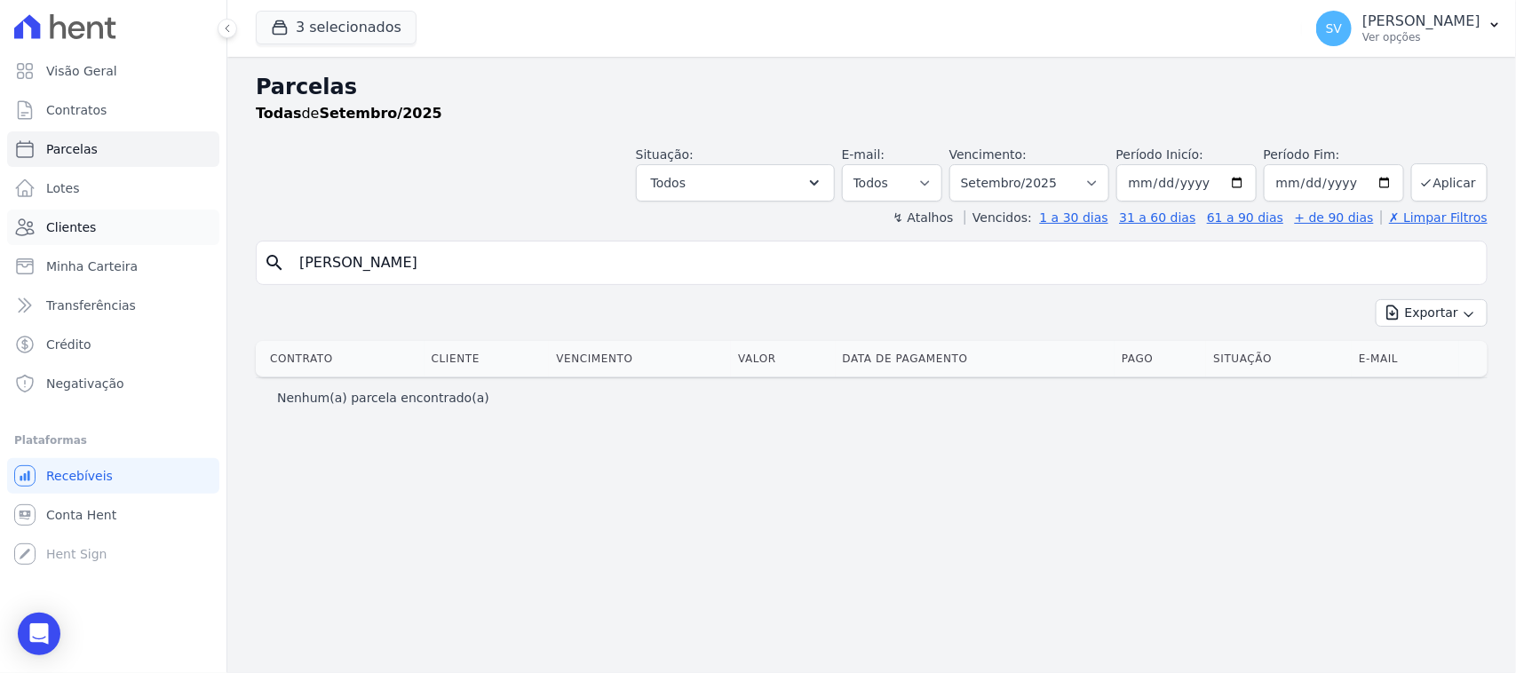
type input "[PERSON_NAME]"
select select
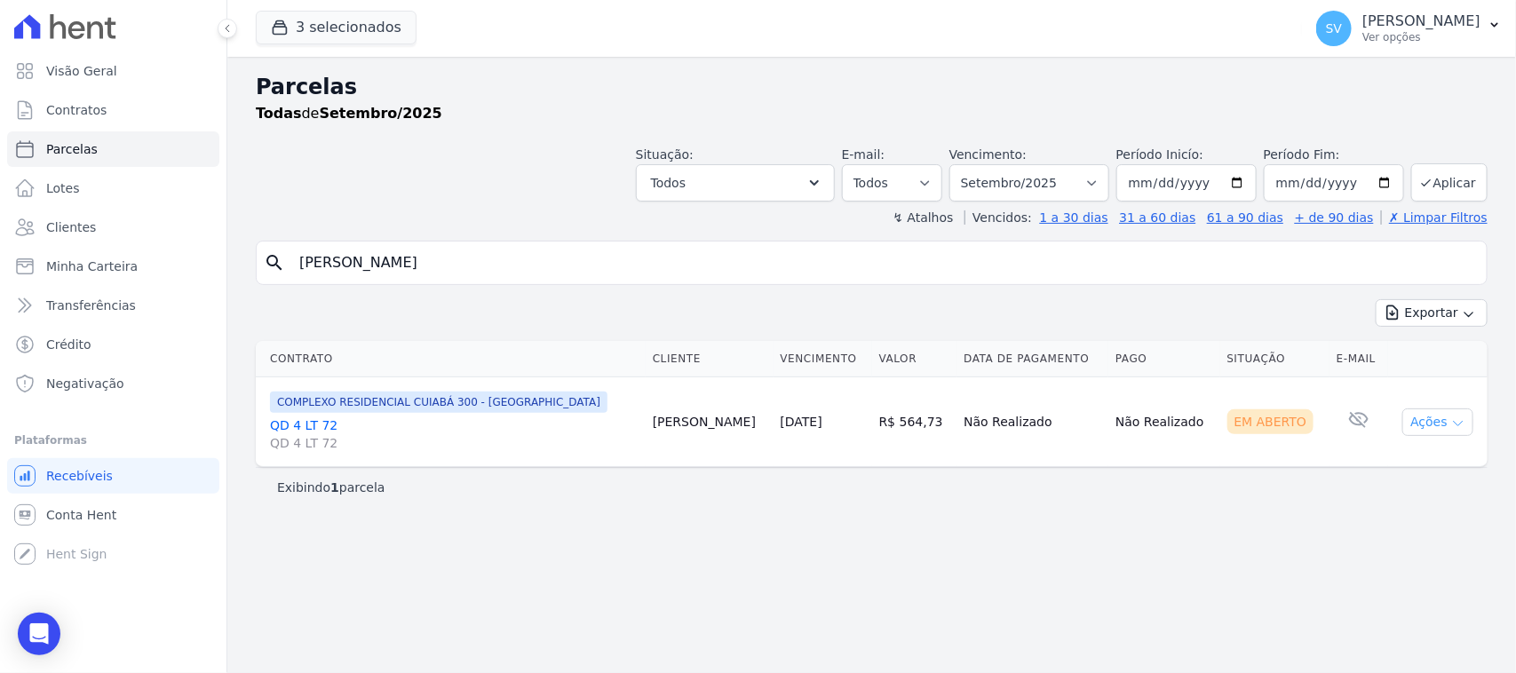
click at [1439, 420] on button "Ações" at bounding box center [1437, 422] width 71 height 28
click at [1403, 456] on link "Ver boleto" at bounding box center [1430, 463] width 171 height 33
